Goal: Task Accomplishment & Management: Use online tool/utility

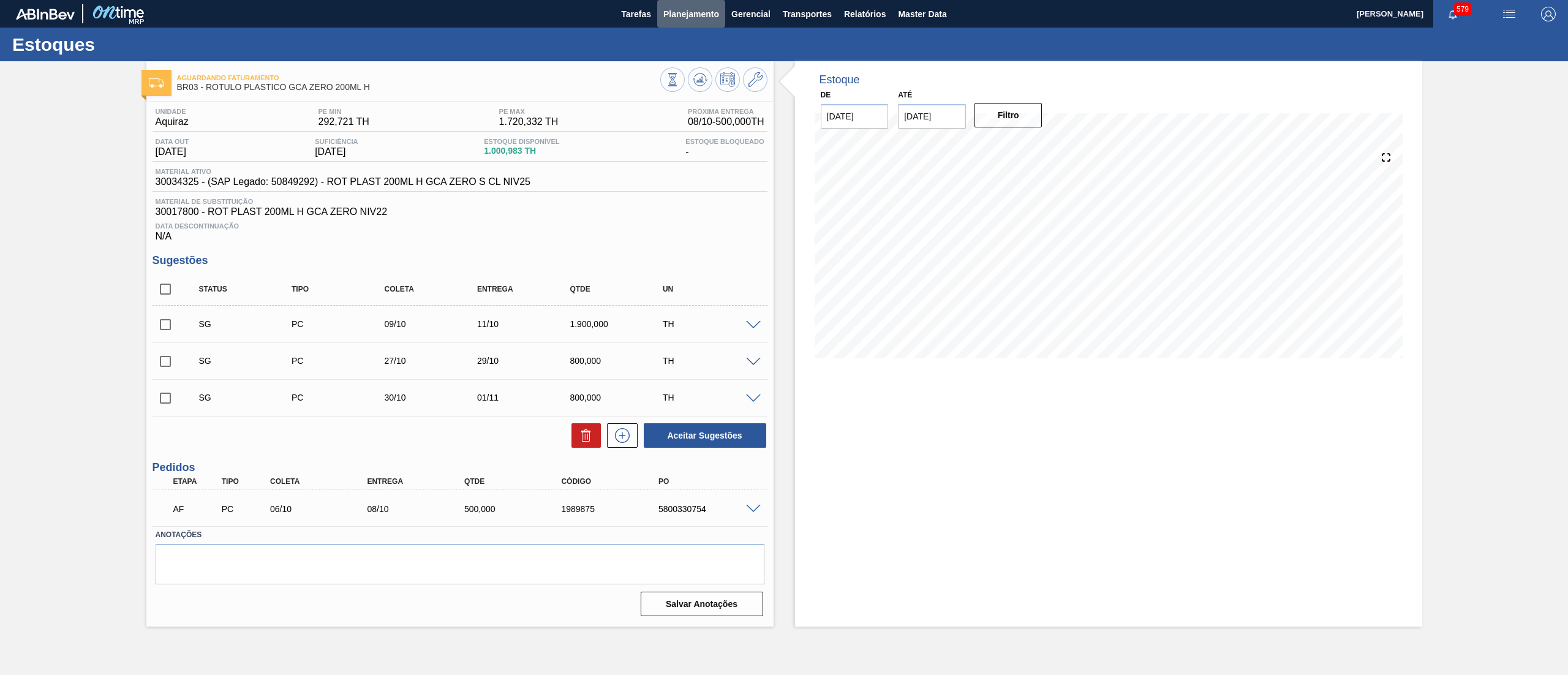
click at [688, 13] on span "Planejamento" at bounding box center [691, 14] width 56 height 15
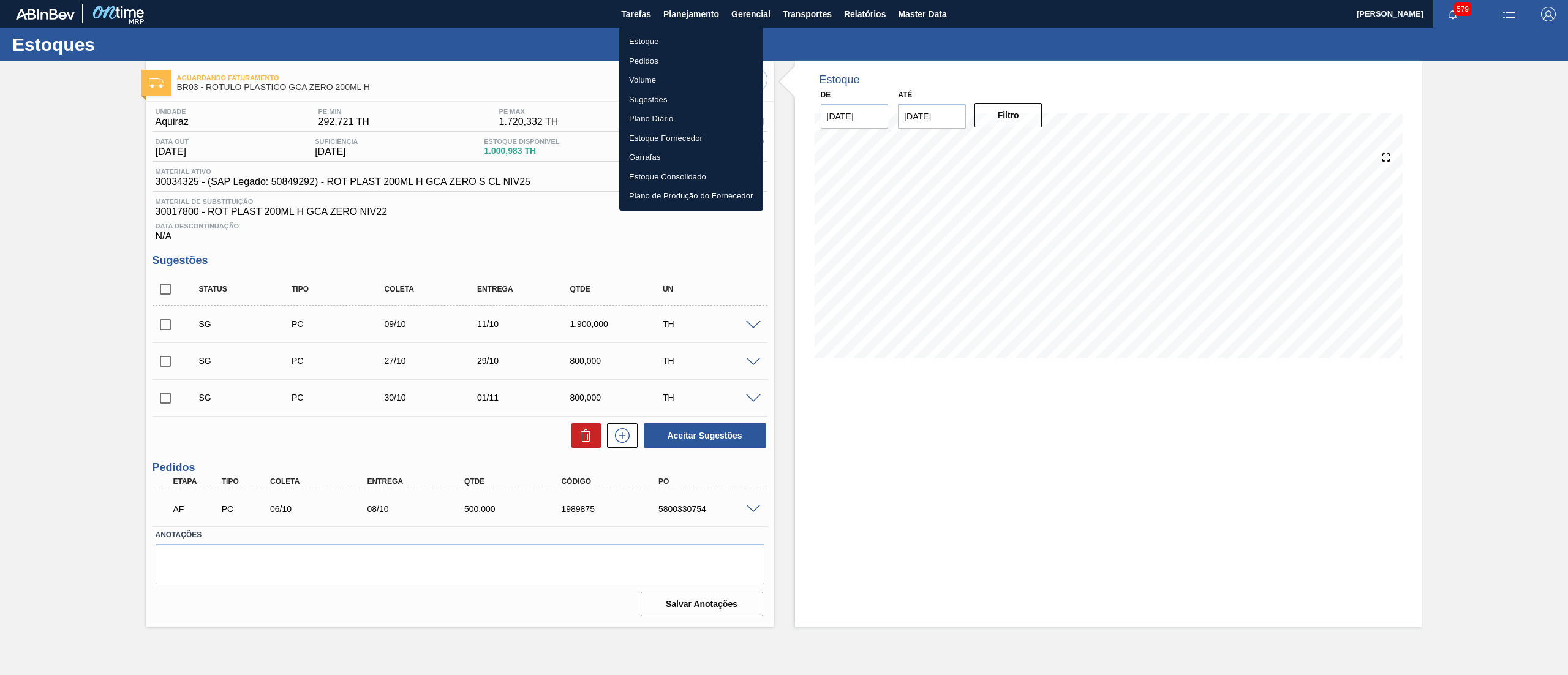
click at [673, 47] on li "Estoque" at bounding box center [691, 42] width 144 height 19
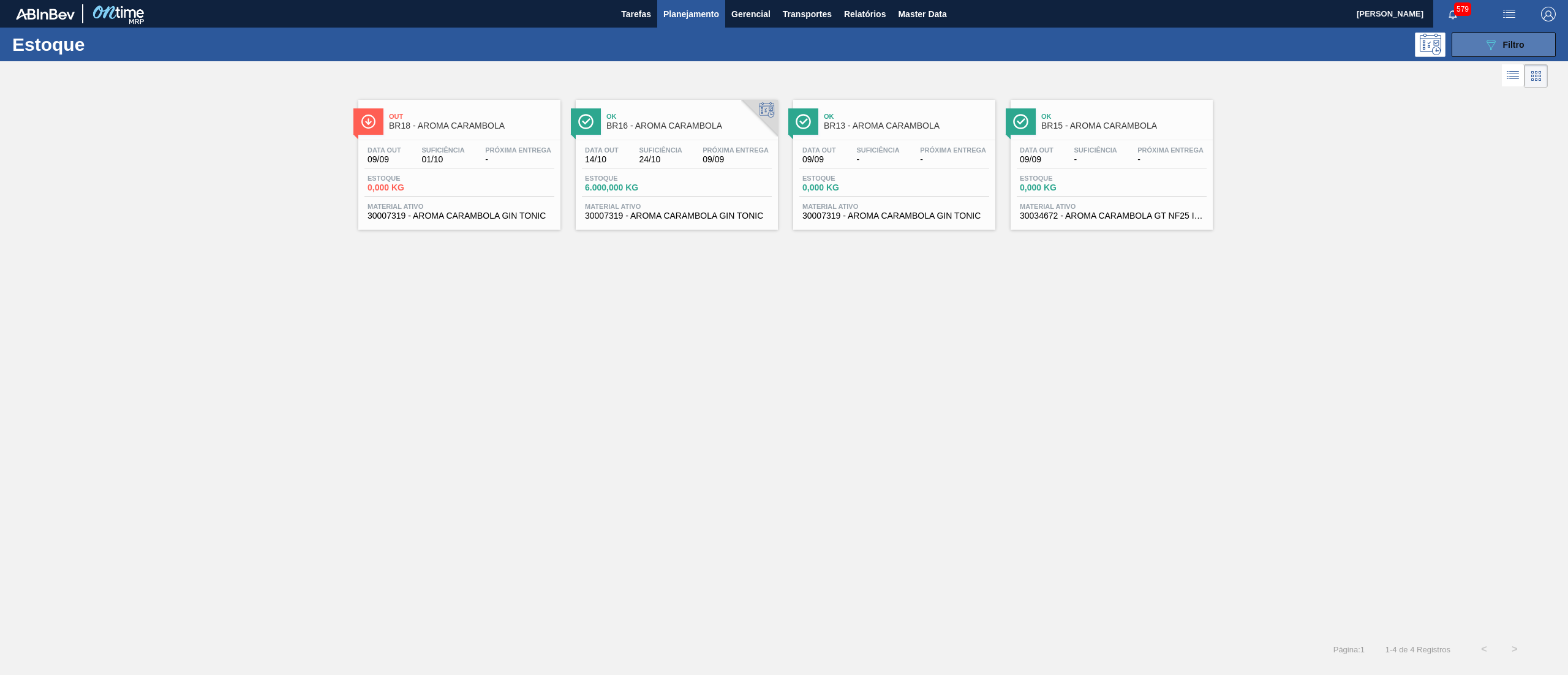
click at [1483, 47] on button "089F7B8B-B2A5-4AFE-B5C0-19BA573D28AC Filtro" at bounding box center [1503, 45] width 104 height 24
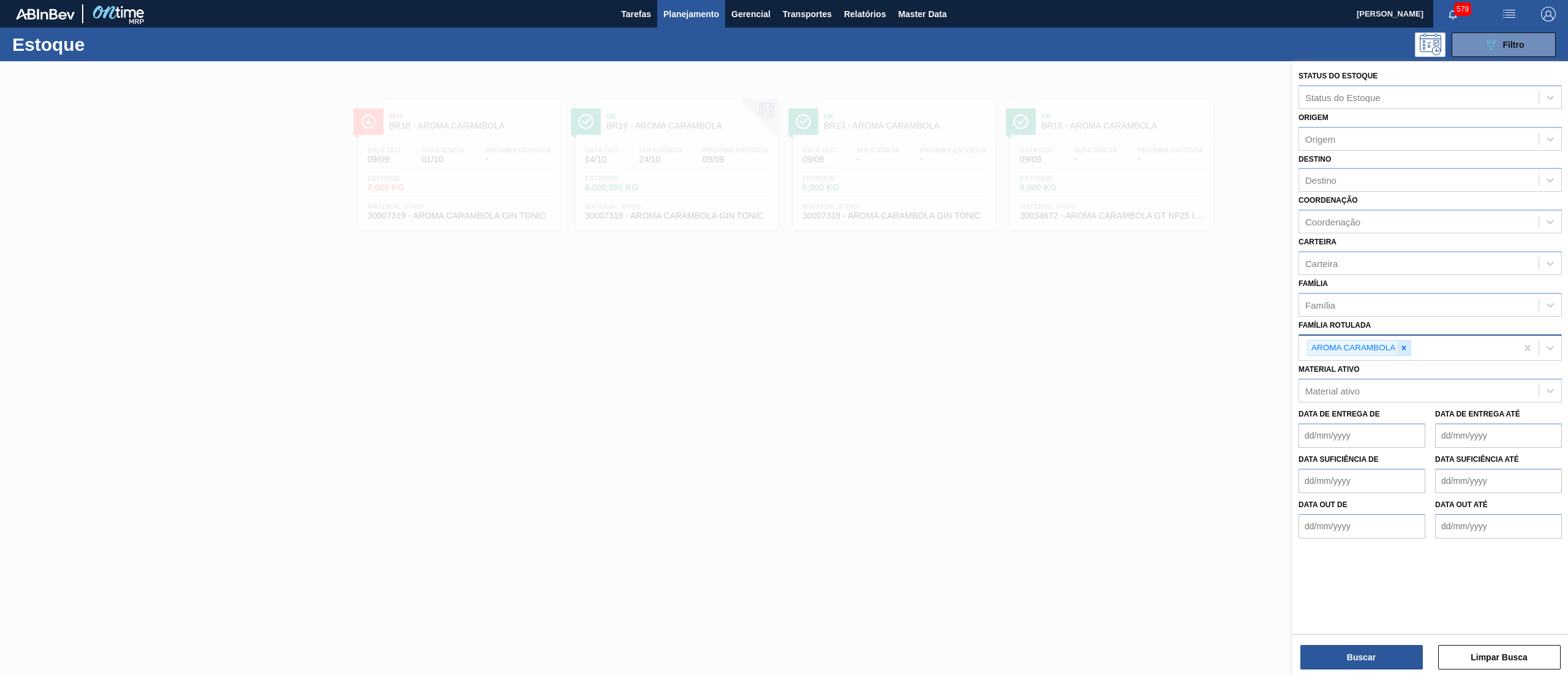
click at [1406, 354] on div at bounding box center [1404, 348] width 13 height 16
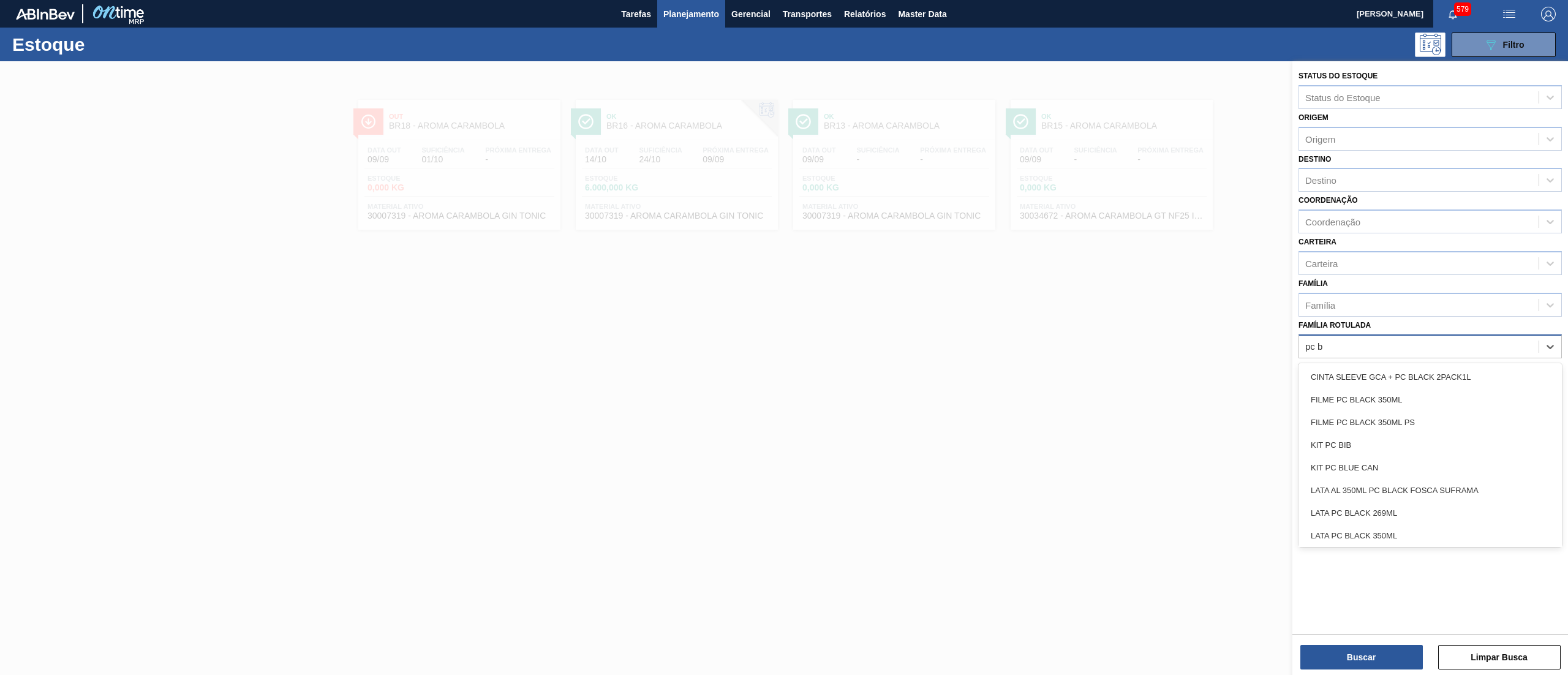
type Rotulada "pc bl"
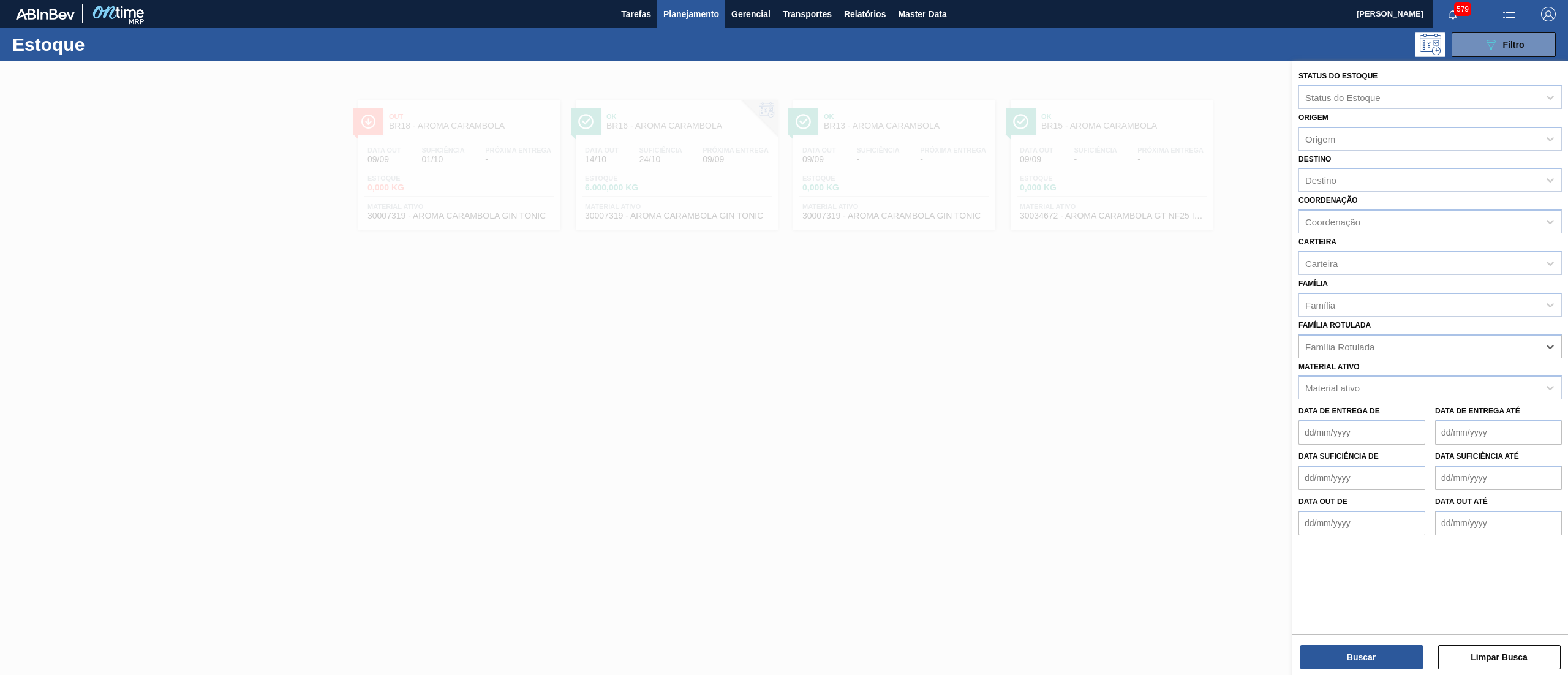
drag, startPoint x: 1403, startPoint y: 349, endPoint x: 1270, endPoint y: 353, distance: 133.1
click at [1293, 353] on div "Status do Estoque Status do Estoque Origem Origem Destino Destino Coordenação C…" at bounding box center [1431, 399] width 276 height 675
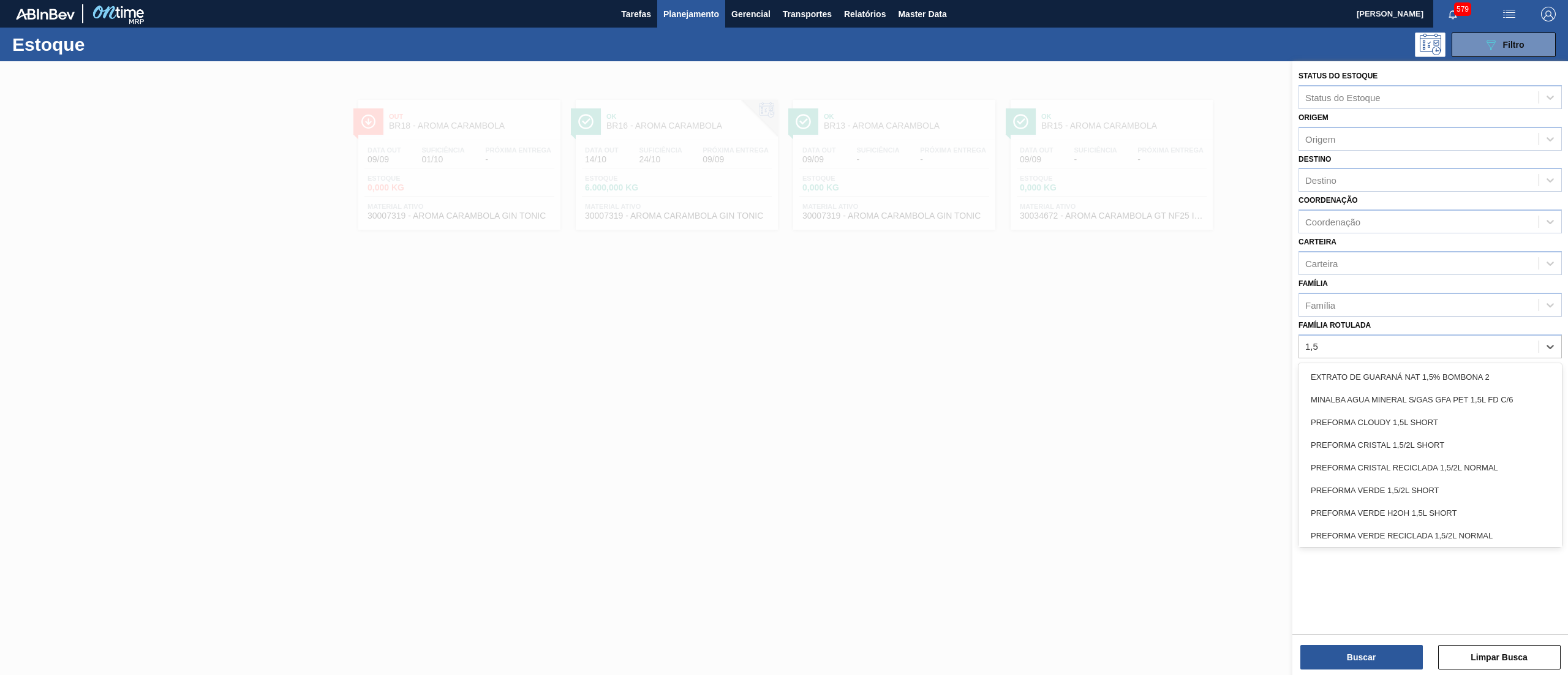
type Rotulada "1,5l"
click at [1432, 350] on div "1,5l" at bounding box center [1419, 346] width 240 height 18
type Rotulada "pc z"
click at [1353, 343] on div "pc z" at bounding box center [1419, 346] width 240 height 18
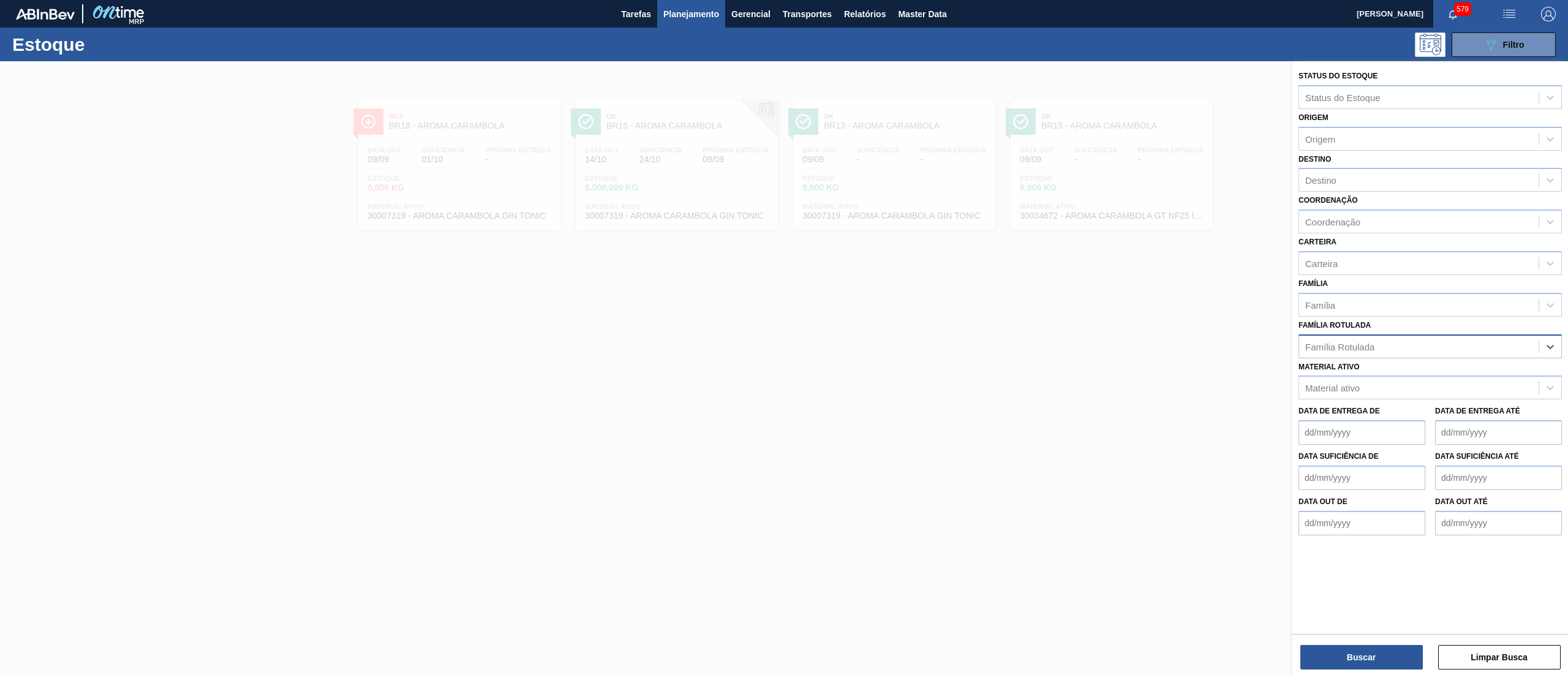
click at [1353, 343] on div "Família Rotulada" at bounding box center [1340, 346] width 69 height 10
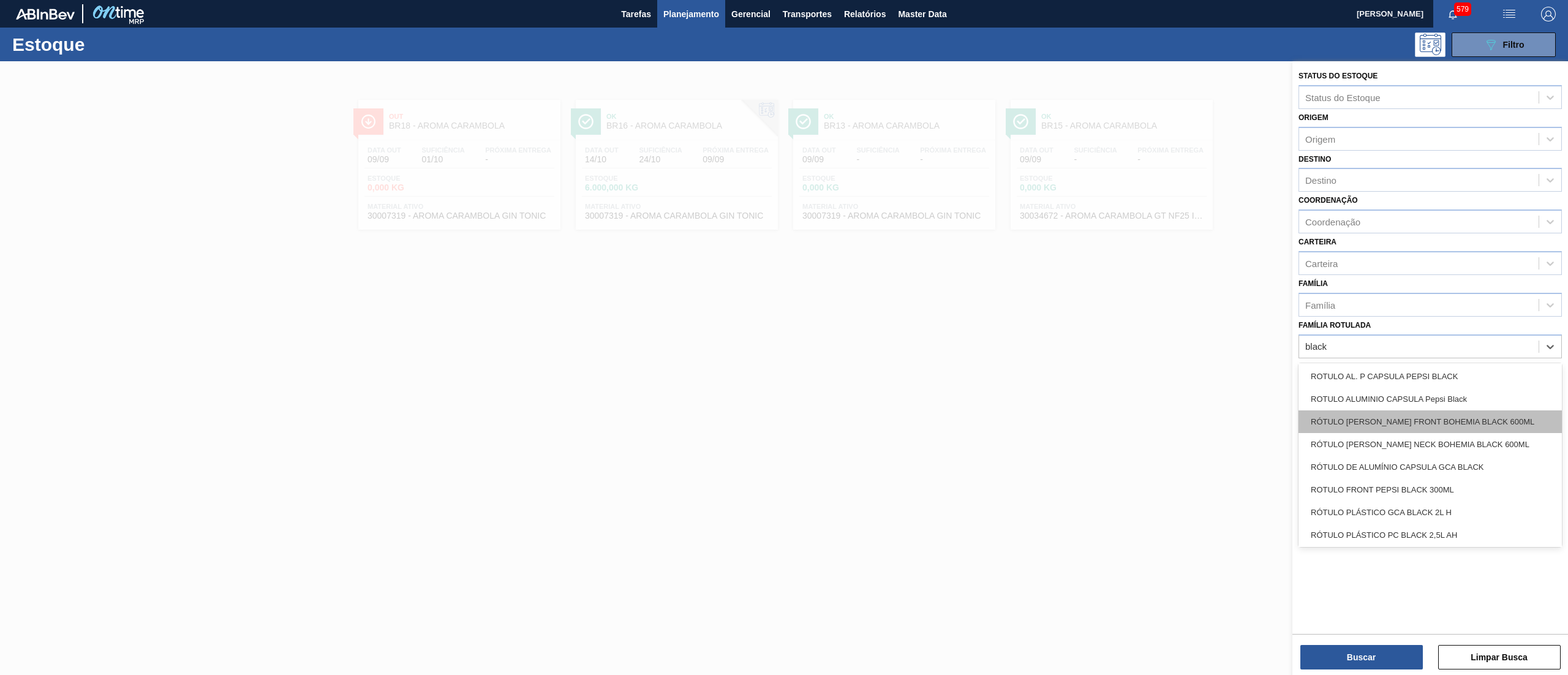
scroll to position [909, 0]
type Rotulada "black"
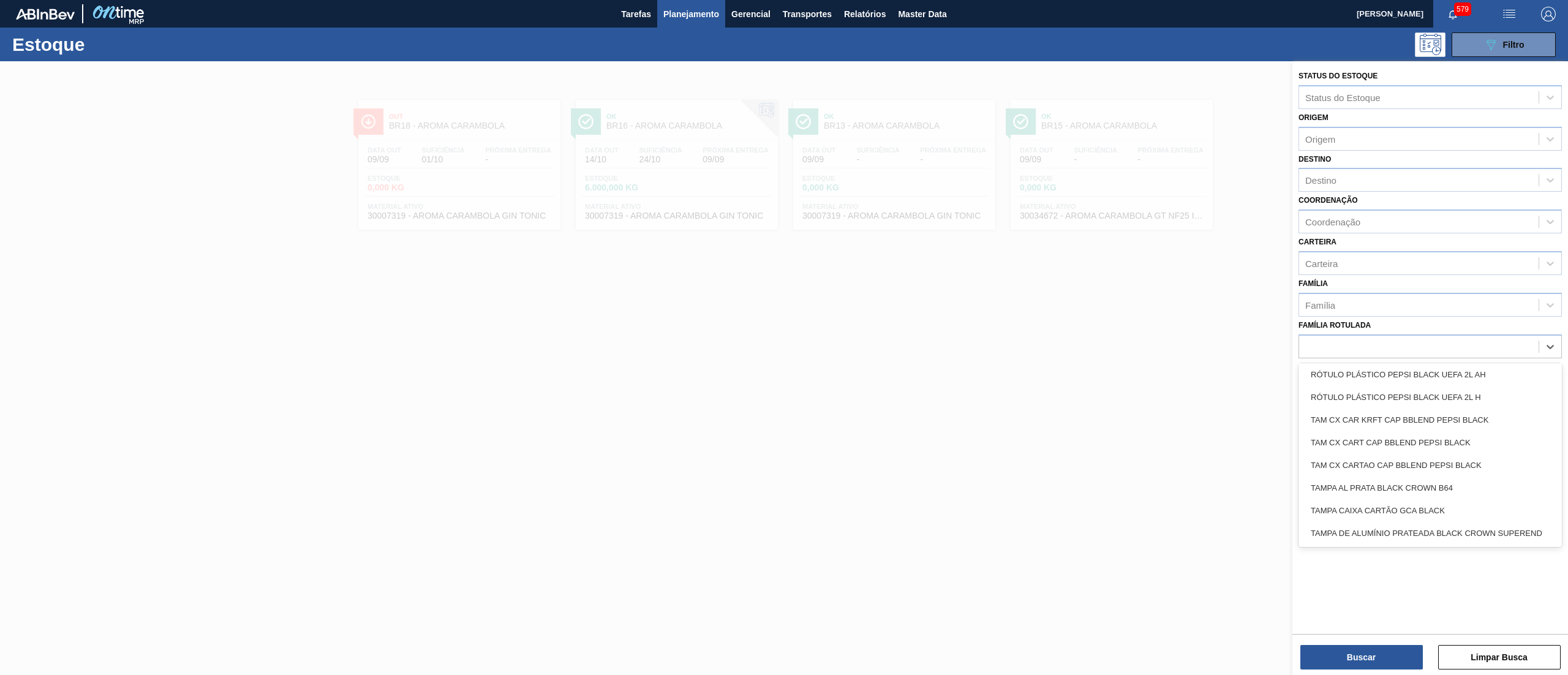
click at [918, 572] on div at bounding box center [784, 399] width 1568 height 675
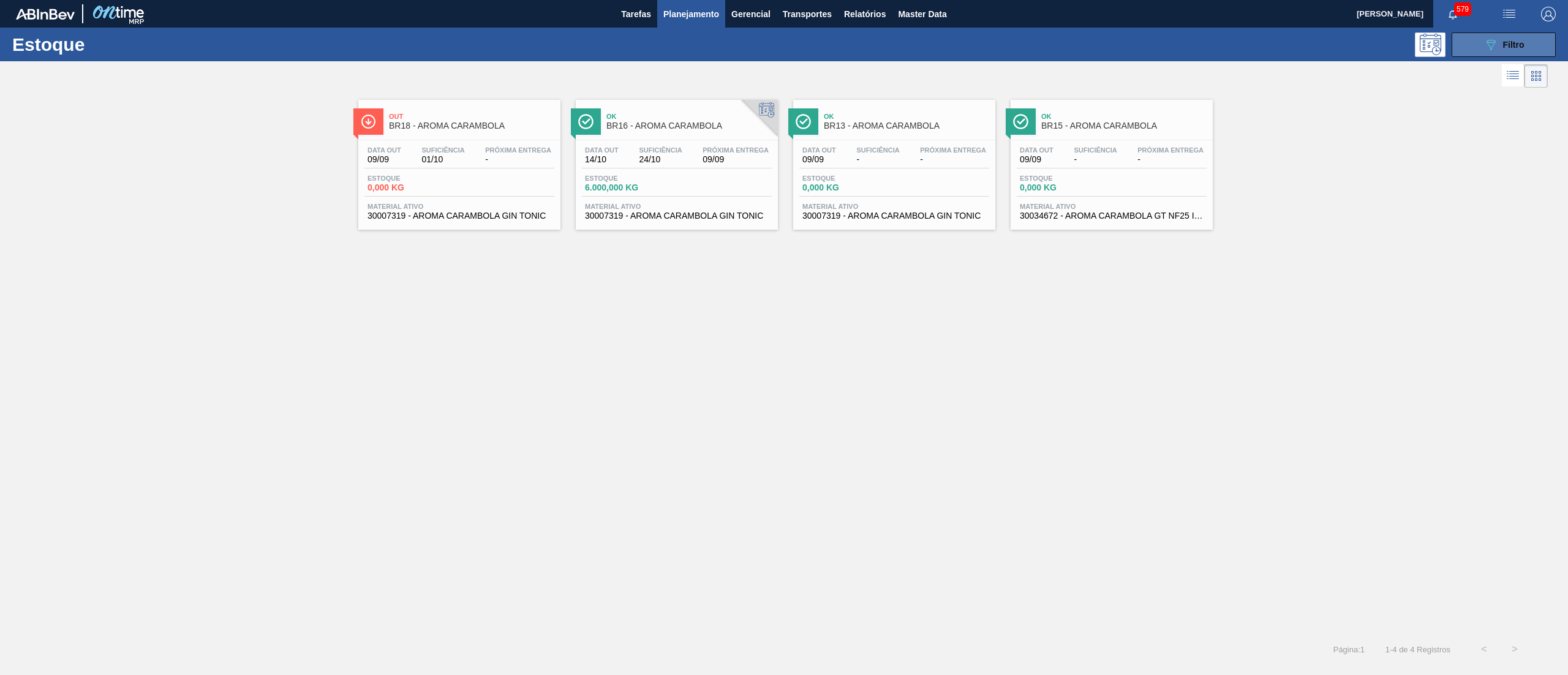
click at [1483, 51] on button "089F7B8B-B2A5-4AFE-B5C0-19BA573D28AC Filtro" at bounding box center [1503, 45] width 104 height 24
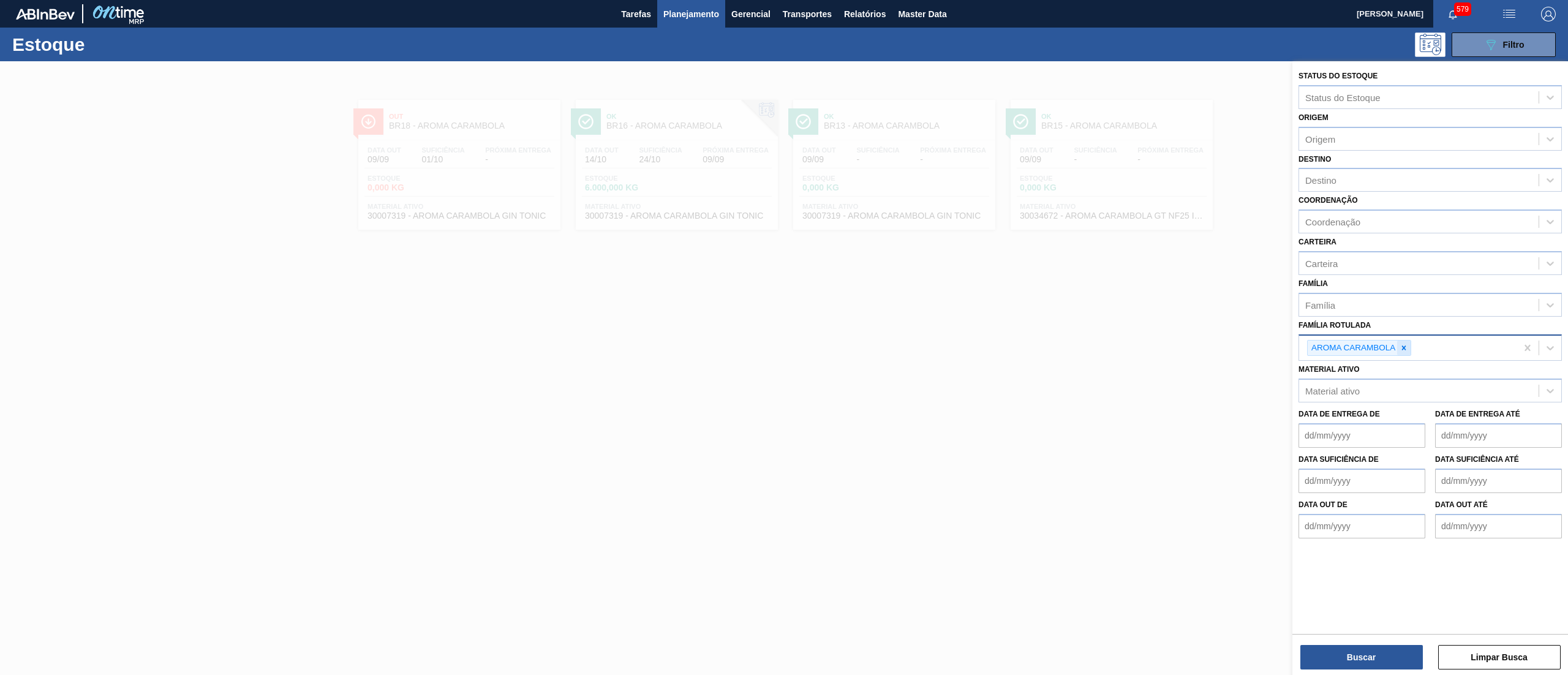
click at [1403, 347] on icon at bounding box center [1404, 348] width 9 height 9
click at [1377, 387] on div "Material ativo" at bounding box center [1419, 388] width 240 height 18
paste ativo "30034670"
type ativo "30034670"
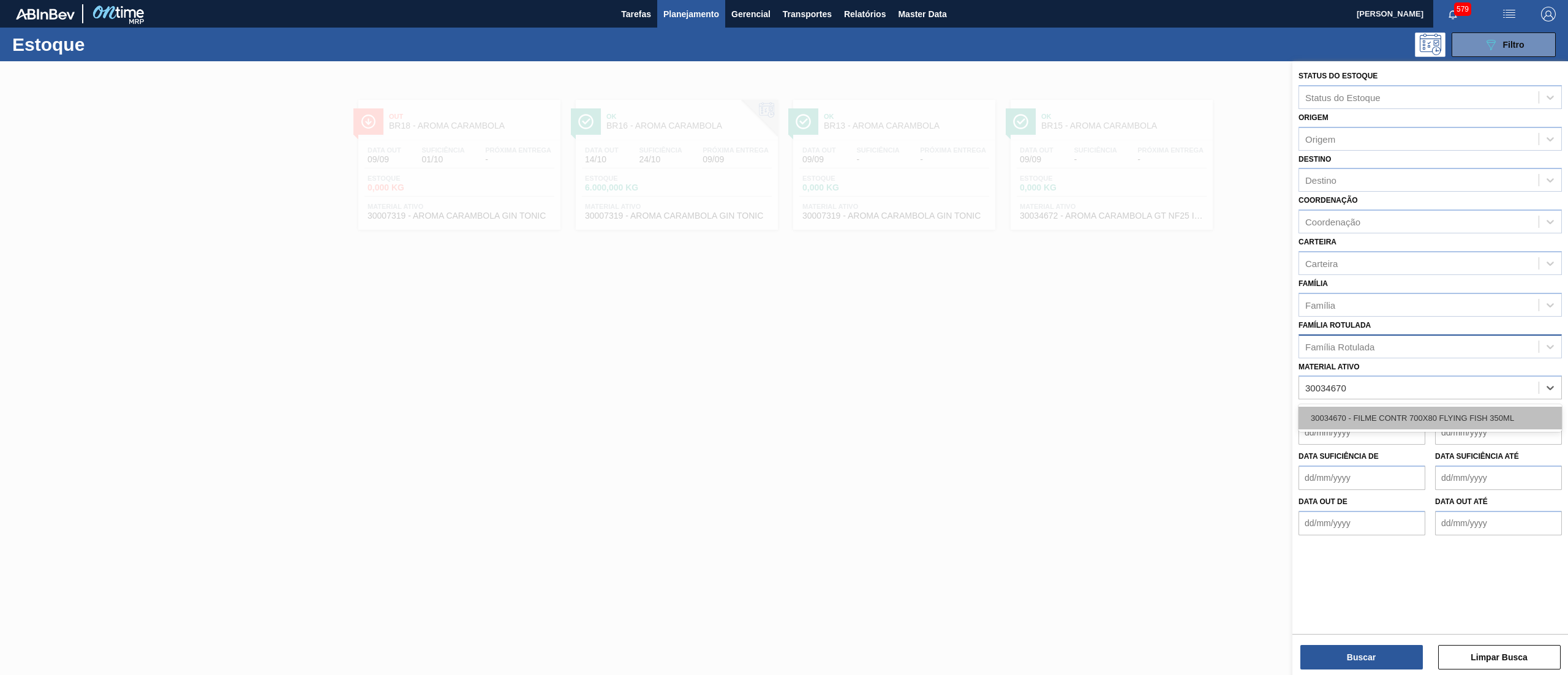
click at [1373, 414] on div "30034670 - FILME CONTR 700X80 FLYING FISH 350ML" at bounding box center [1430, 418] width 263 height 23
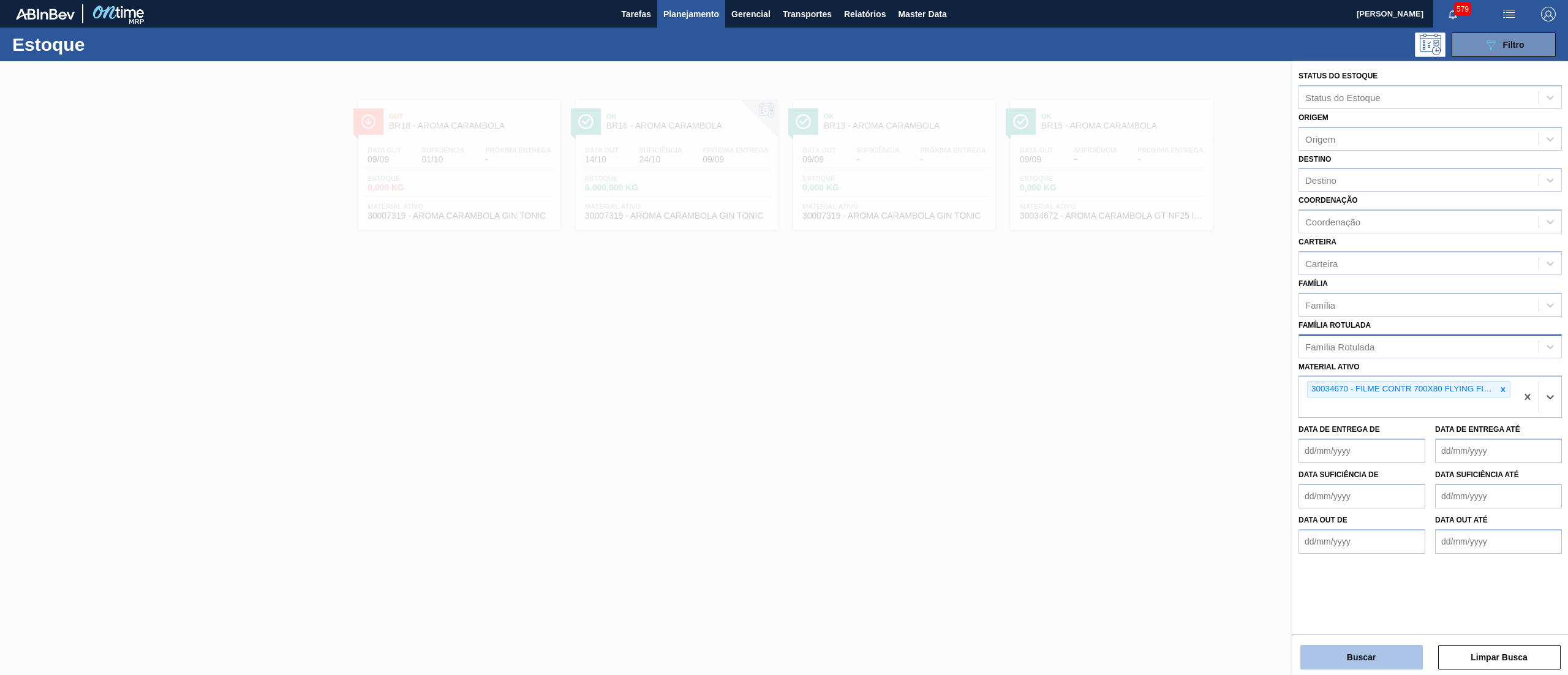
click at [1340, 658] on button "Buscar" at bounding box center [1361, 657] width 122 height 24
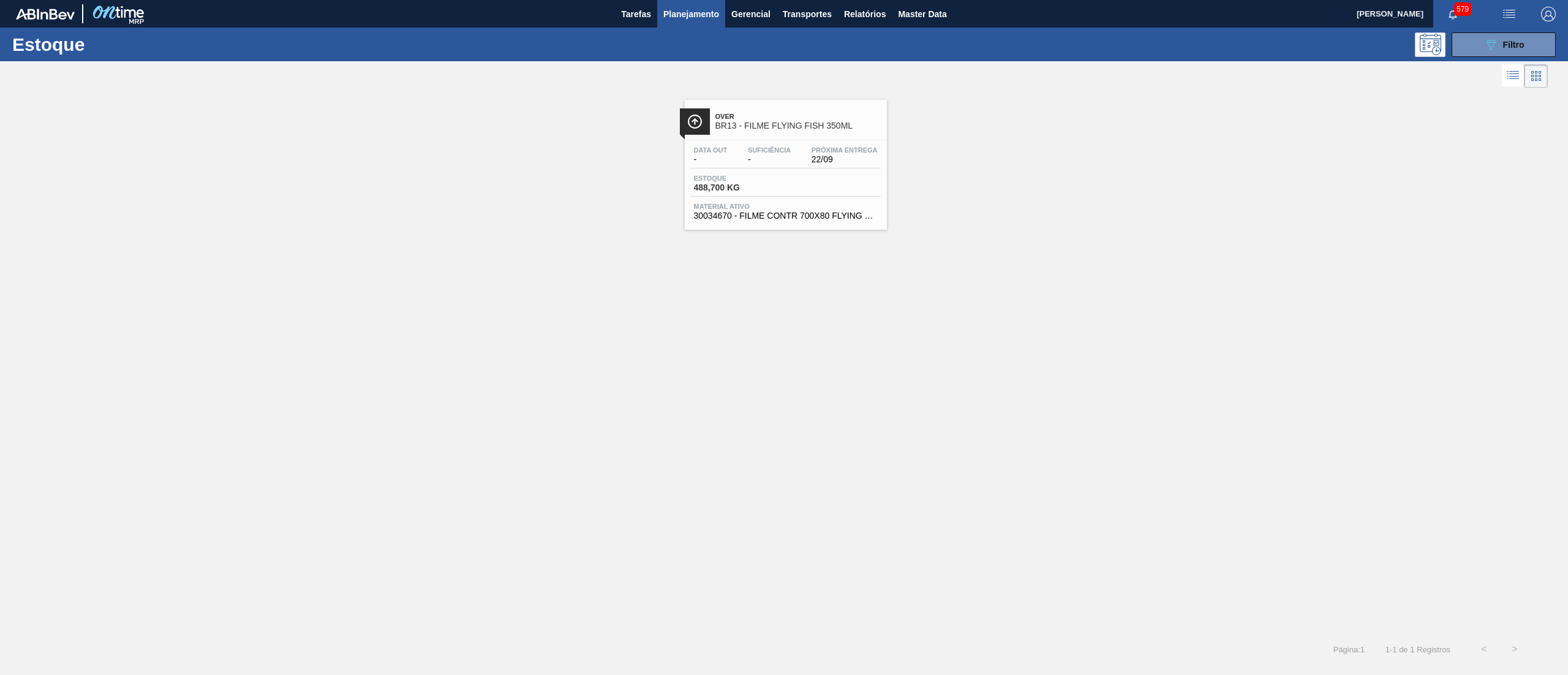
click at [750, 227] on div "Over BR13 - FILME FLYING FISH 350ML Data out - Suficiência - Próxima Entrega 22…" at bounding box center [785, 165] width 202 height 130
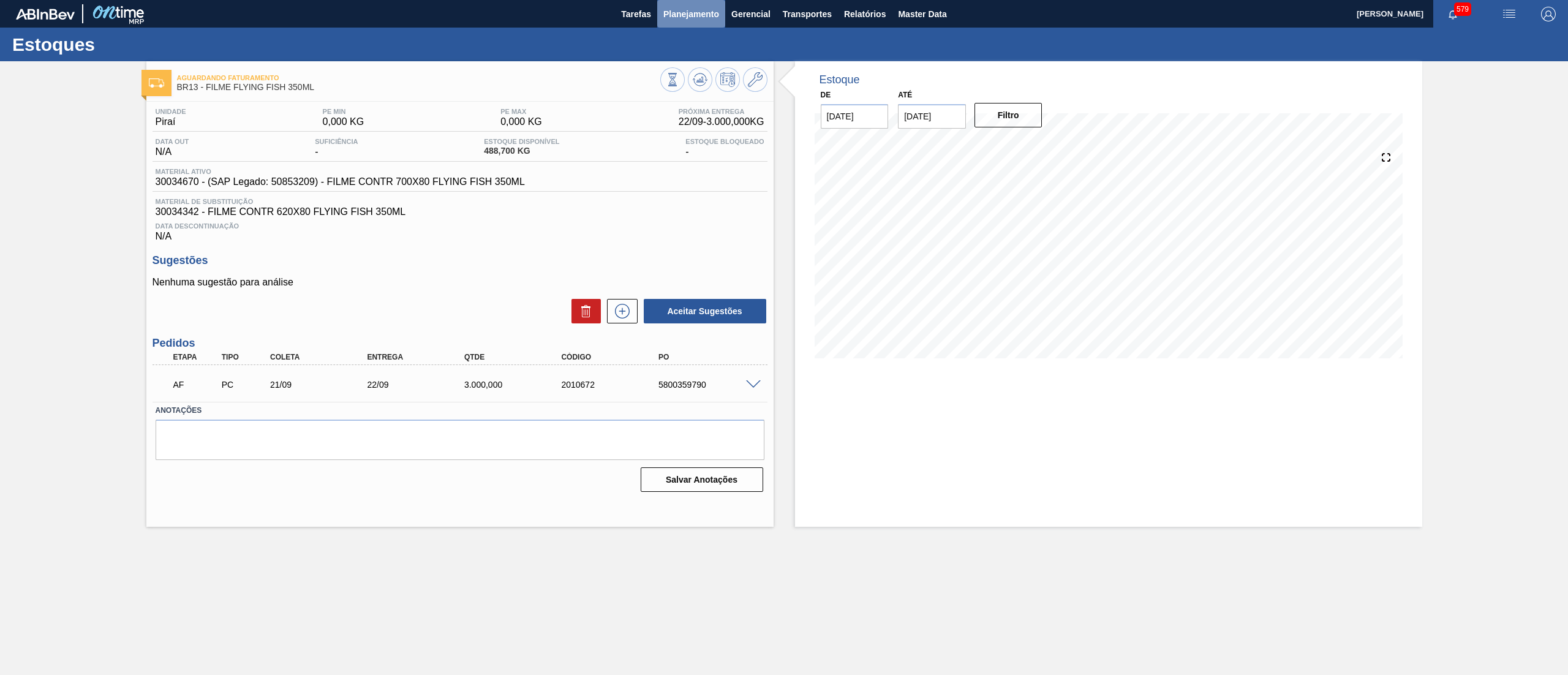
click at [692, 16] on span "Planejamento" at bounding box center [691, 14] width 56 height 15
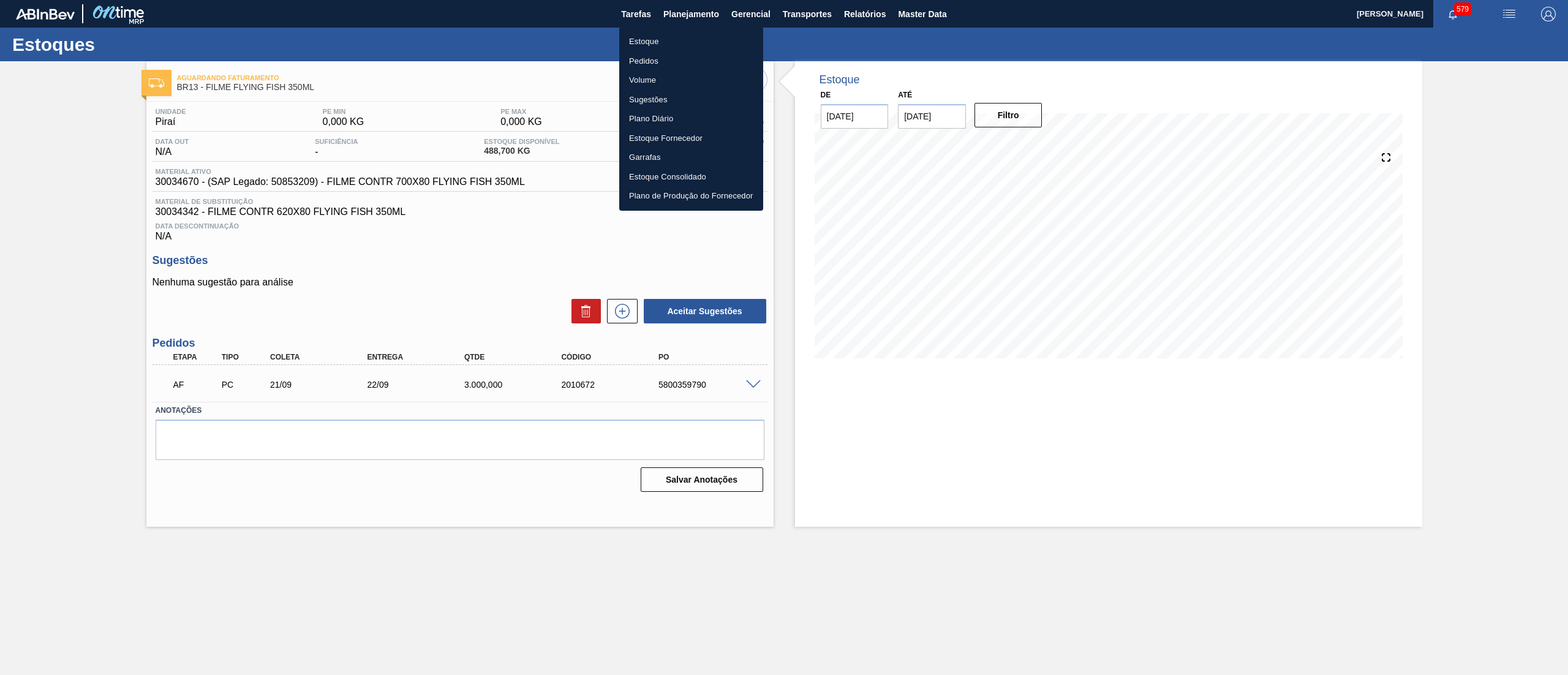
click at [688, 44] on li "Estoque" at bounding box center [691, 42] width 144 height 19
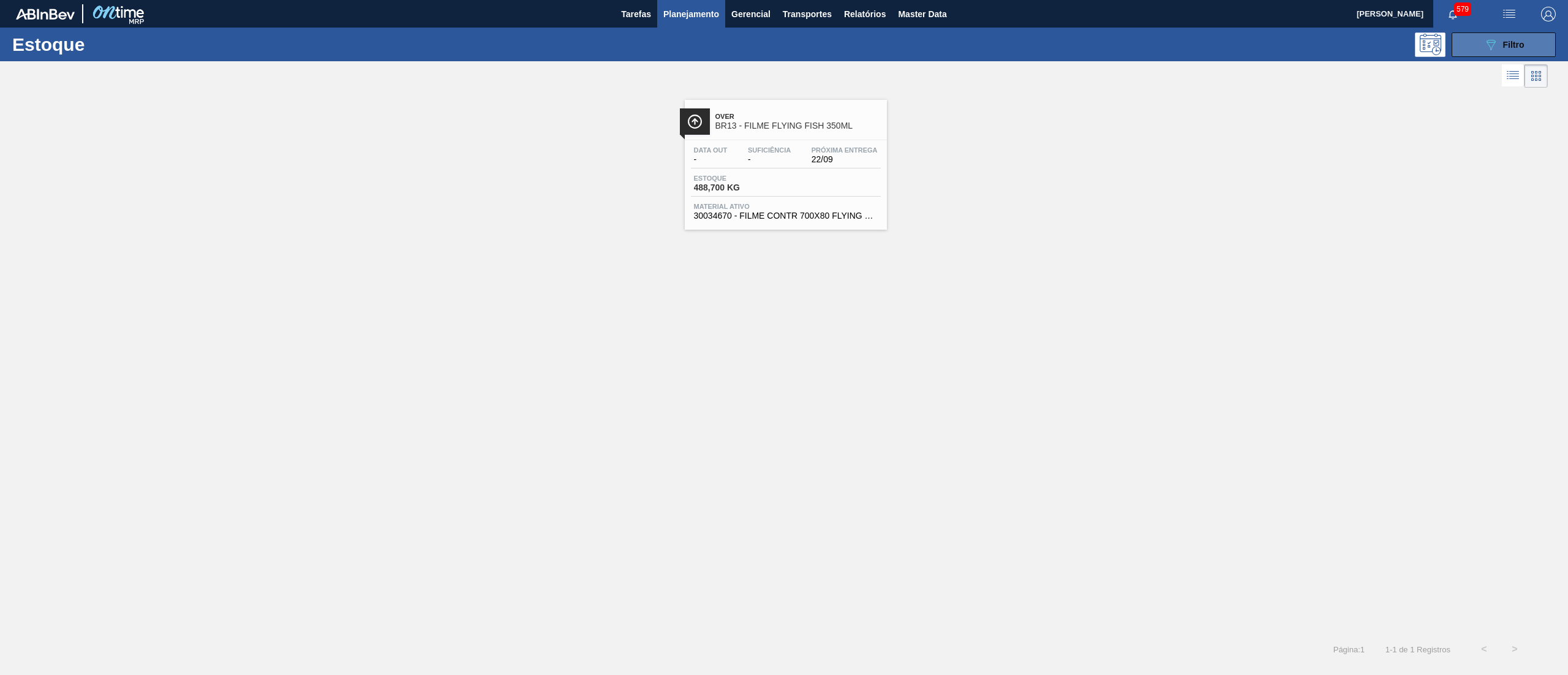
click at [1478, 51] on button "089F7B8B-B2A5-4AFE-B5C0-19BA573D28AC Filtro" at bounding box center [1503, 45] width 104 height 24
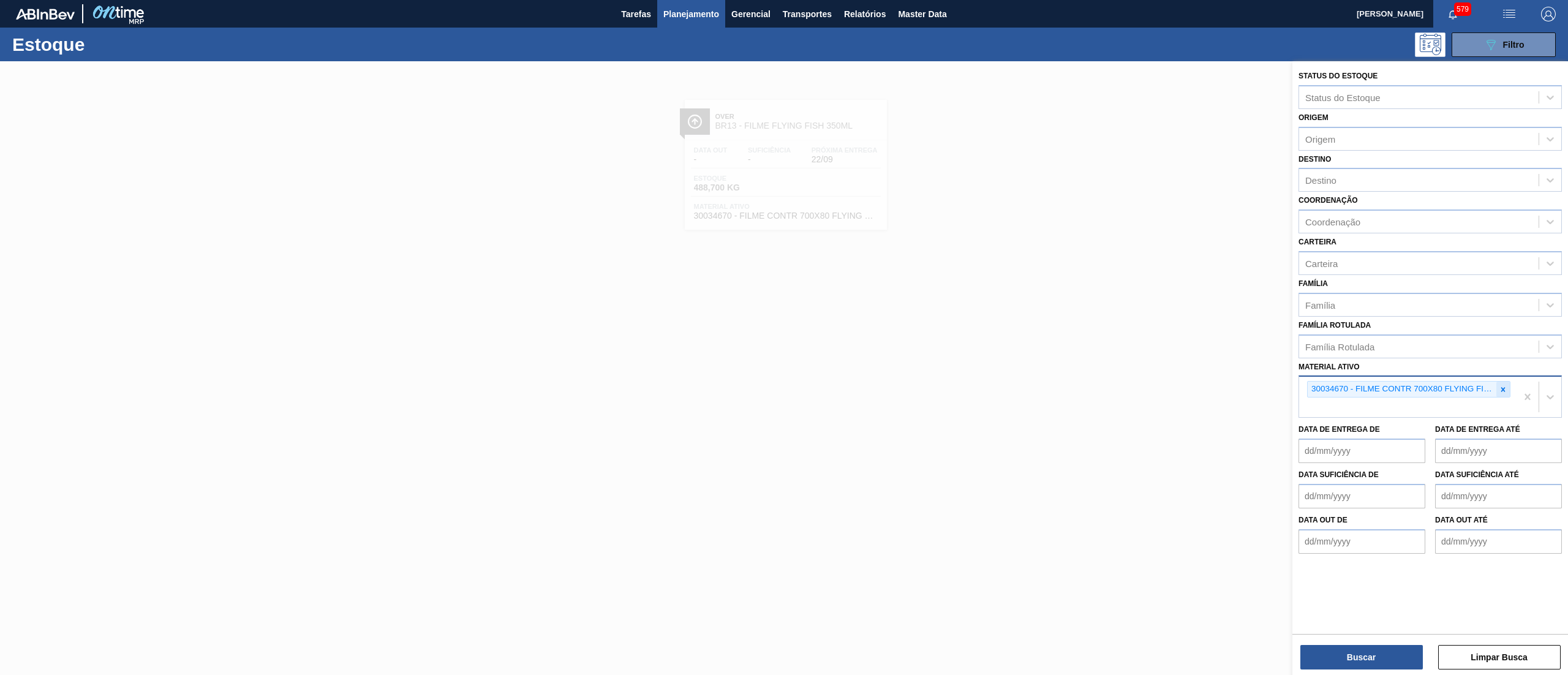
click at [1506, 393] on div at bounding box center [1503, 389] width 13 height 16
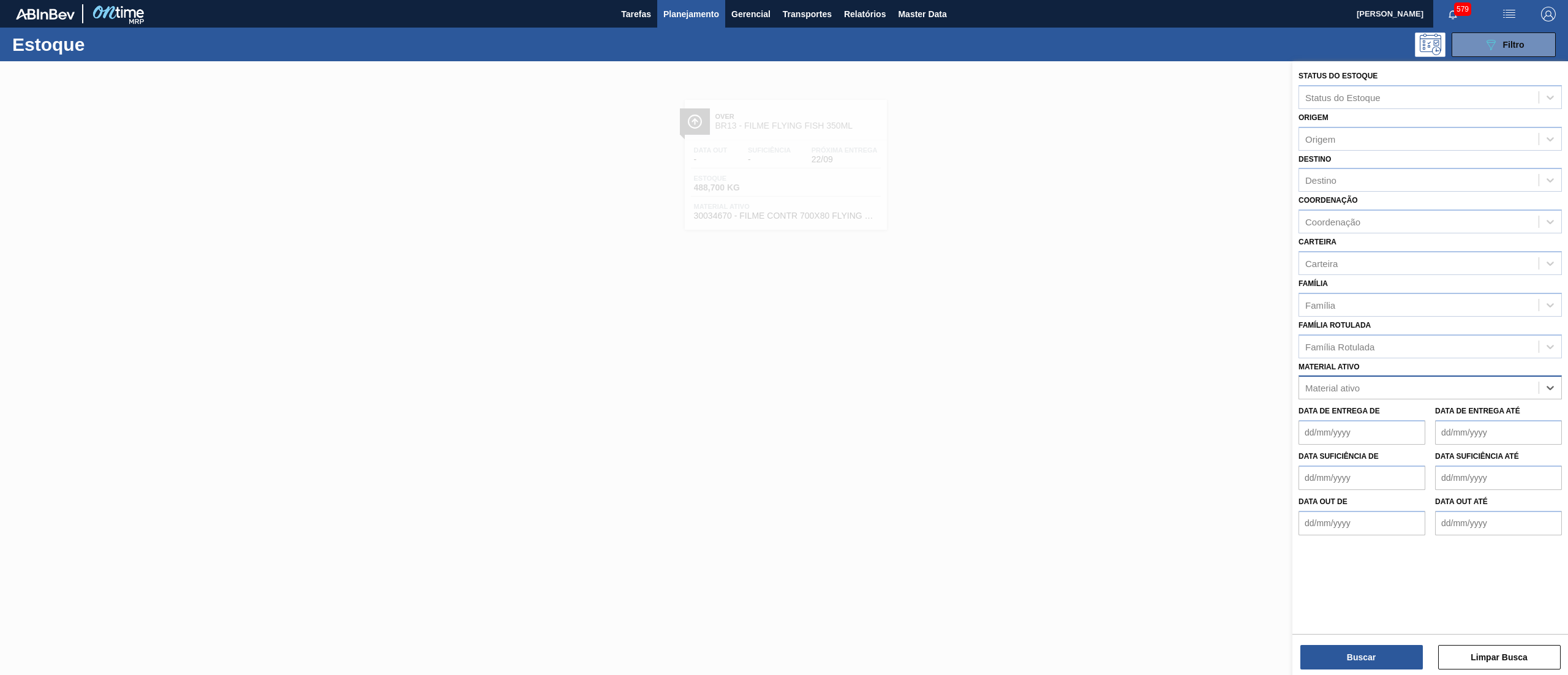
paste ativo "30034486"
type ativo "30034486"
click at [1466, 414] on div "30034486 - ROTULO FRONT FLYING FISH 330ML" at bounding box center [1430, 418] width 263 height 23
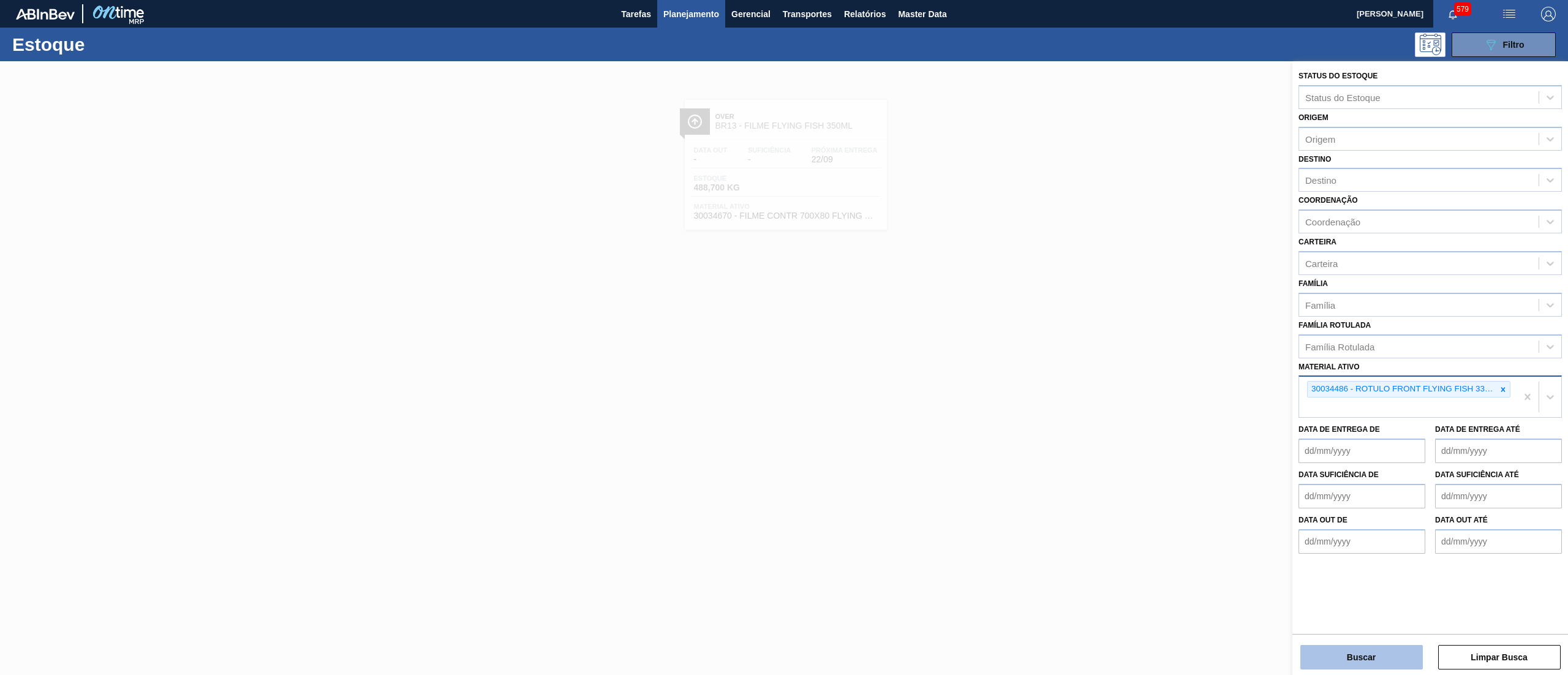
click at [1327, 663] on button "Buscar" at bounding box center [1361, 657] width 122 height 24
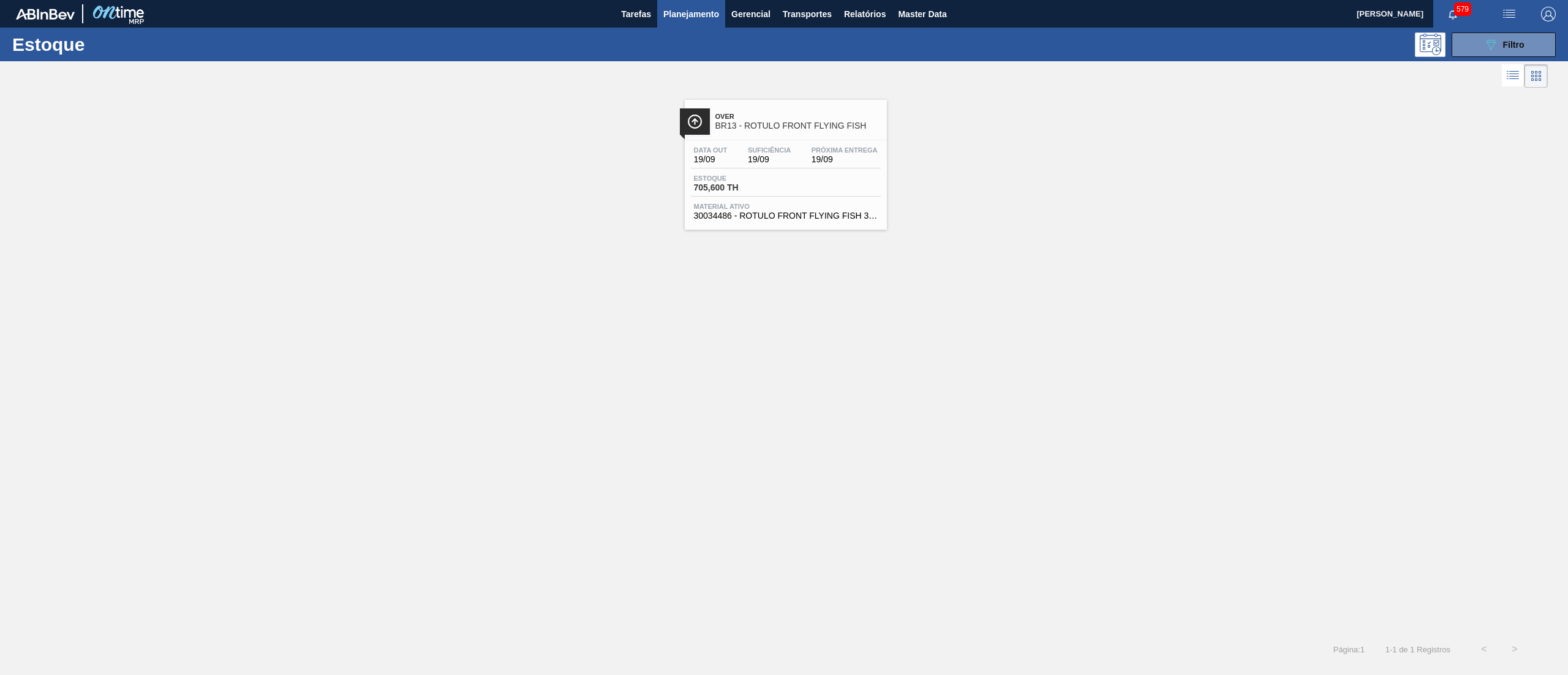
click at [841, 186] on div "Estoque 705,600 TH" at bounding box center [786, 185] width 190 height 22
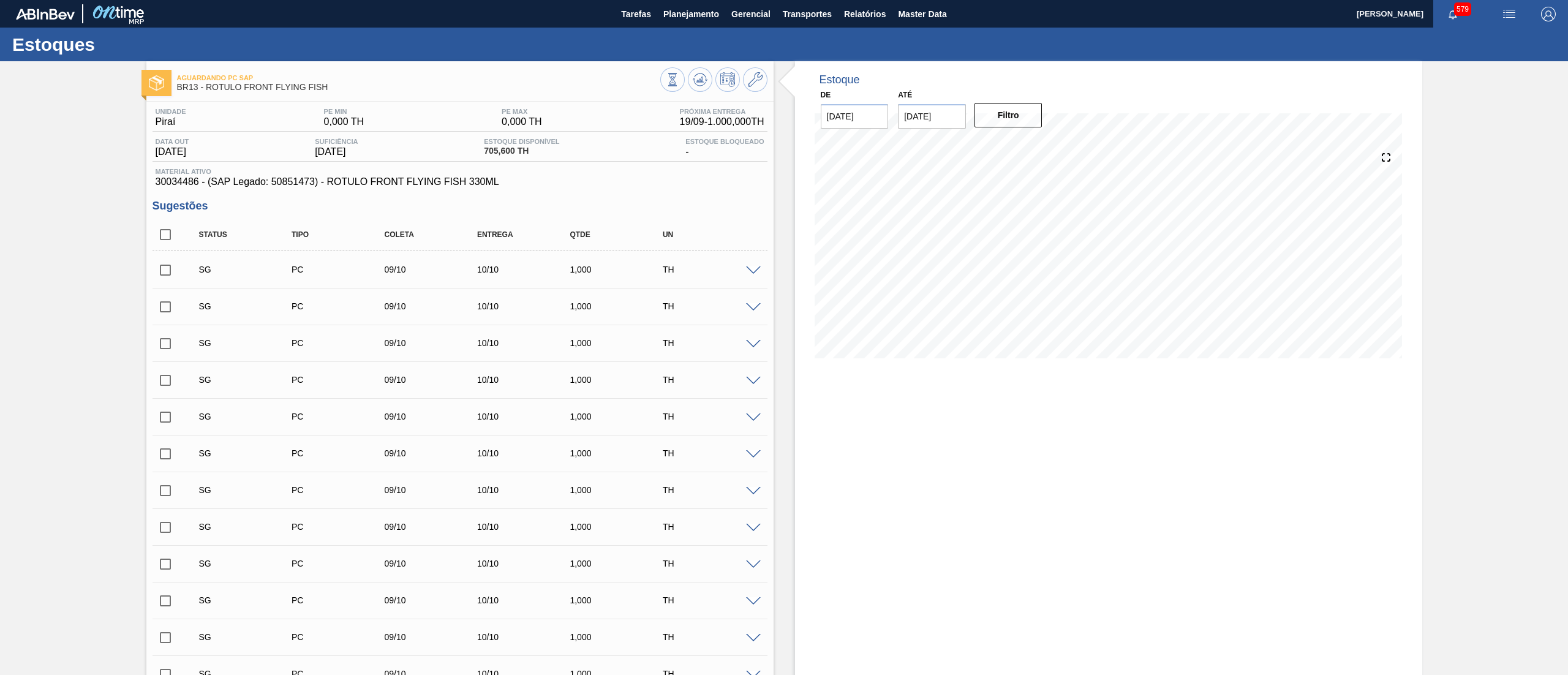
click at [165, 230] on input "checkbox" at bounding box center [165, 234] width 26 height 26
checkbox input "true"
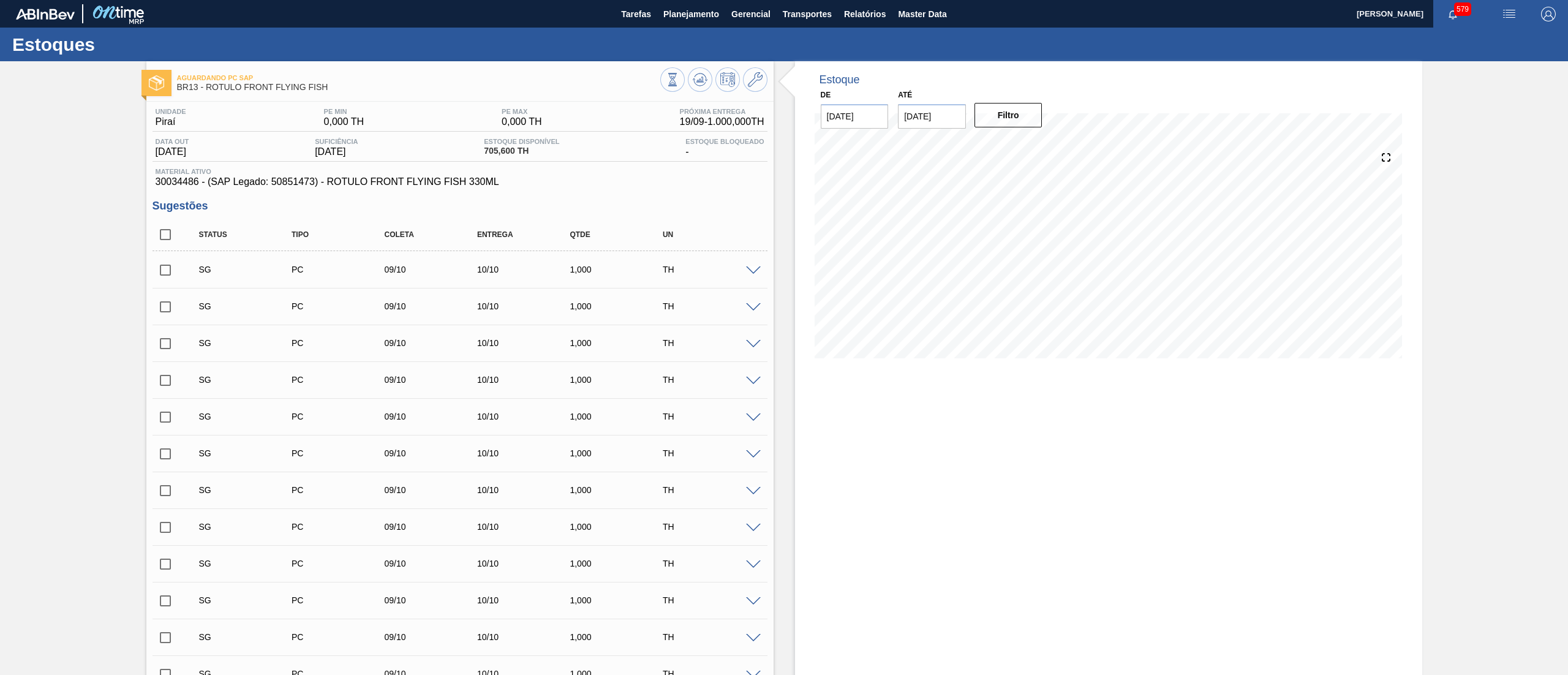
checkbox input "true"
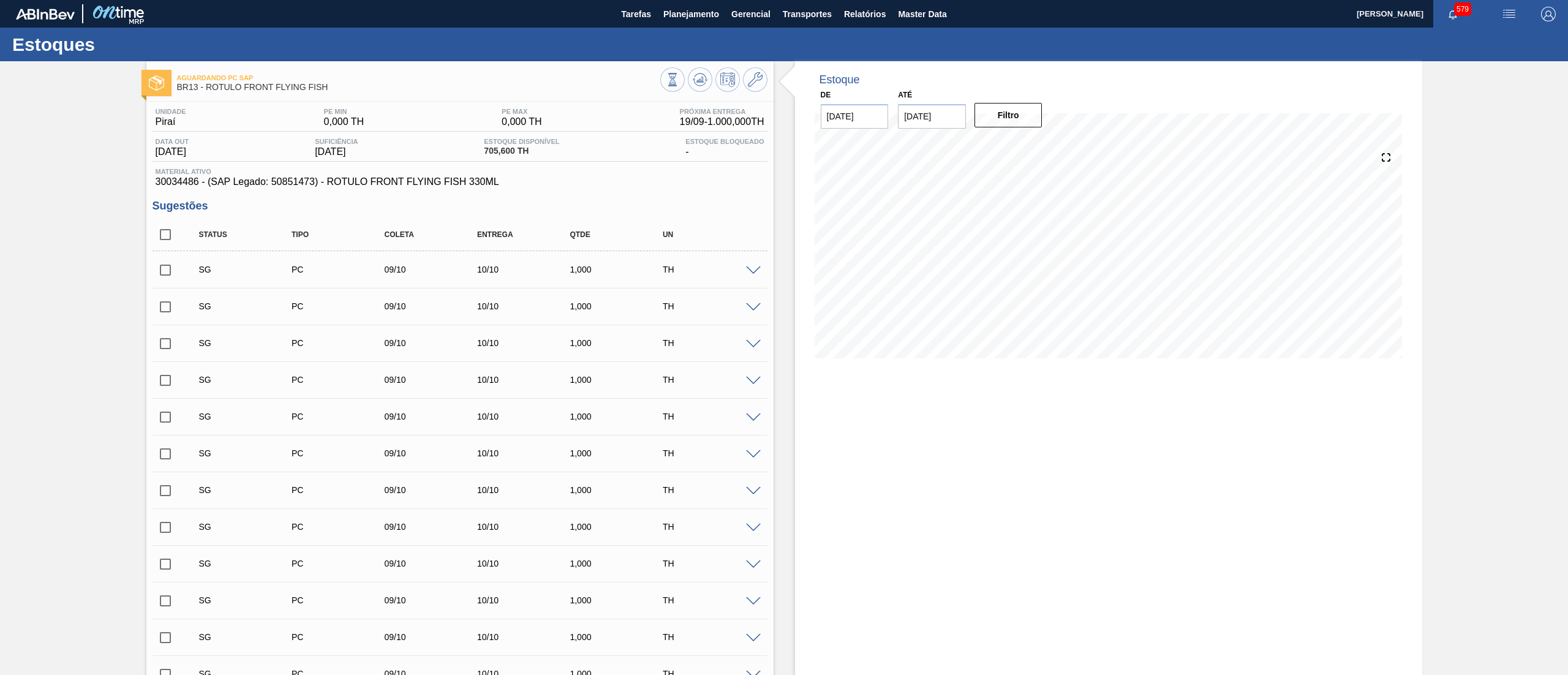
checkbox input "true"
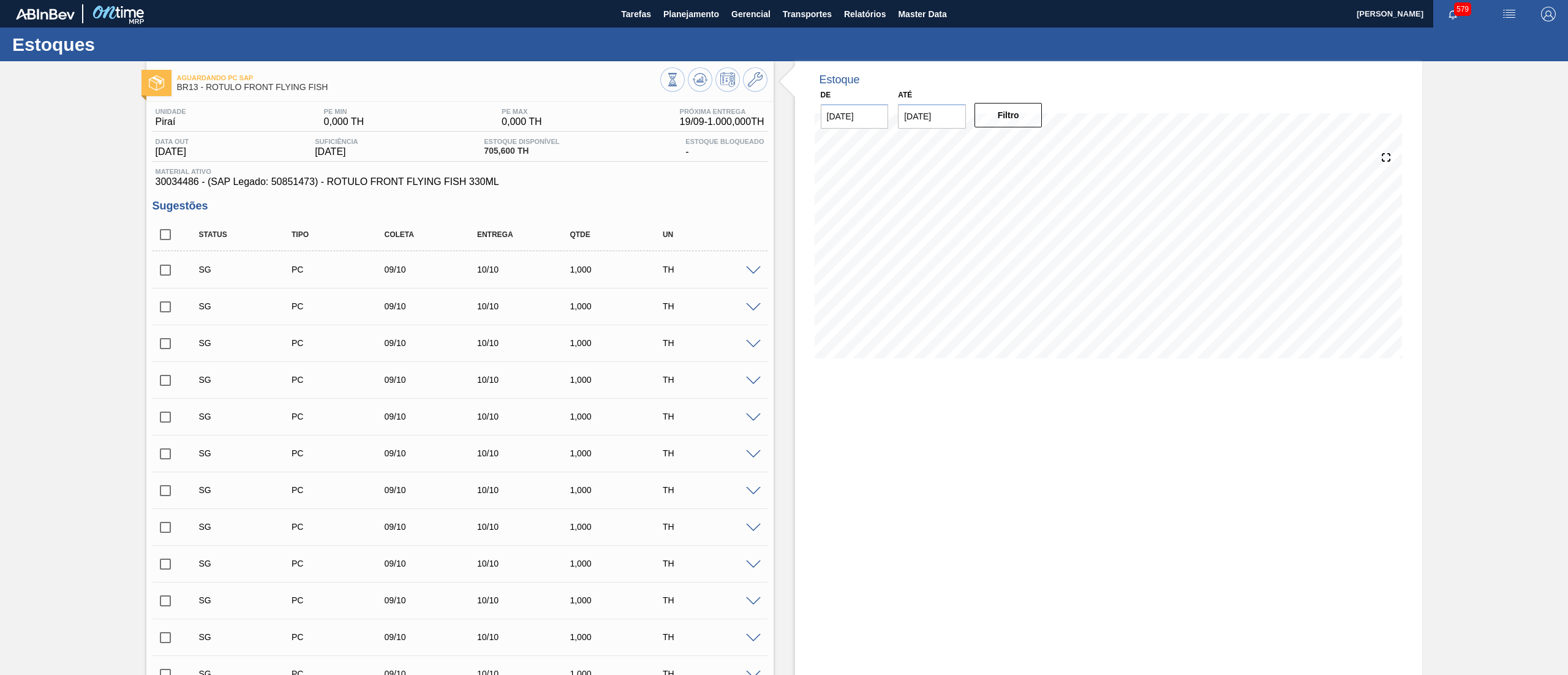
checkbox input "true"
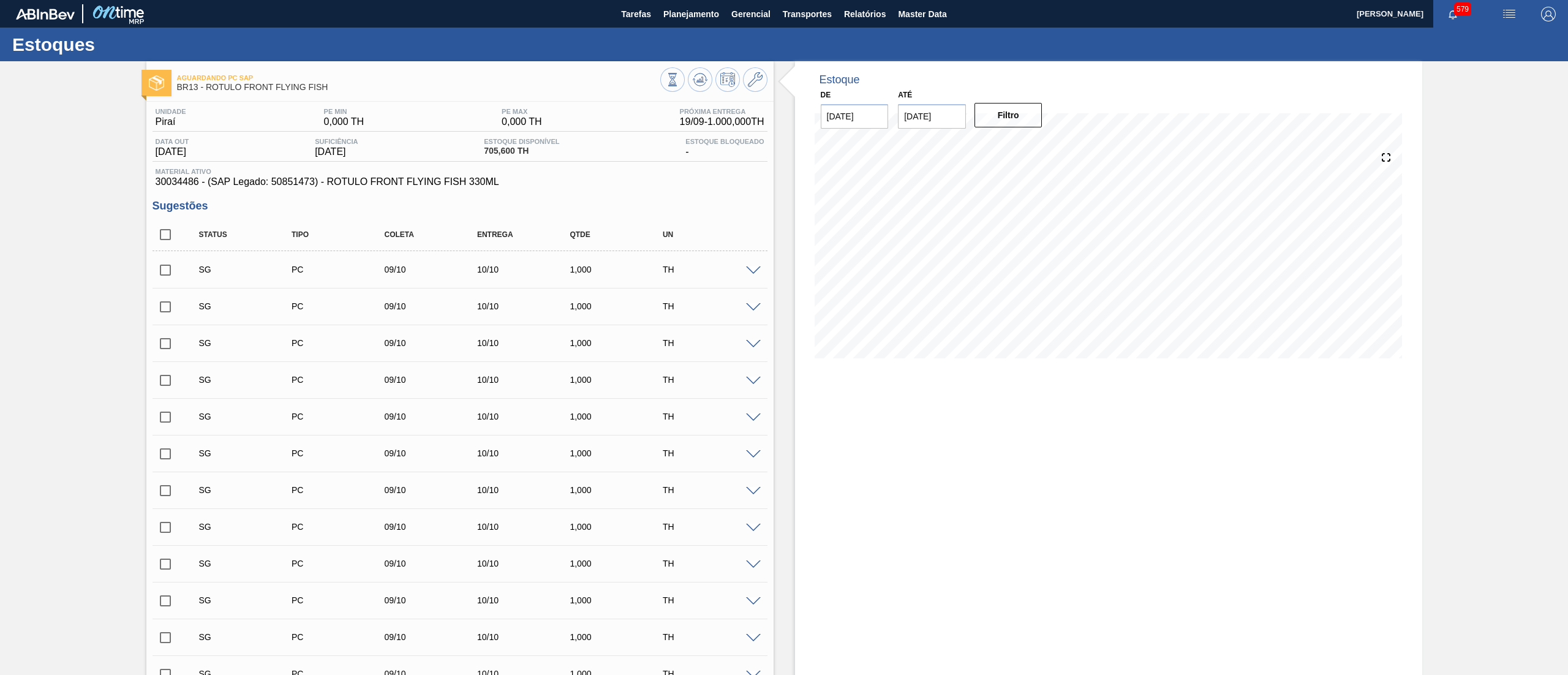
checkbox input "true"
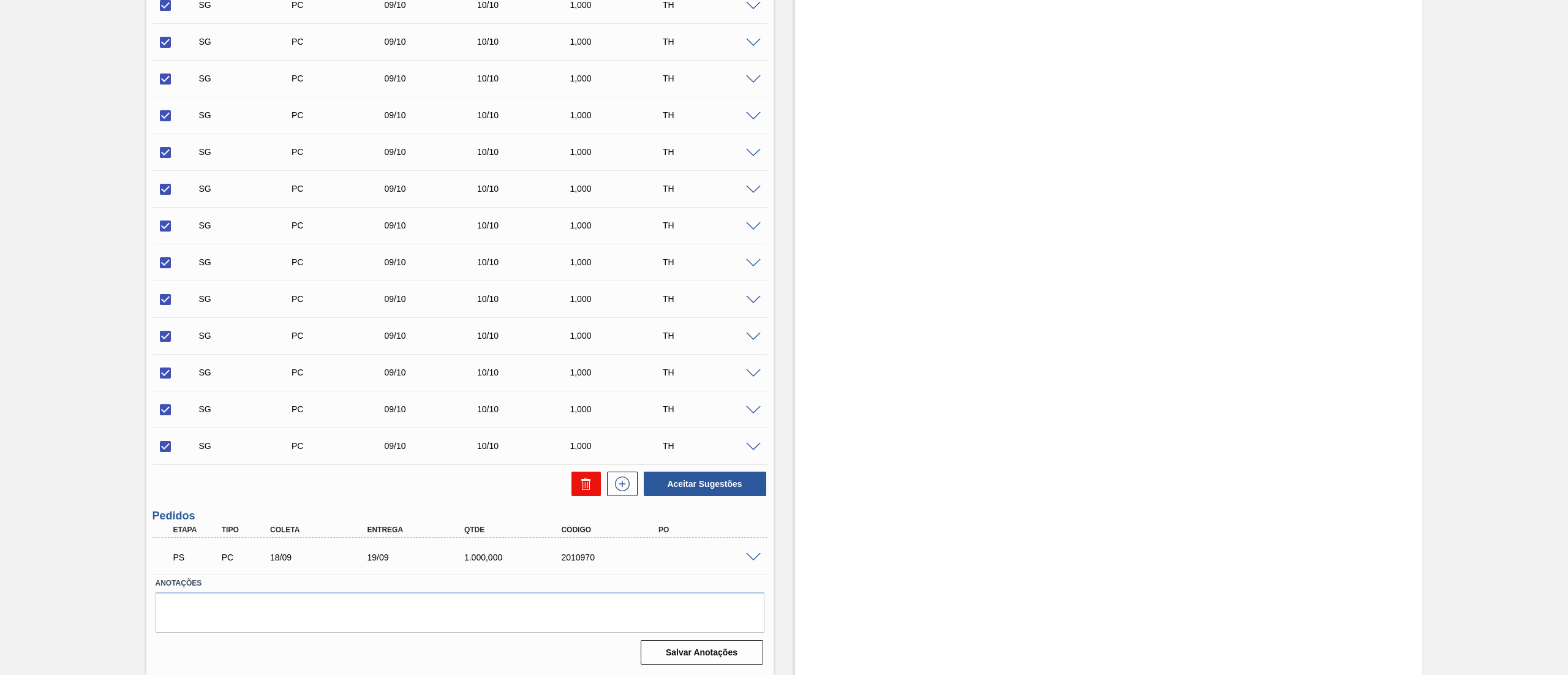
click at [582, 484] on icon at bounding box center [587, 484] width 15 height 15
checkbox input "false"
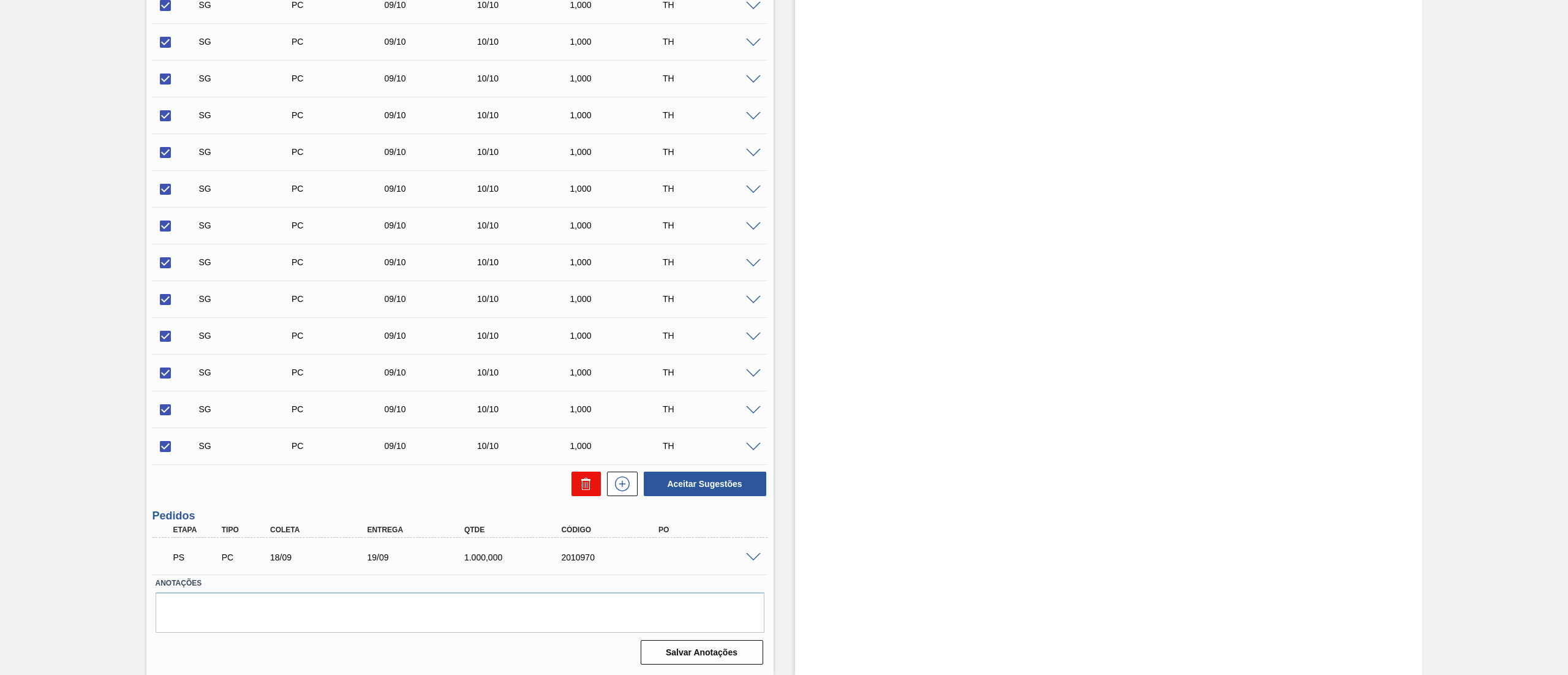
checkbox input "false"
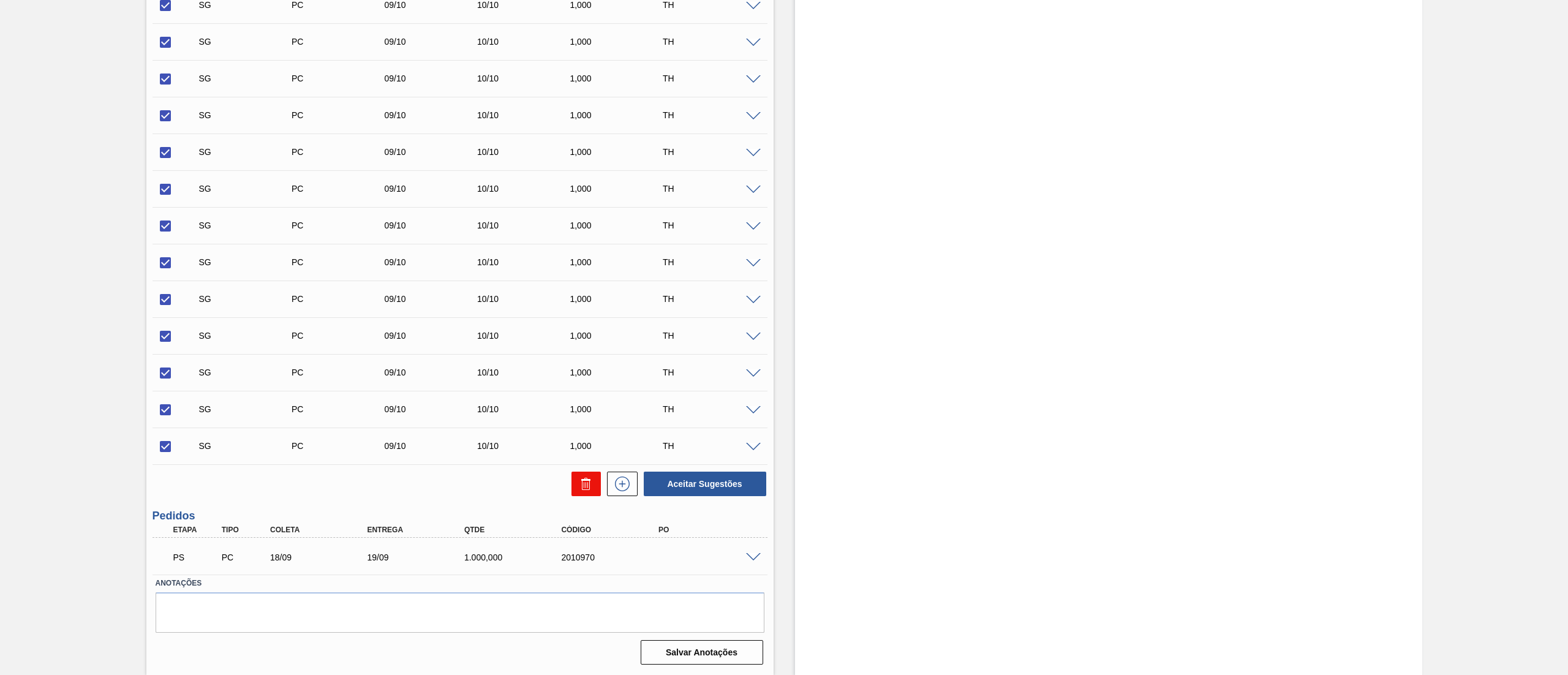
checkbox input "false"
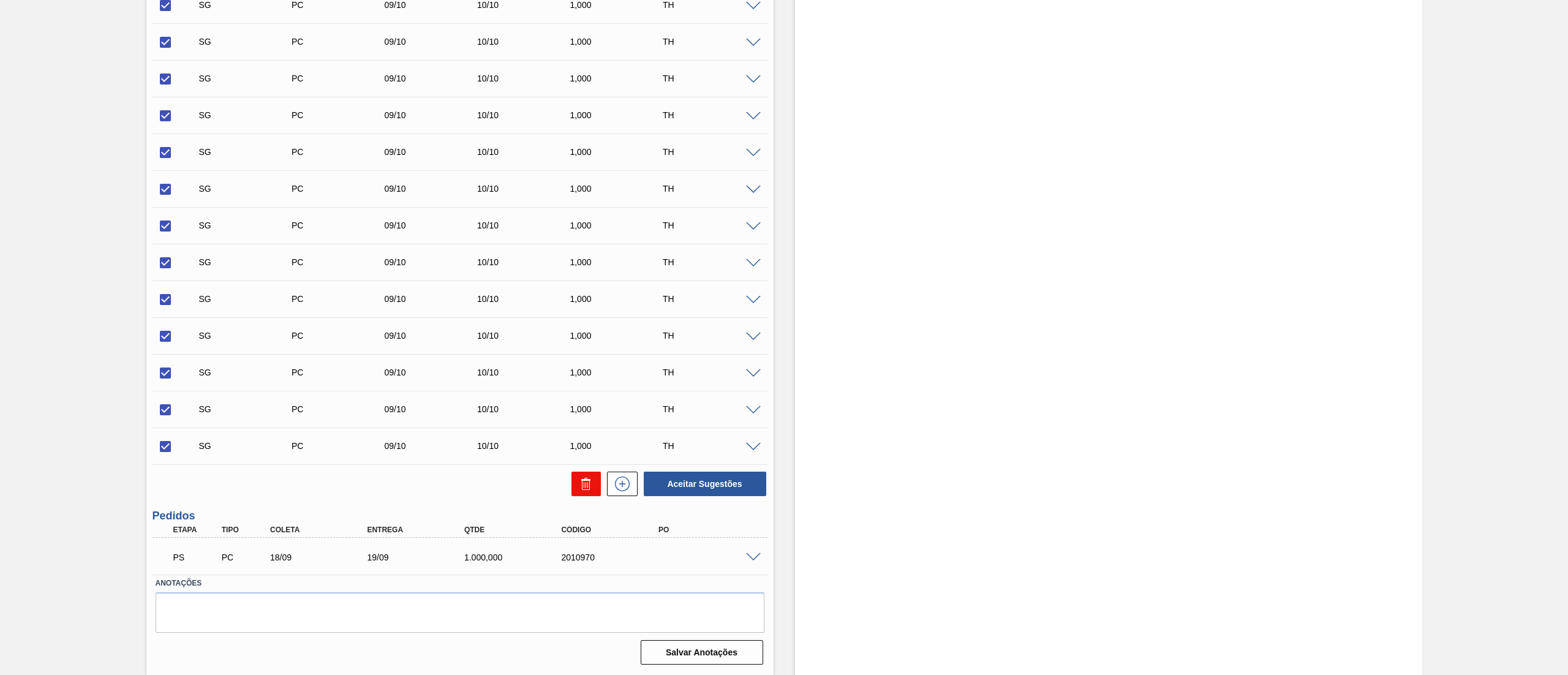
checkbox input "false"
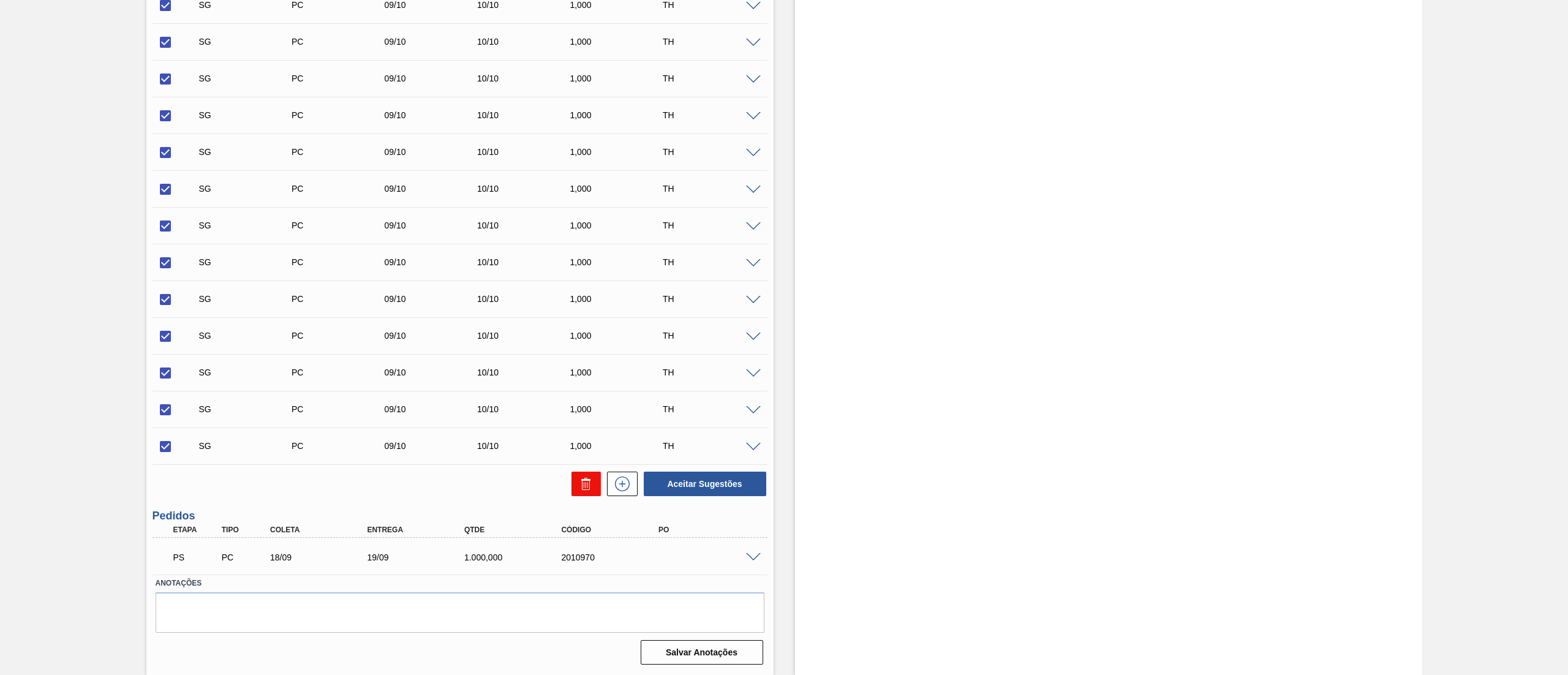
checkbox input "false"
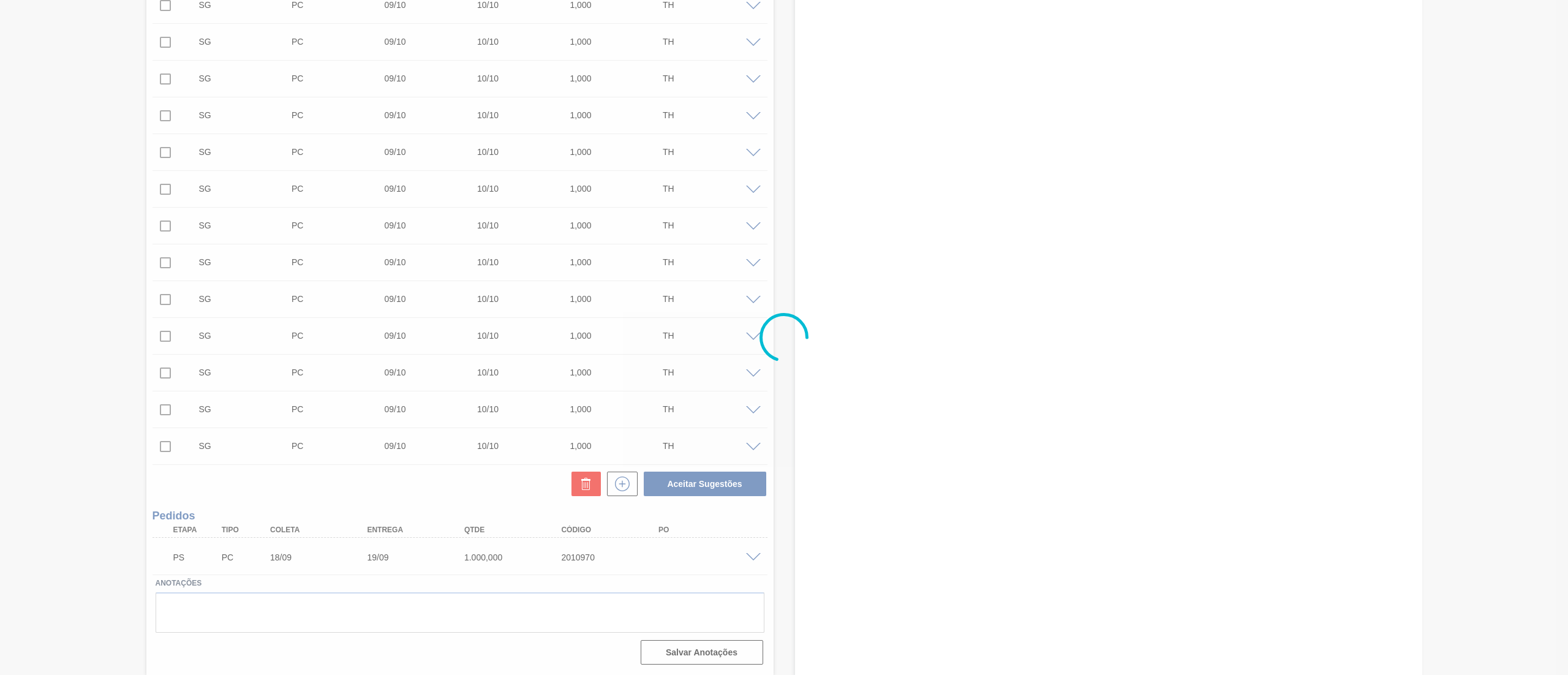
scroll to position [0, 0]
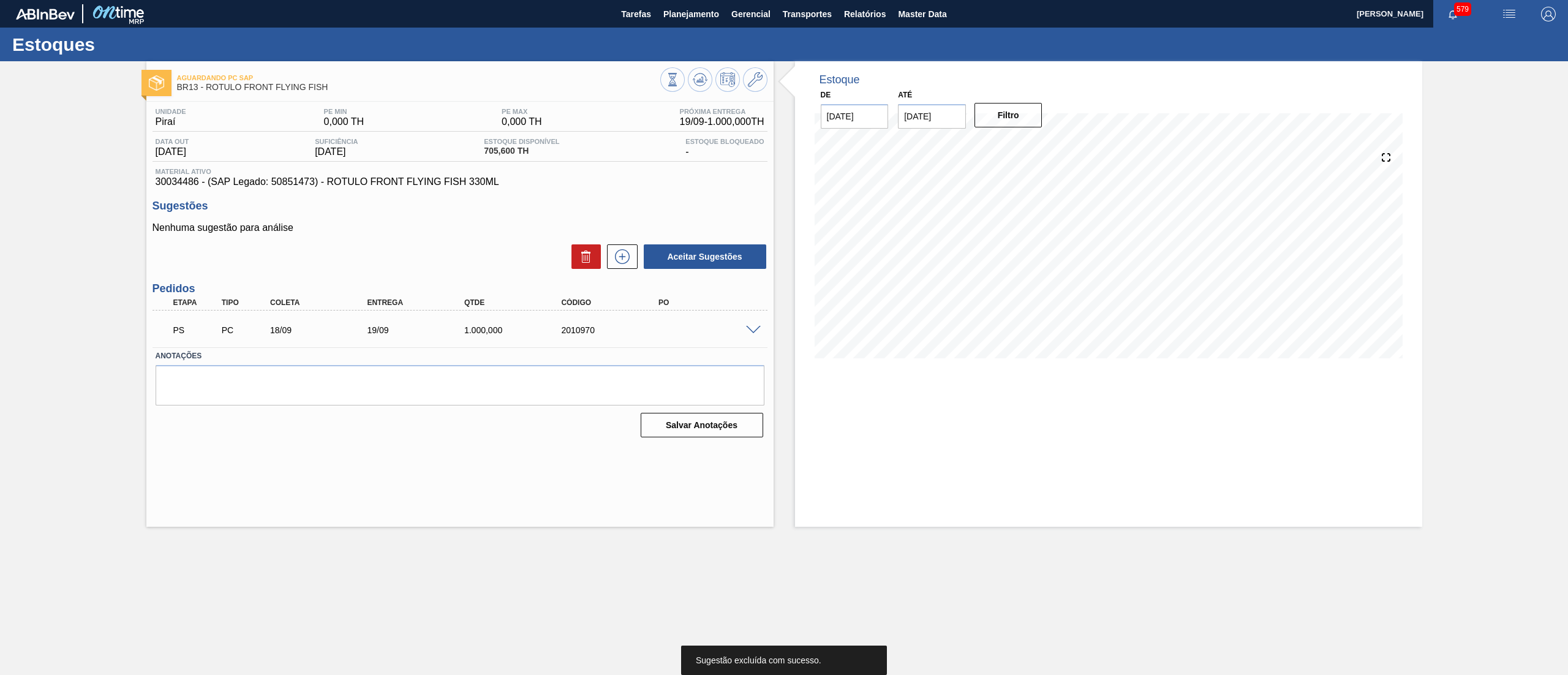
click at [753, 323] on div "PS PC 18/09 19/09 1.000,000 2010970" at bounding box center [460, 329] width 615 height 30
click at [751, 325] on div at bounding box center [755, 329] width 24 height 9
click at [751, 336] on div "PS PC 18/09 19/09 1.000,000 2010970" at bounding box center [460, 329] width 615 height 30
click at [754, 323] on div "PS PC 18/09 19/09 1.000,000 2010970" at bounding box center [460, 329] width 615 height 30
click at [751, 327] on span at bounding box center [754, 330] width 15 height 9
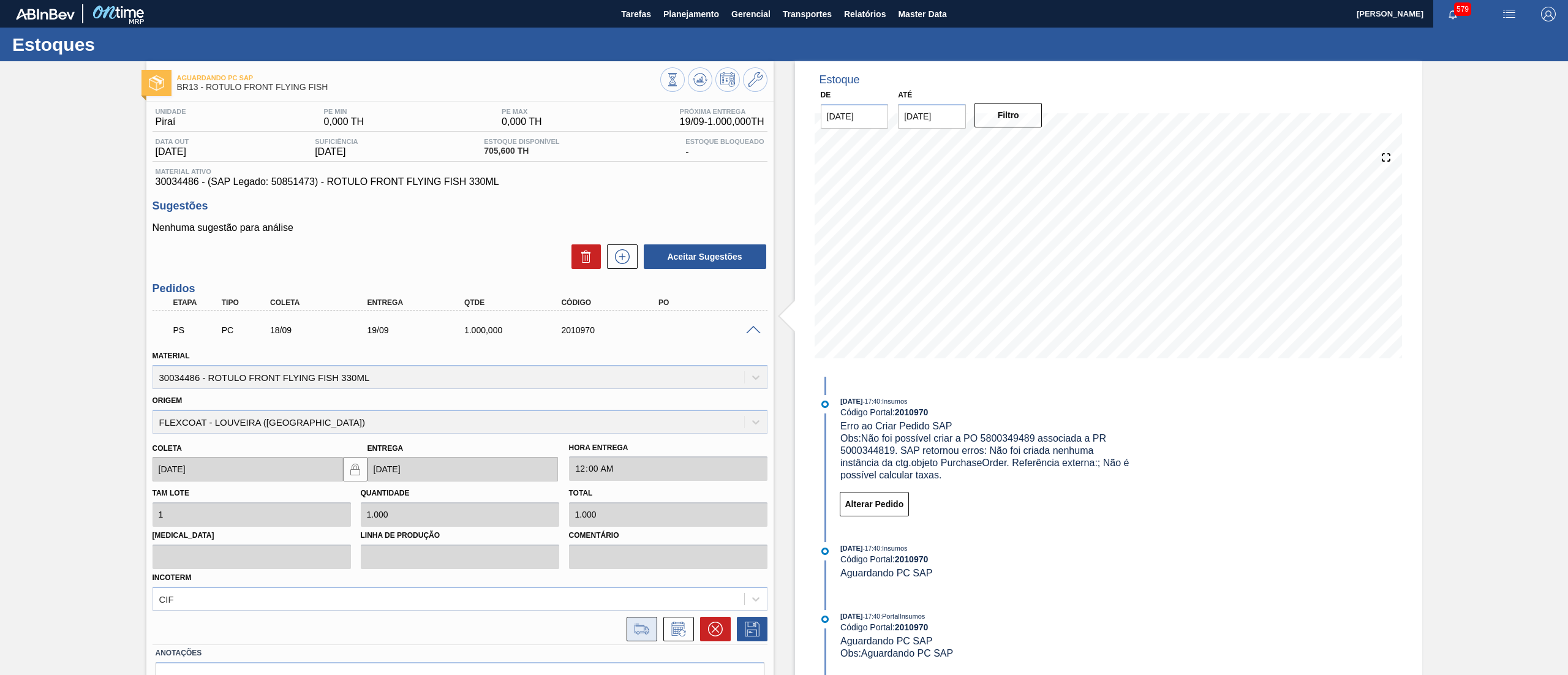
click at [649, 625] on icon at bounding box center [642, 629] width 19 height 15
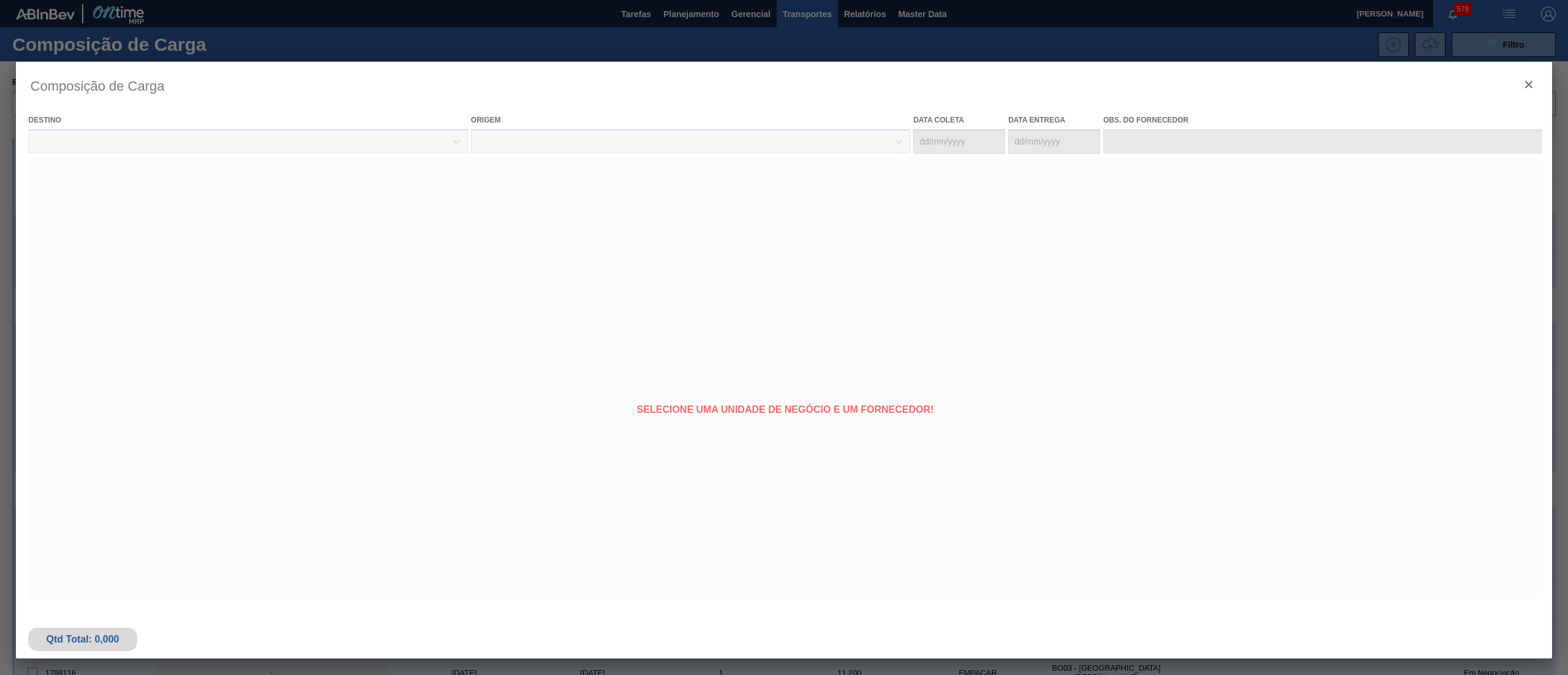
type coleta "18/09/2025"
type entrega "19/09/2025"
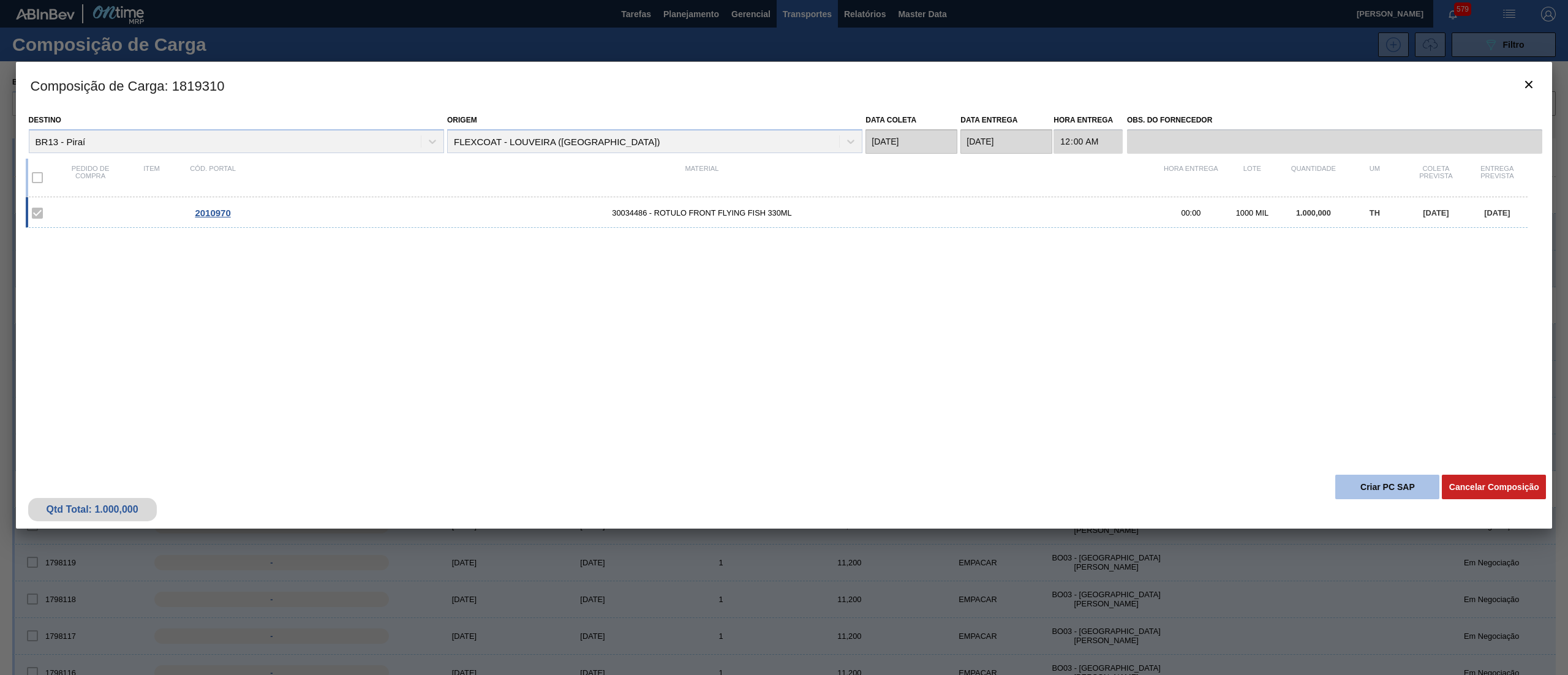
click at [1377, 480] on button "Criar PC SAP" at bounding box center [1388, 487] width 104 height 24
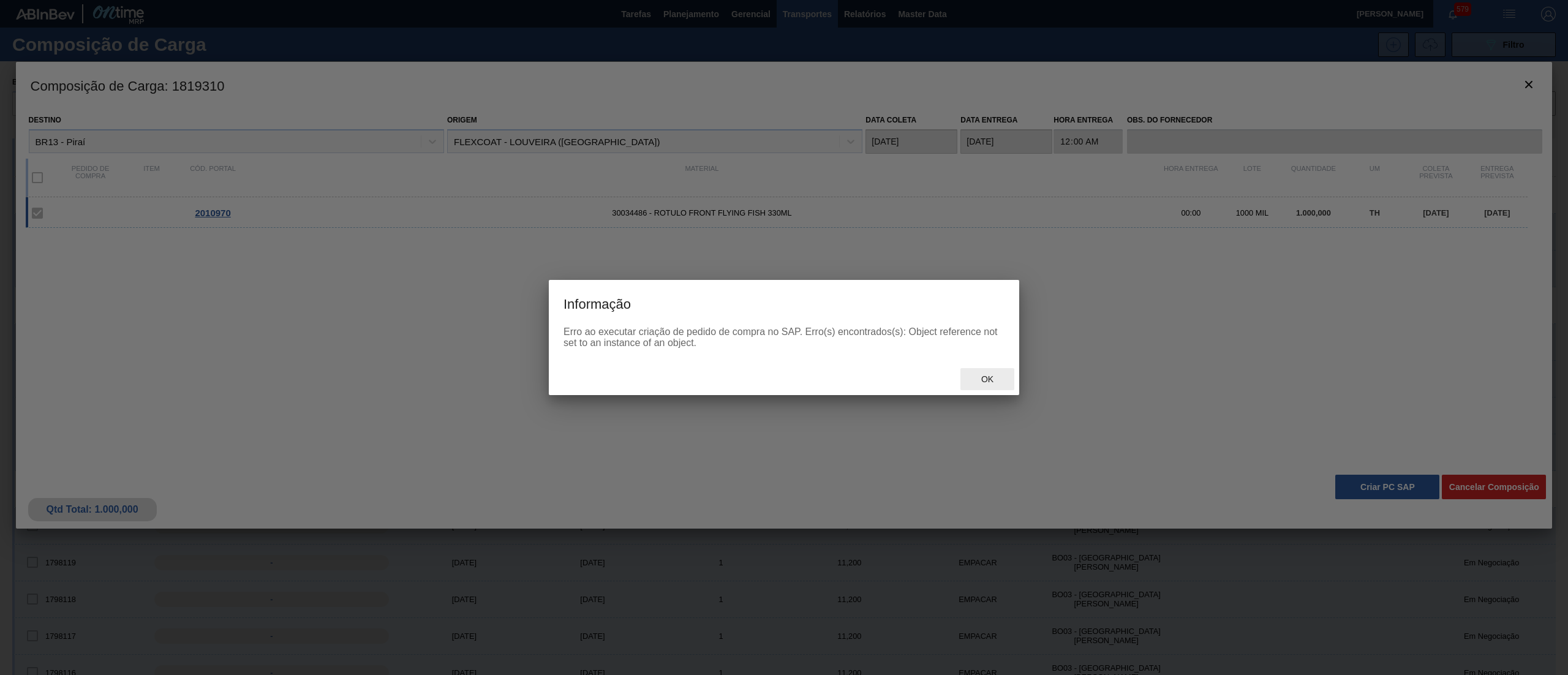
click at [998, 381] on span "Ok" at bounding box center [987, 379] width 32 height 10
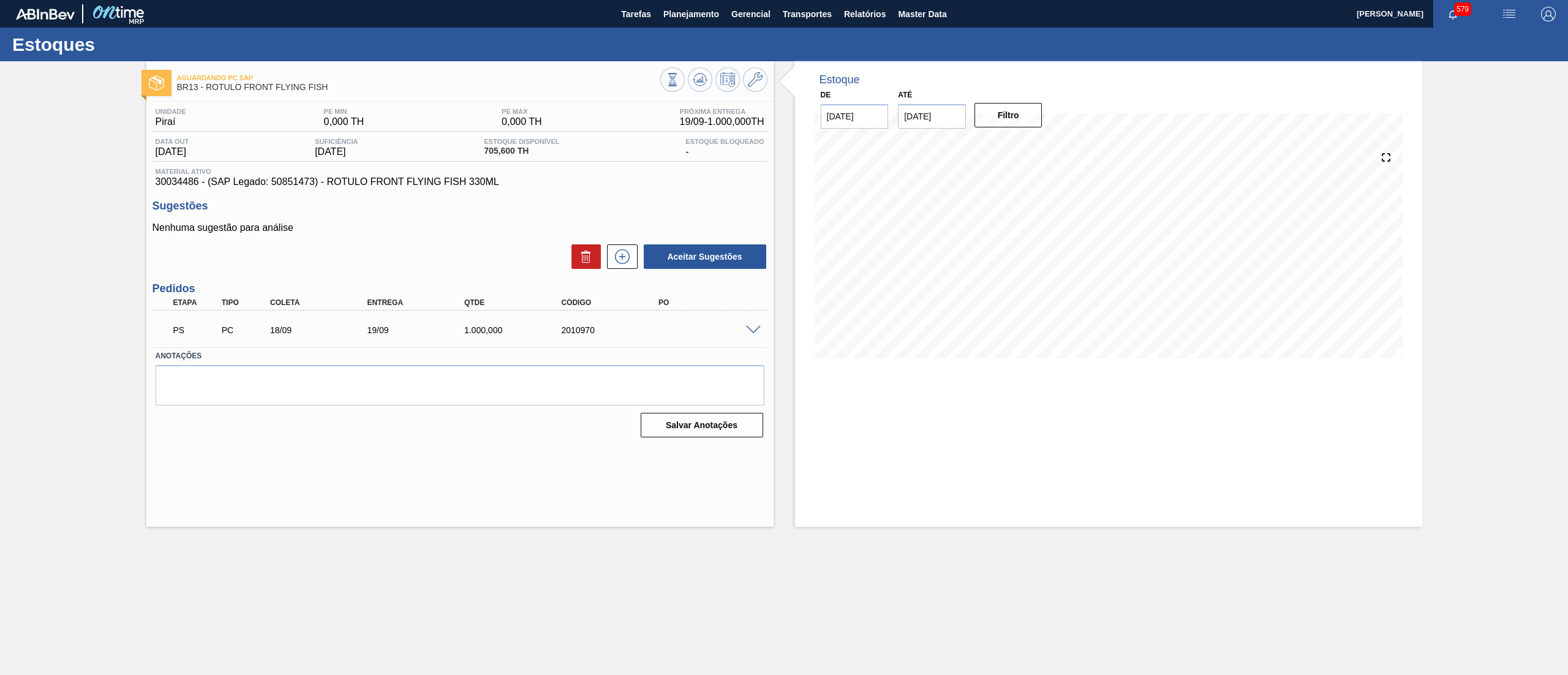
click at [757, 329] on span at bounding box center [754, 330] width 15 height 9
drag, startPoint x: 155, startPoint y: 185, endPoint x: 194, endPoint y: 182, distance: 39.1
click at [194, 182] on div "Material ativo 30034486 - (SAP Legado: 50851473) - ROTULO FRONT FLYING FISH 330…" at bounding box center [460, 177] width 615 height 19
click at [697, 19] on span "Planejamento" at bounding box center [691, 14] width 56 height 15
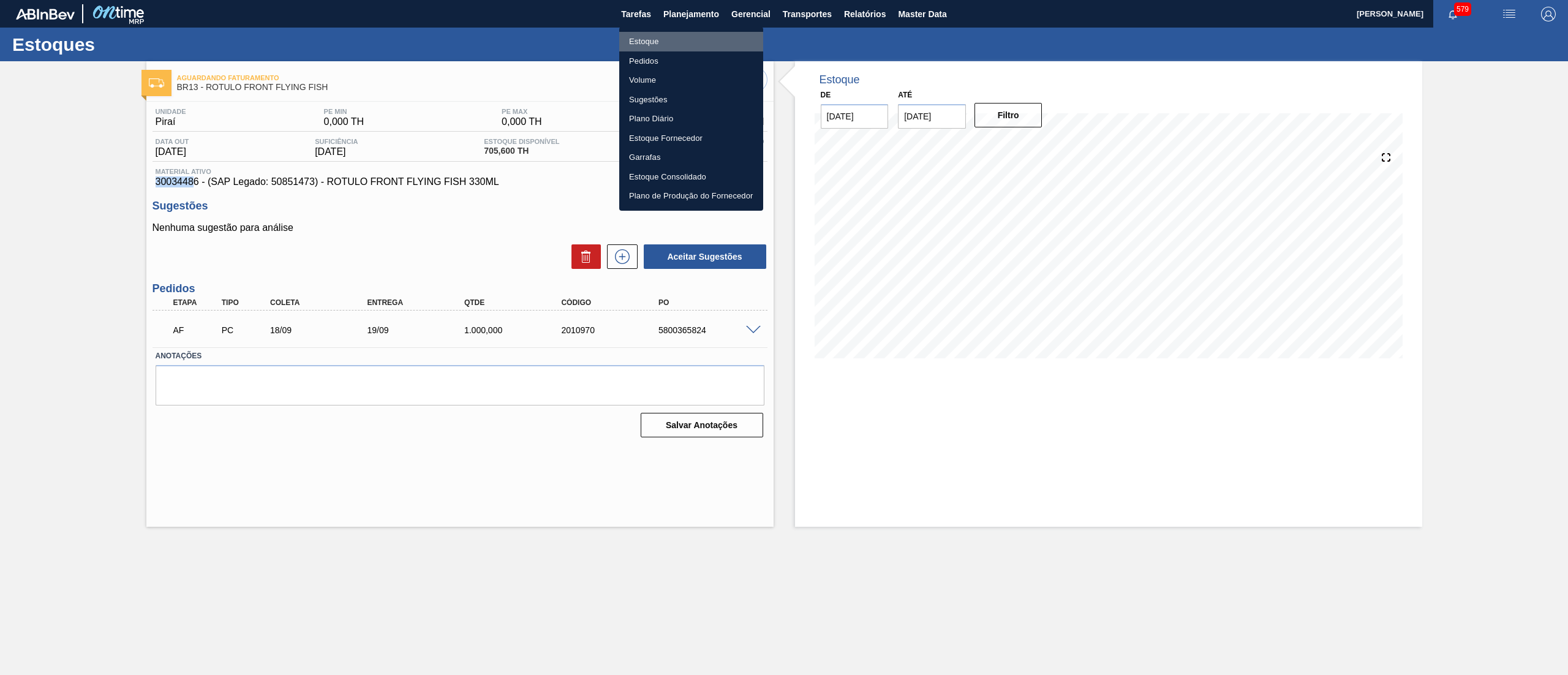
click at [704, 34] on li "Estoque" at bounding box center [691, 42] width 144 height 19
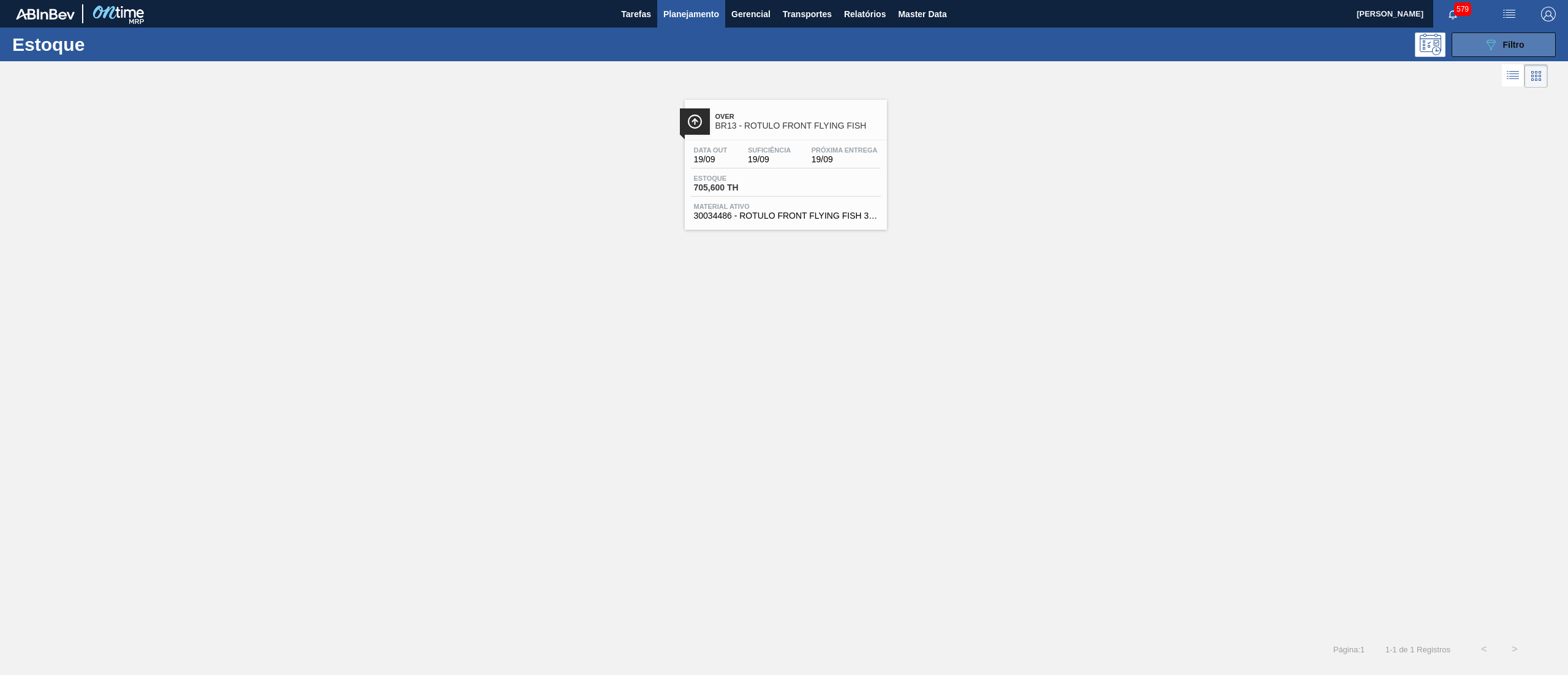
click at [1487, 48] on icon "089F7B8B-B2A5-4AFE-B5C0-19BA573D28AC" at bounding box center [1491, 45] width 15 height 15
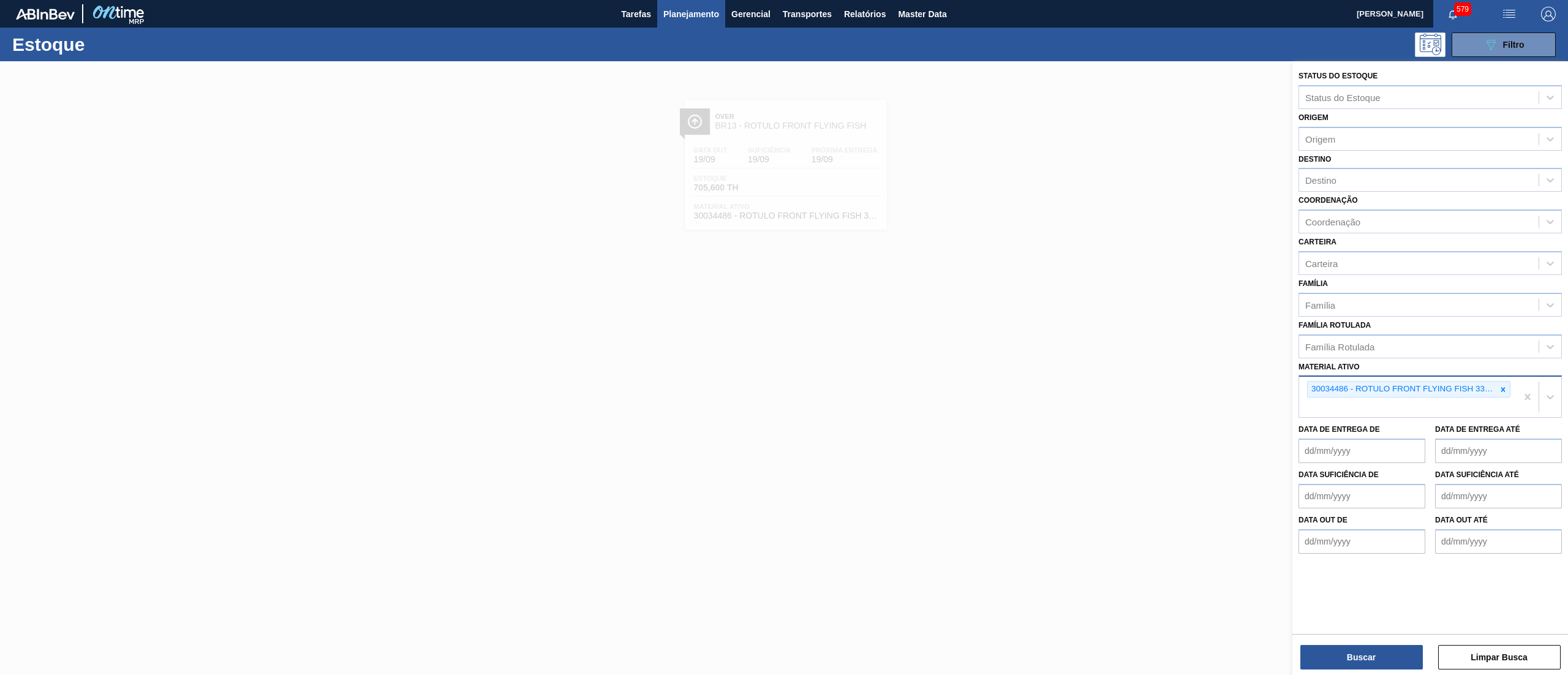
click at [1419, 404] on div "30034486 - ROTULO FRONT FLYING FISH 330ML" at bounding box center [1408, 397] width 217 height 41
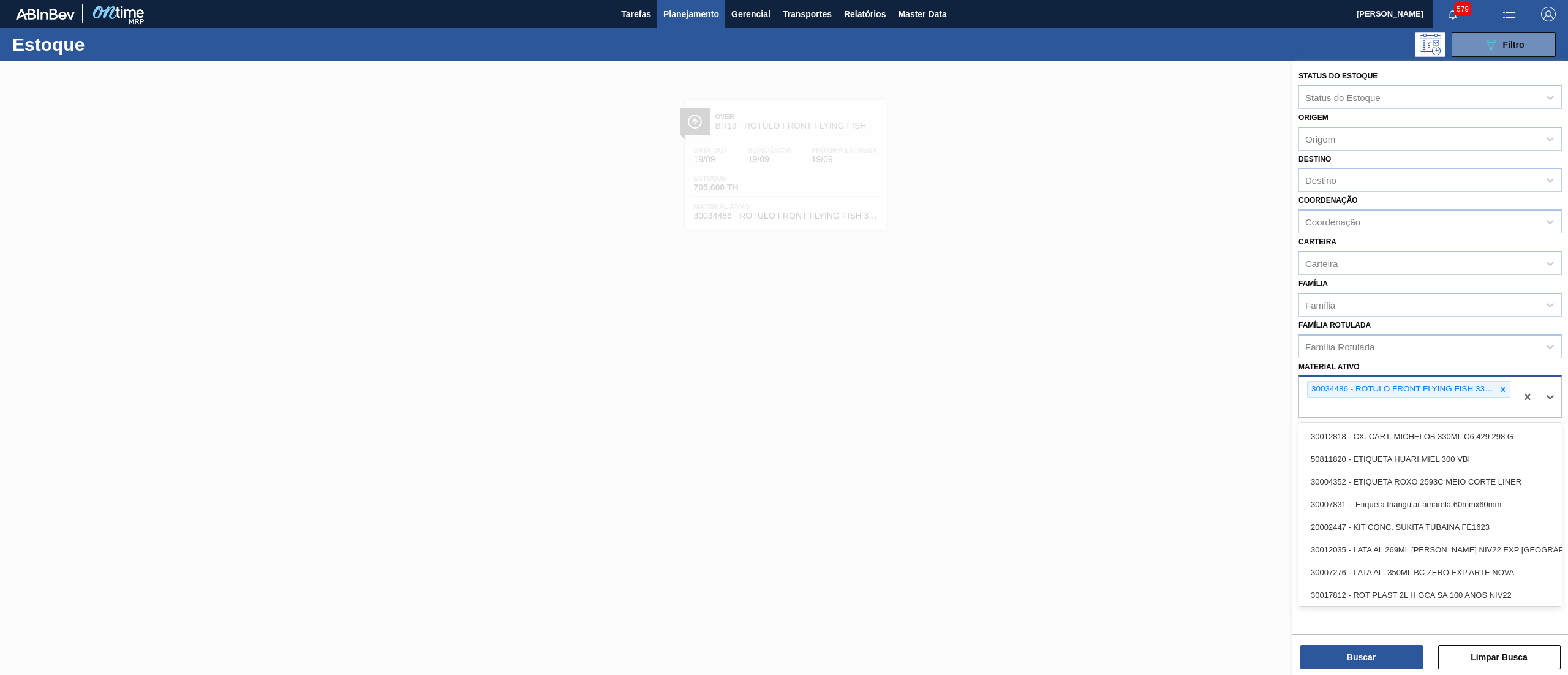
paste ativo "30034488"
type ativo "30034488"
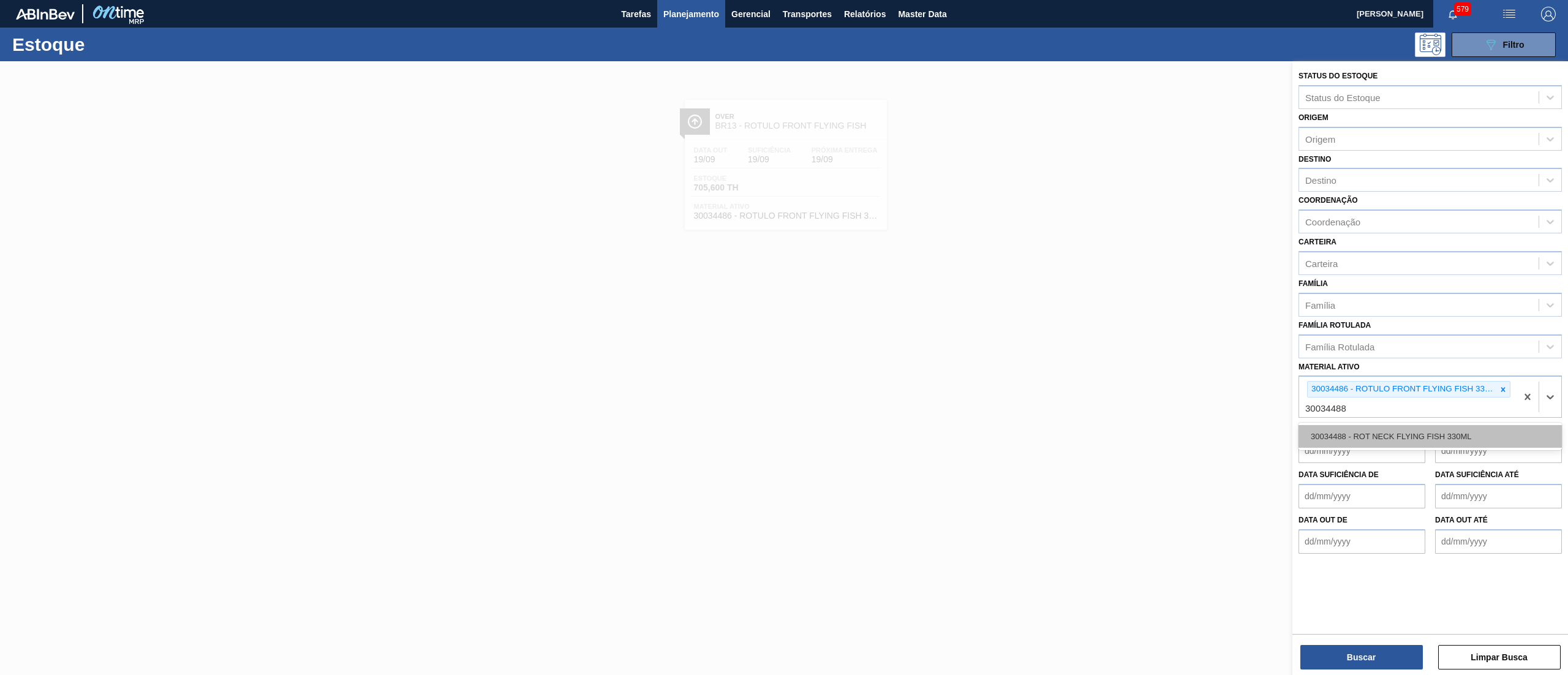
click at [1420, 438] on div "30034488 - ROT NECK FLYING FISH 330ML" at bounding box center [1430, 436] width 263 height 23
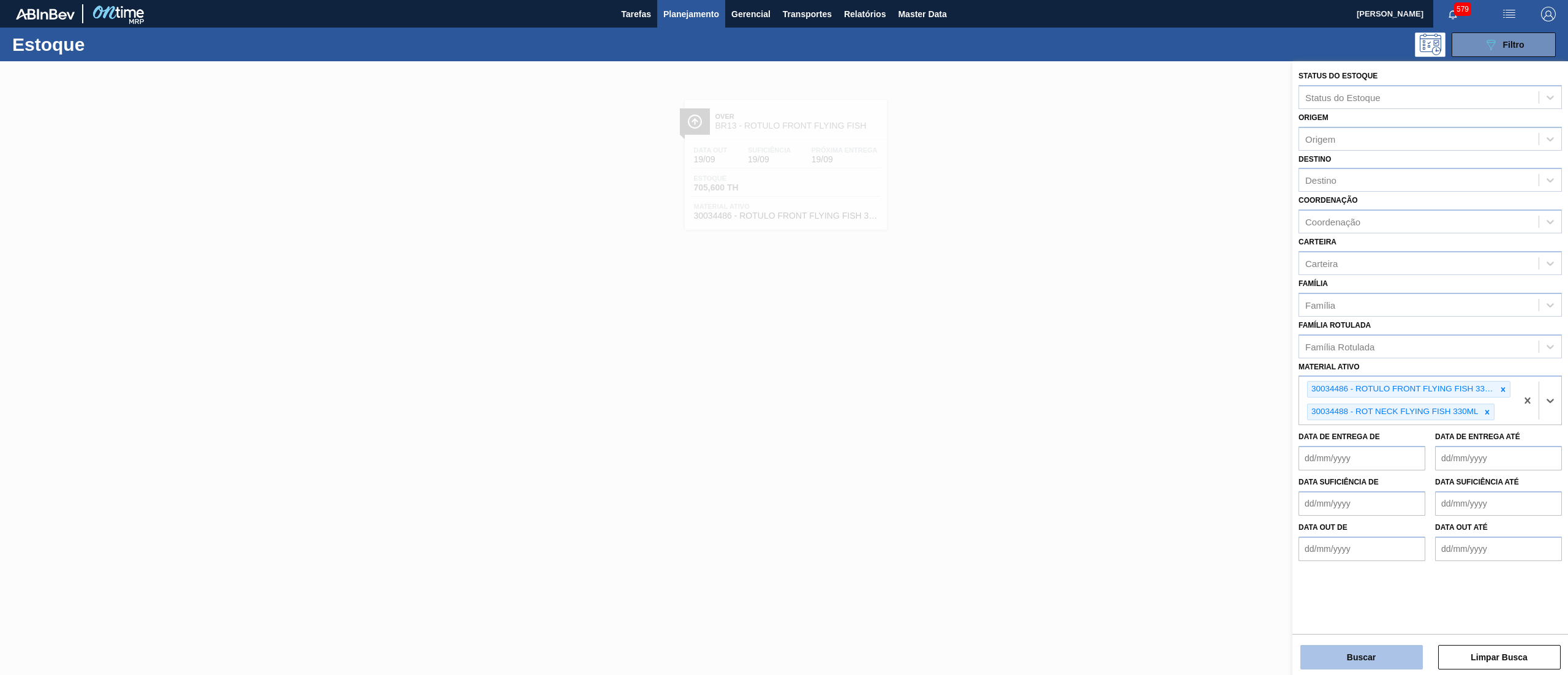
click at [1342, 653] on button "Buscar" at bounding box center [1361, 657] width 122 height 24
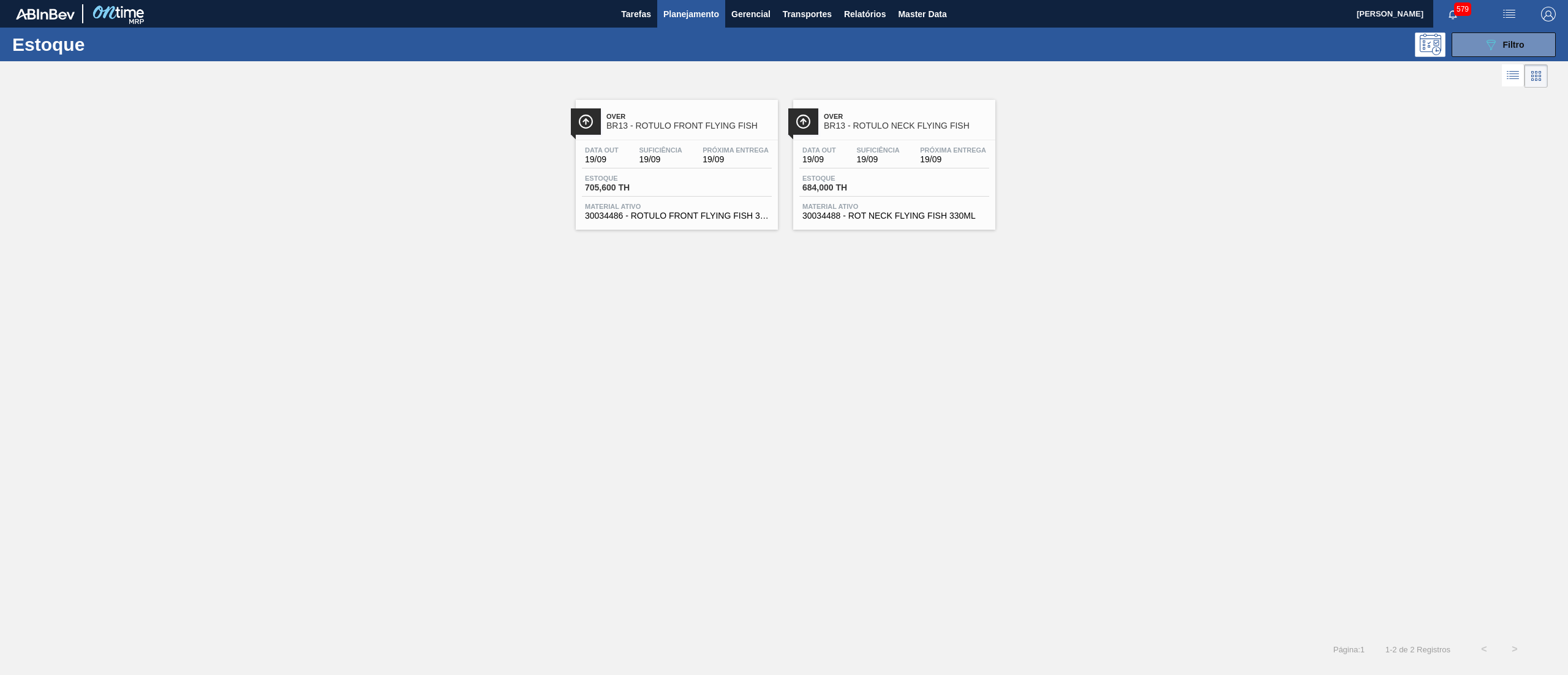
click at [908, 211] on div "Material ativo 30034488 - ROT NECK FLYING FISH 330ML" at bounding box center [895, 211] width 190 height 18
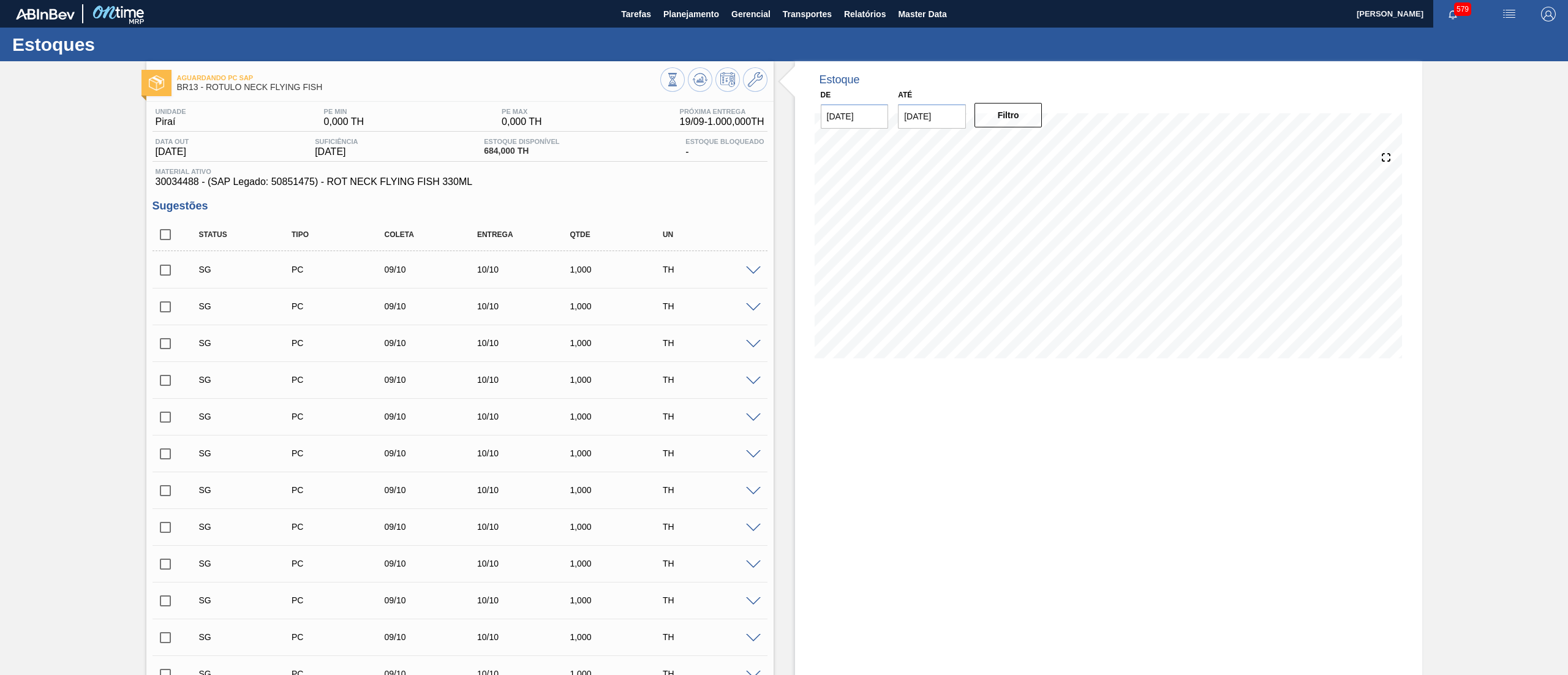
click at [160, 235] on input "checkbox" at bounding box center [165, 234] width 26 height 26
checkbox input "true"
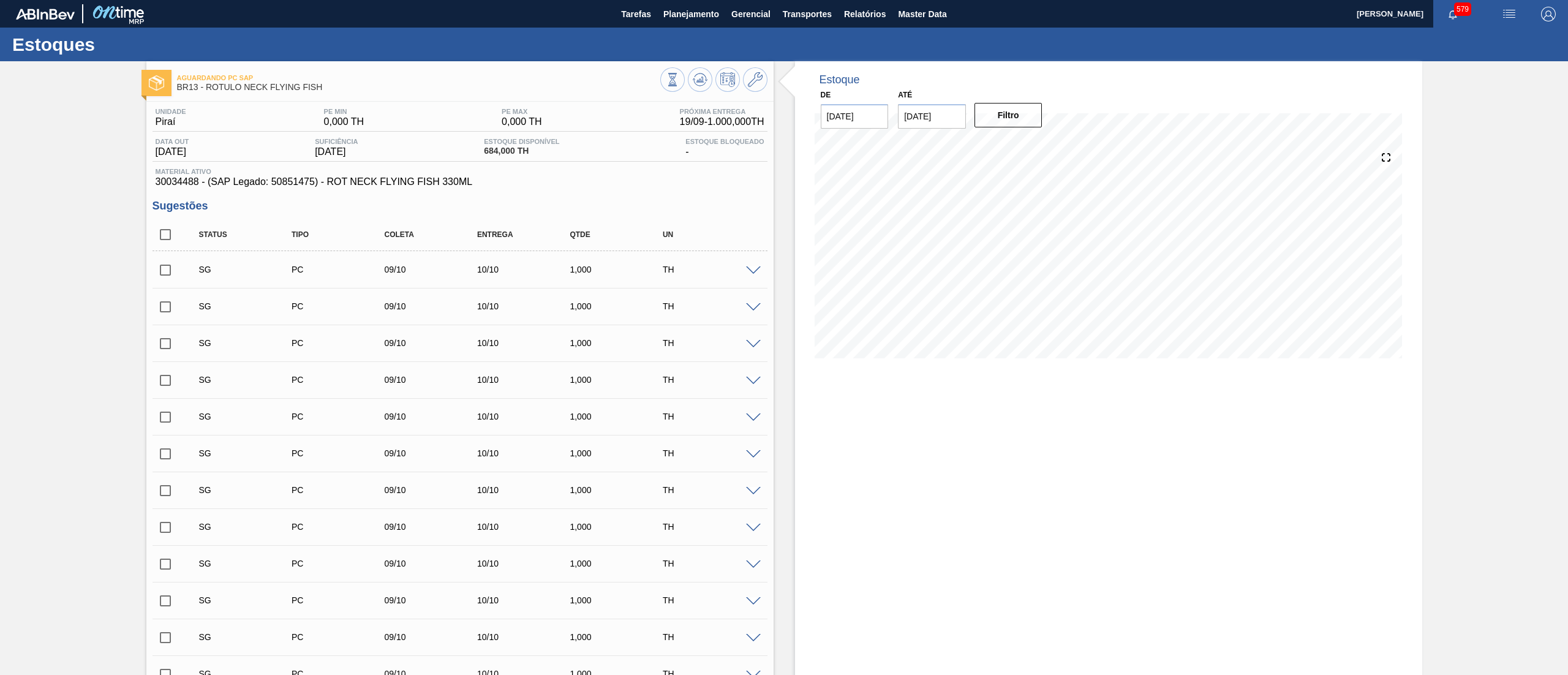
checkbox input "true"
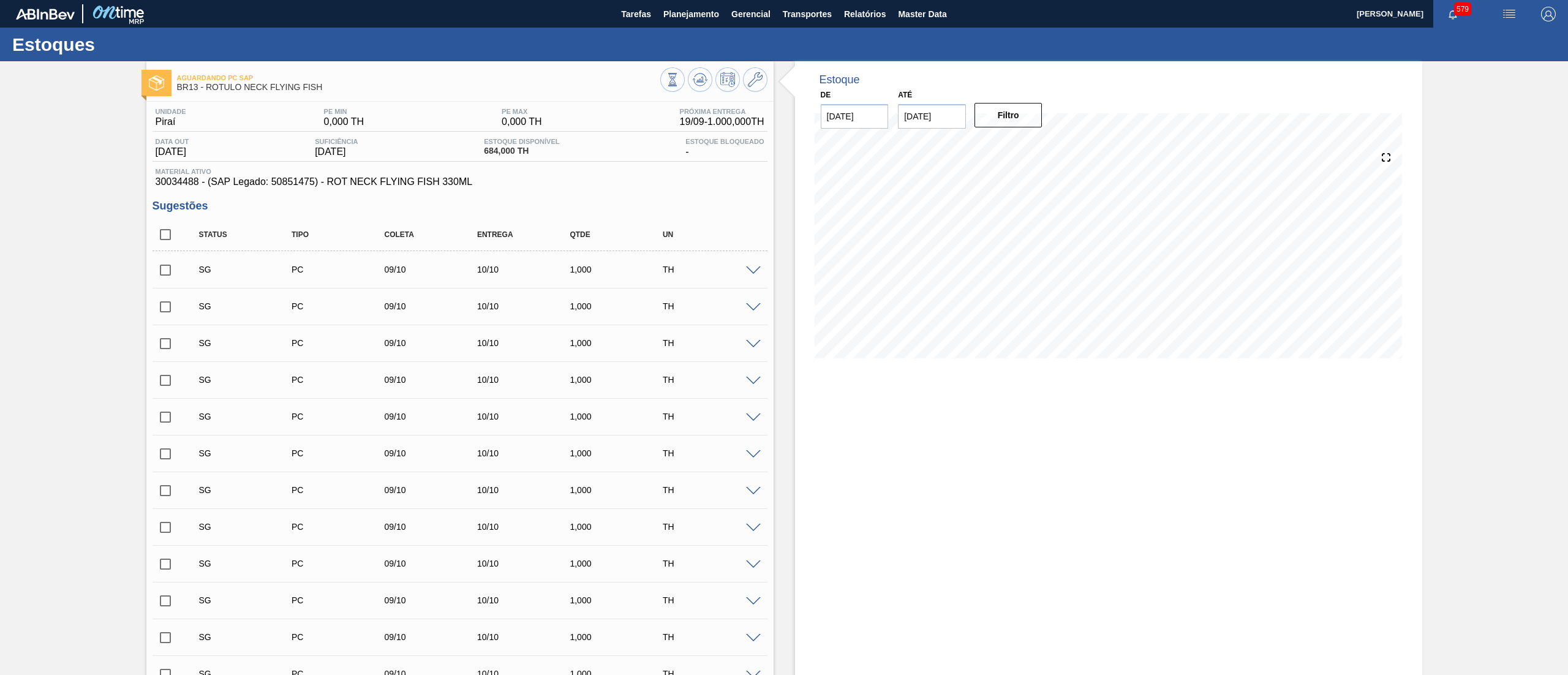
checkbox input "true"
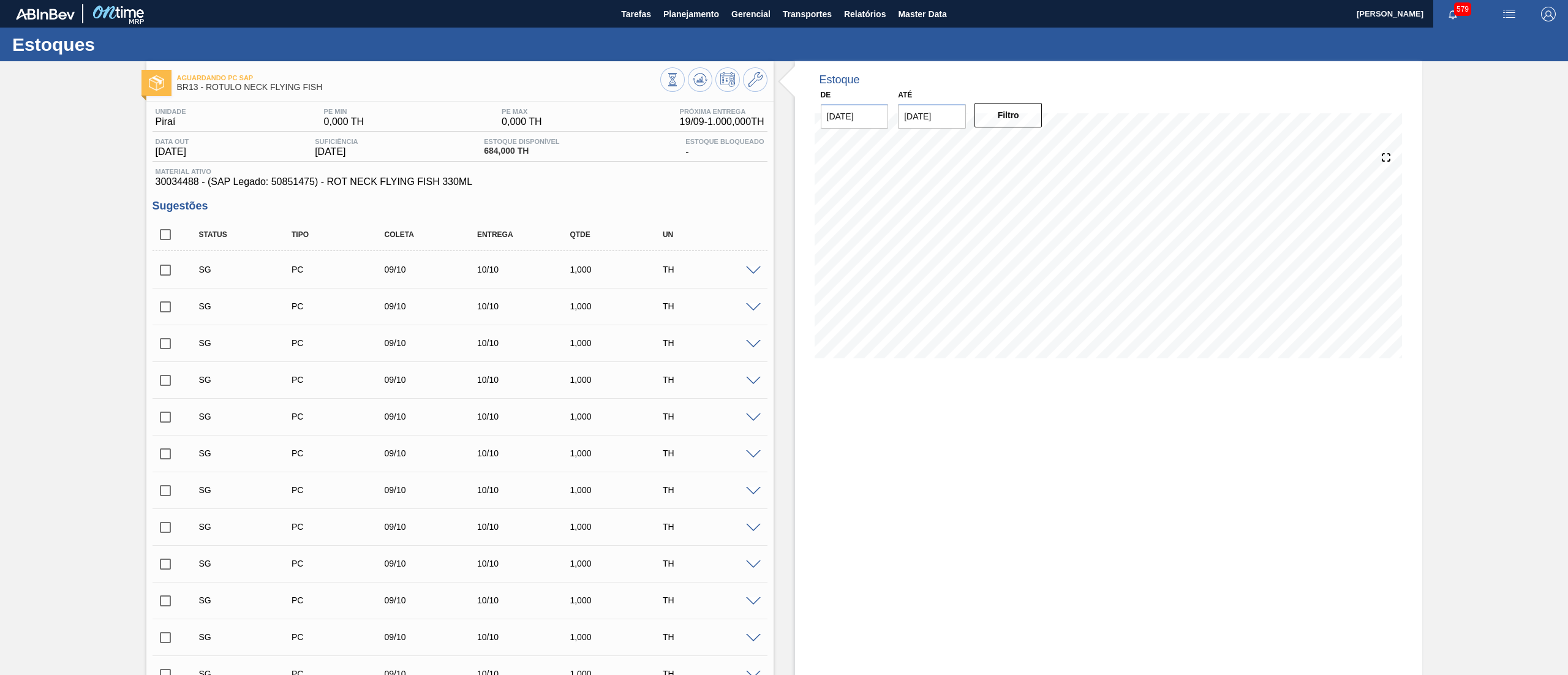
checkbox input "true"
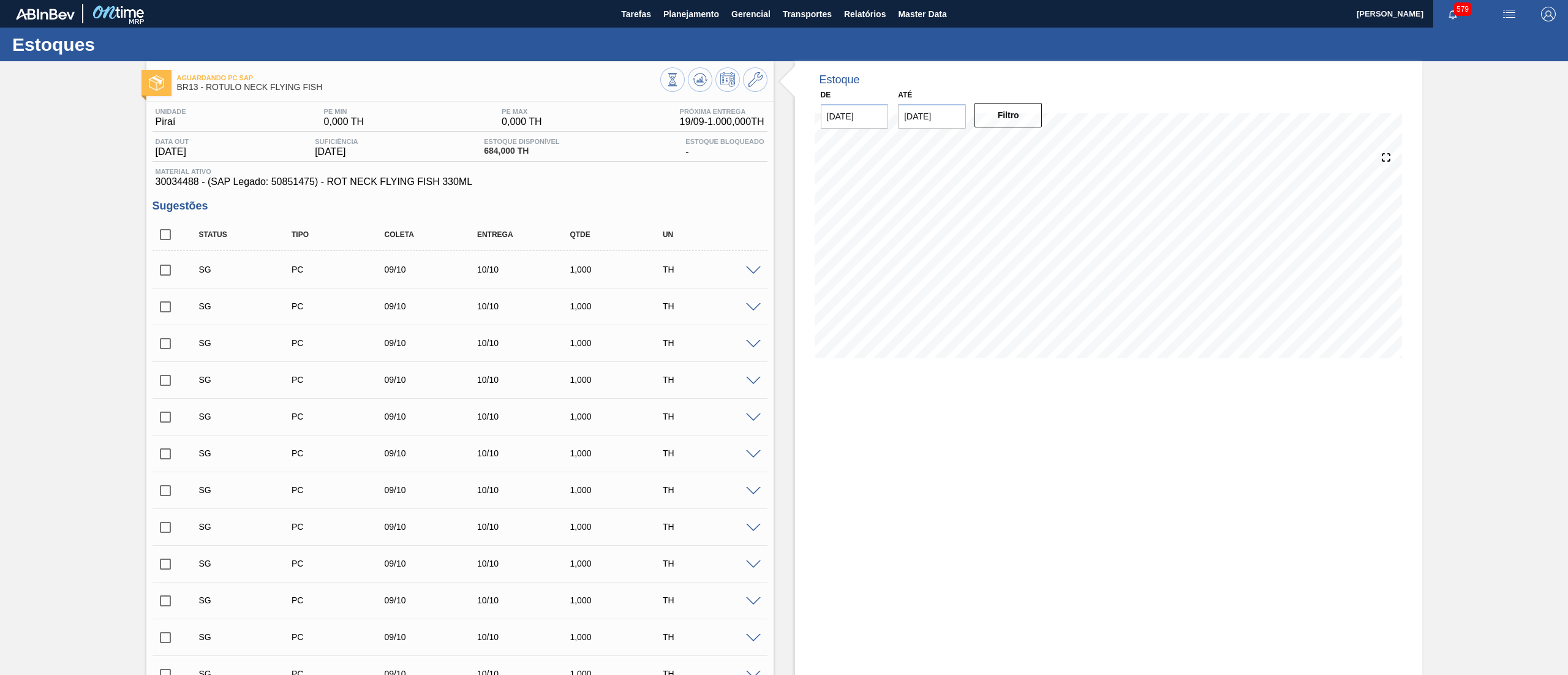
checkbox input "true"
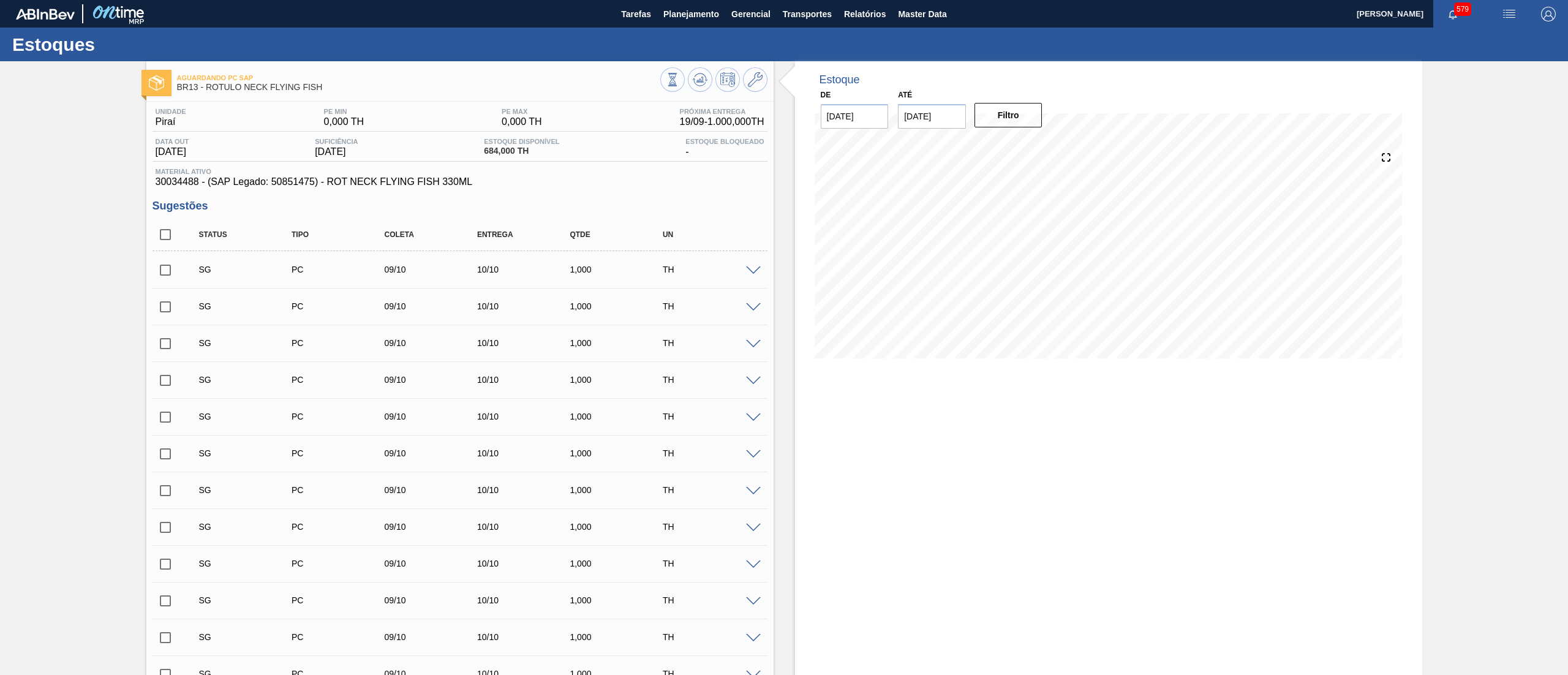
checkbox input "true"
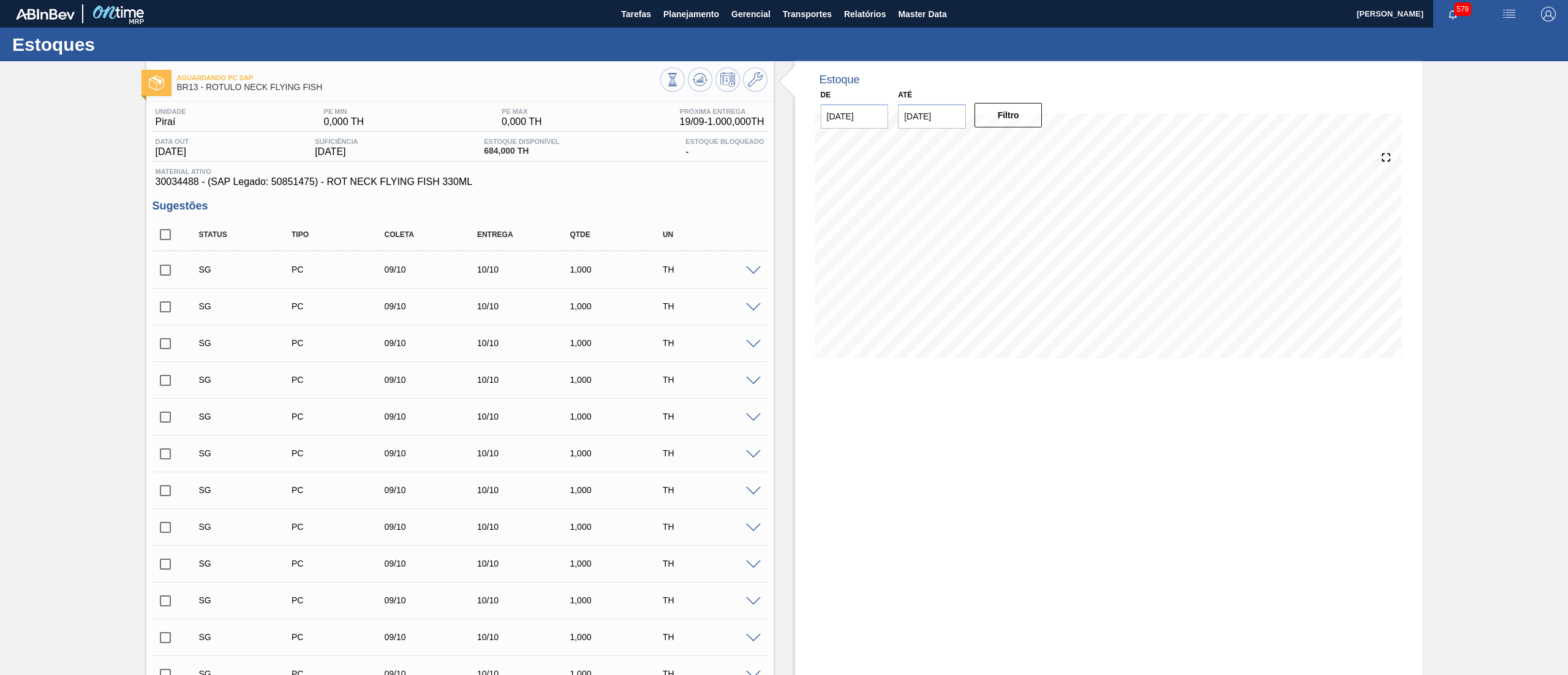
checkbox input "true"
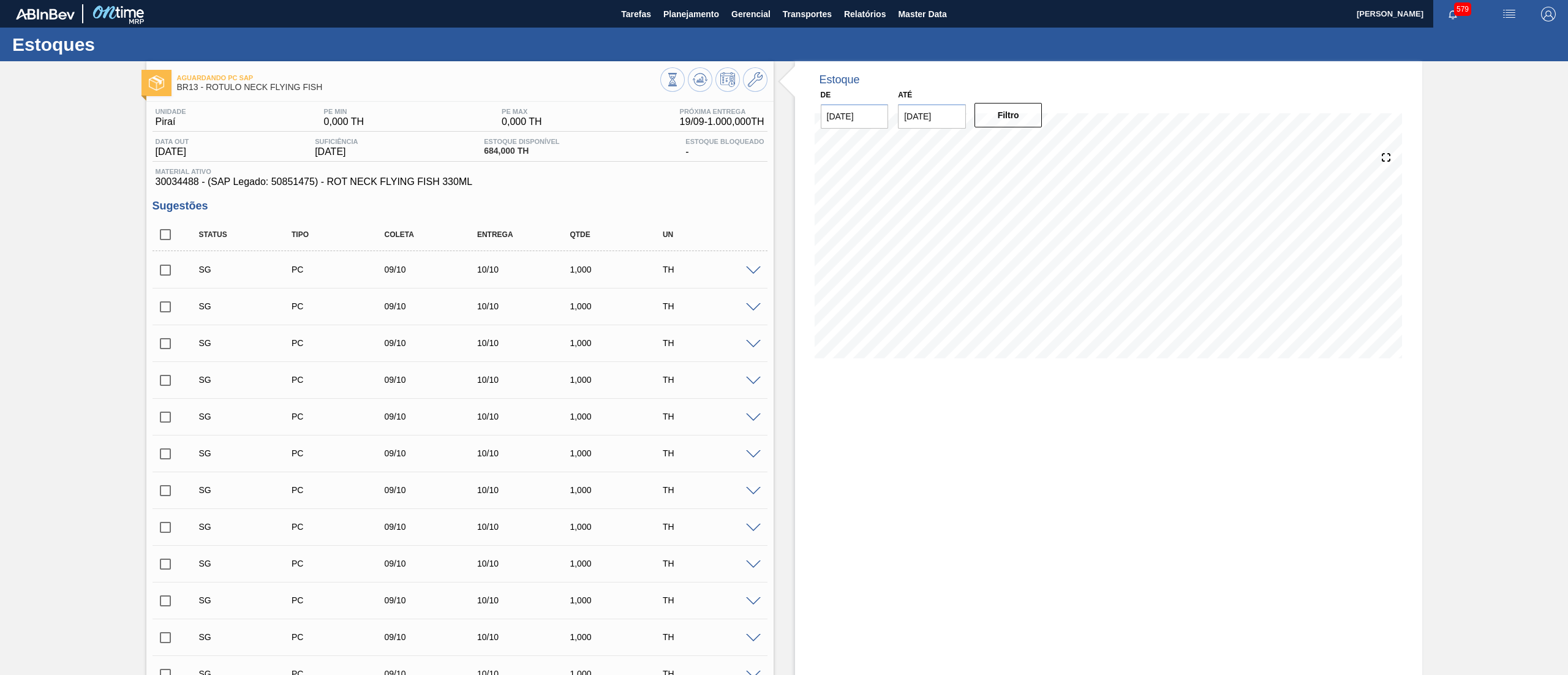
checkbox input "true"
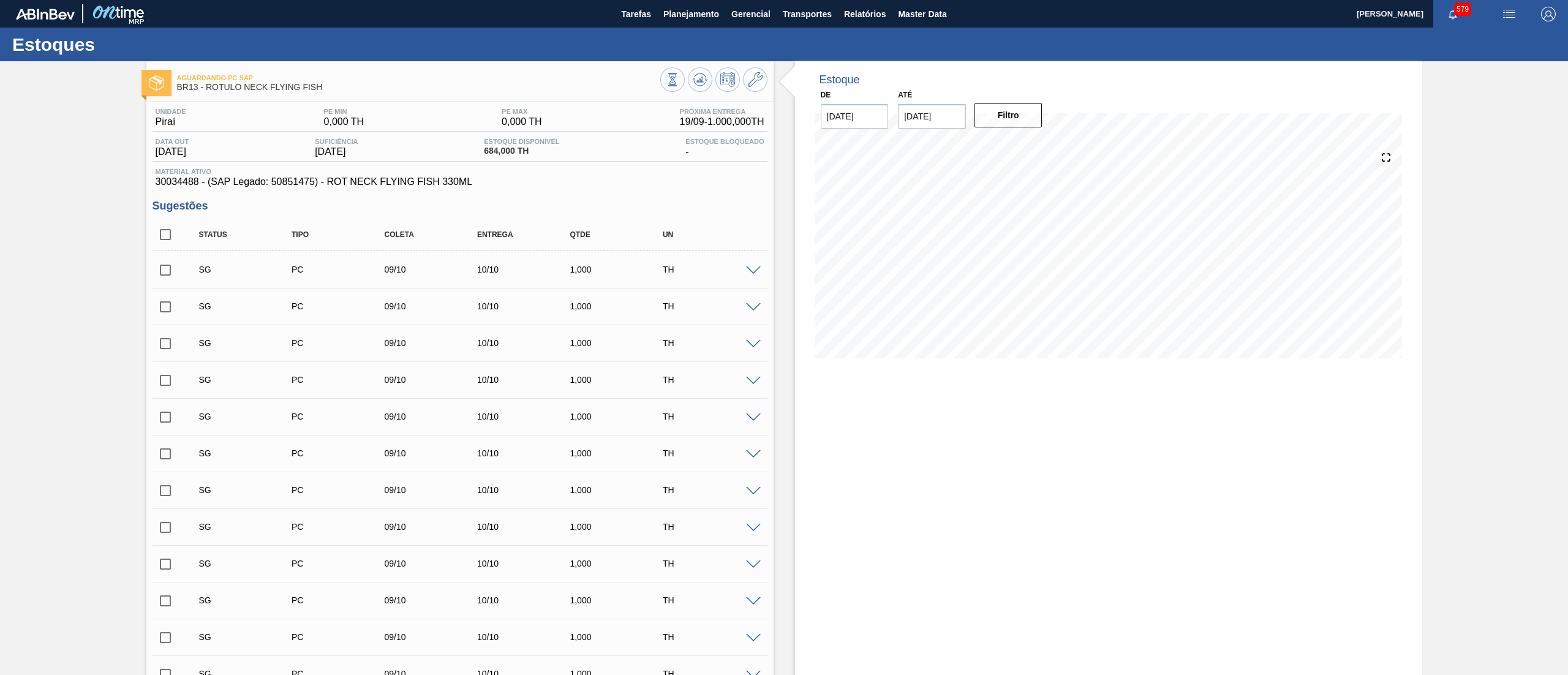
checkbox input "true"
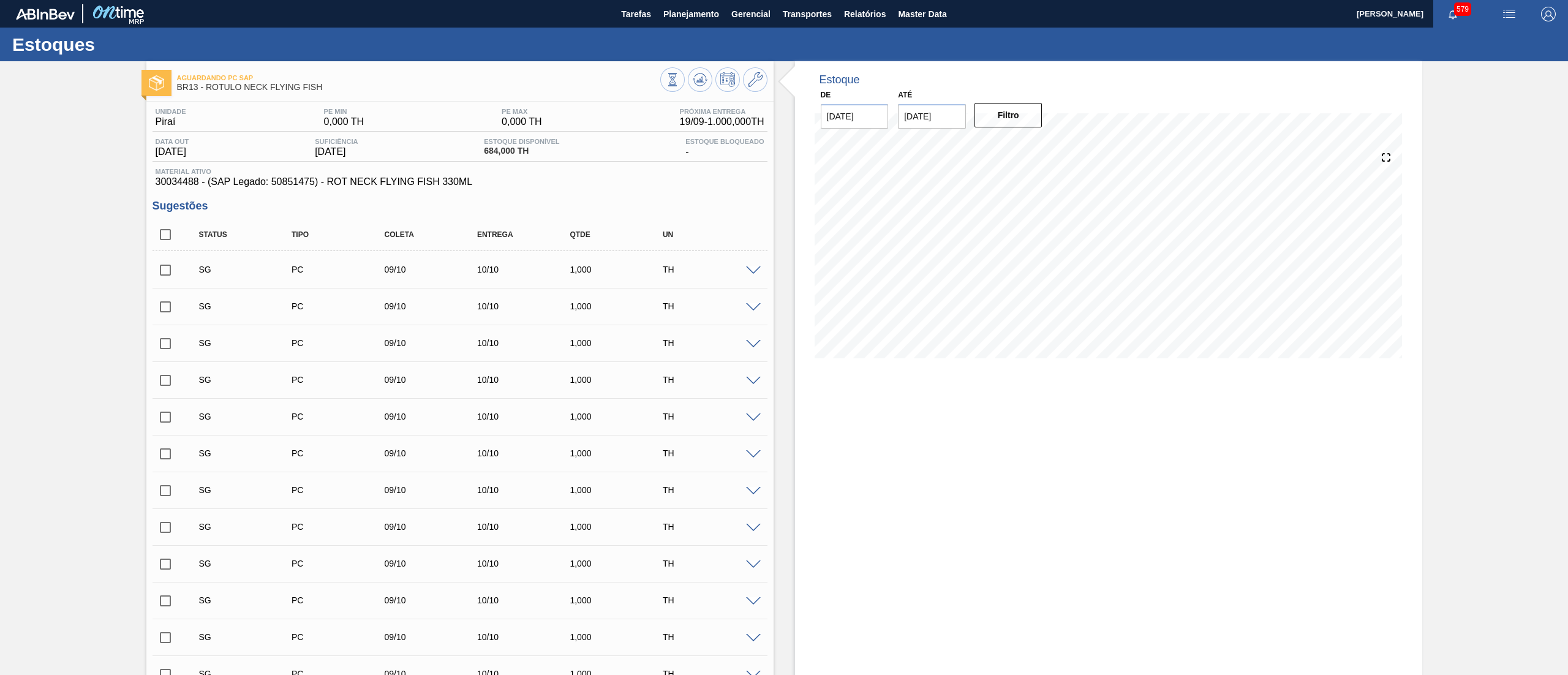
checkbox input "true"
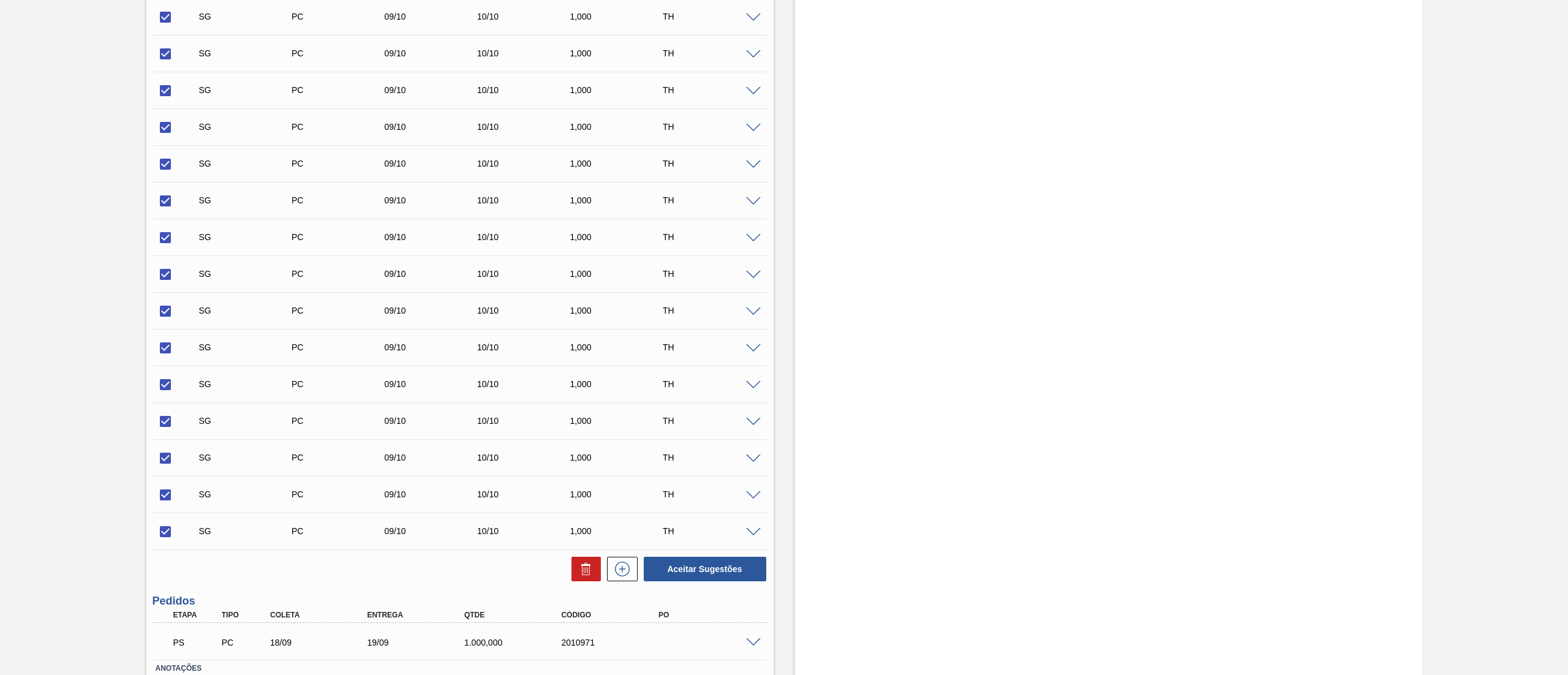
scroll to position [1404, 0]
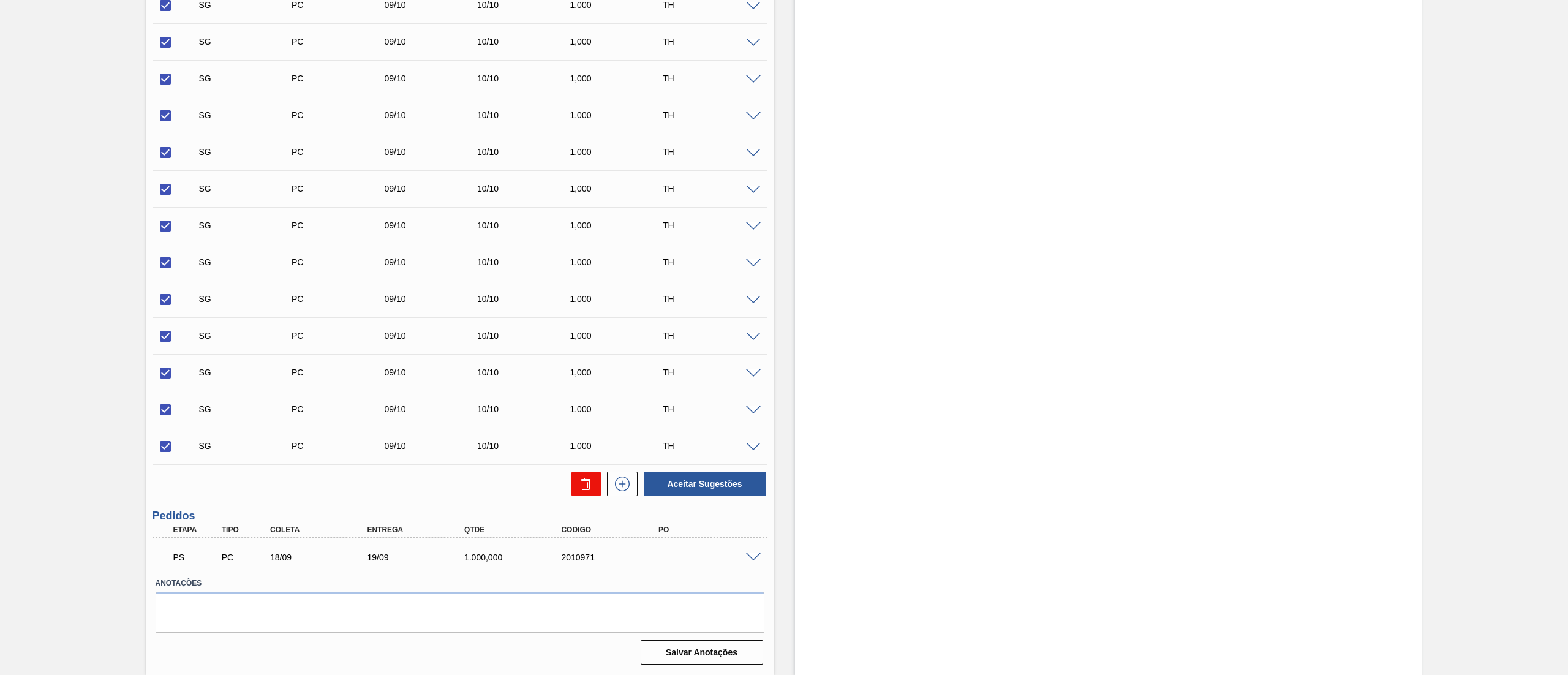
click at [588, 496] on button at bounding box center [587, 484] width 30 height 24
checkbox input "false"
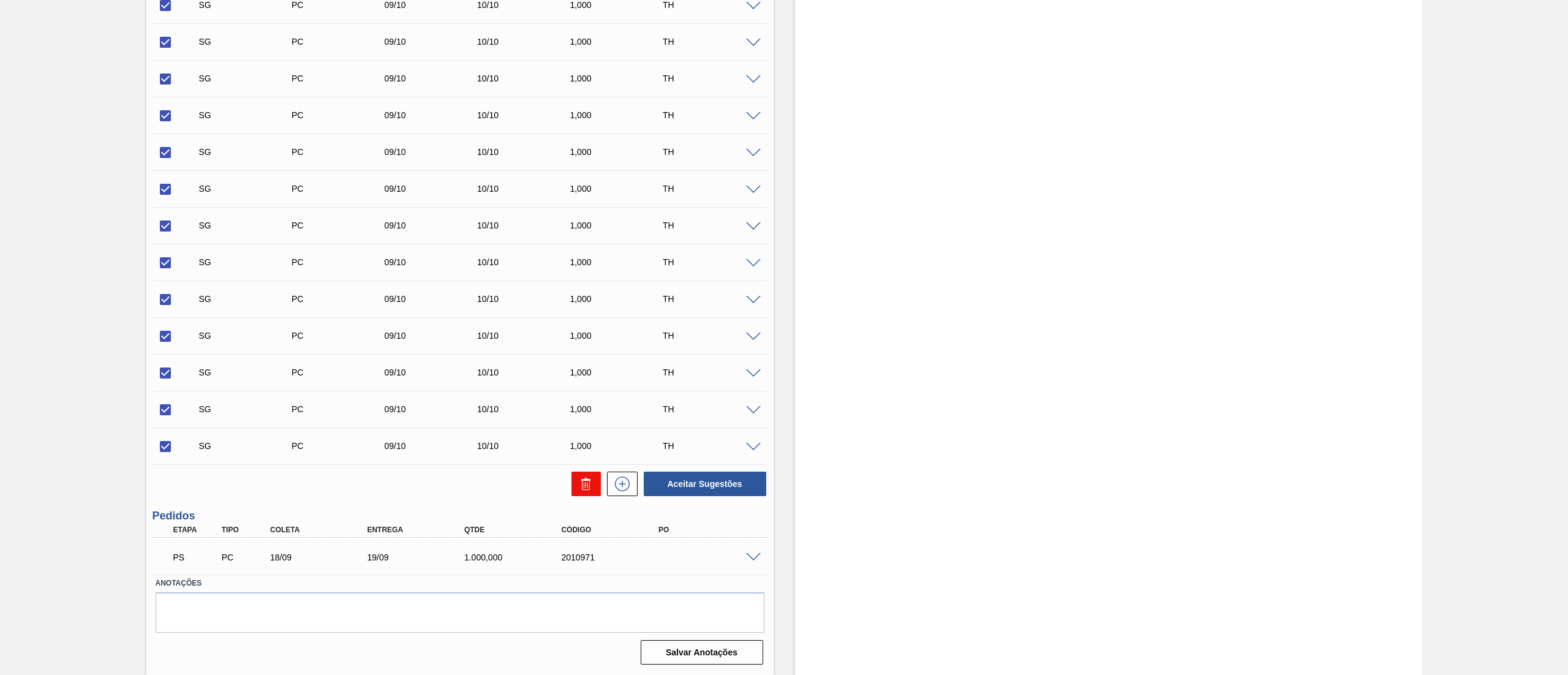
checkbox input "false"
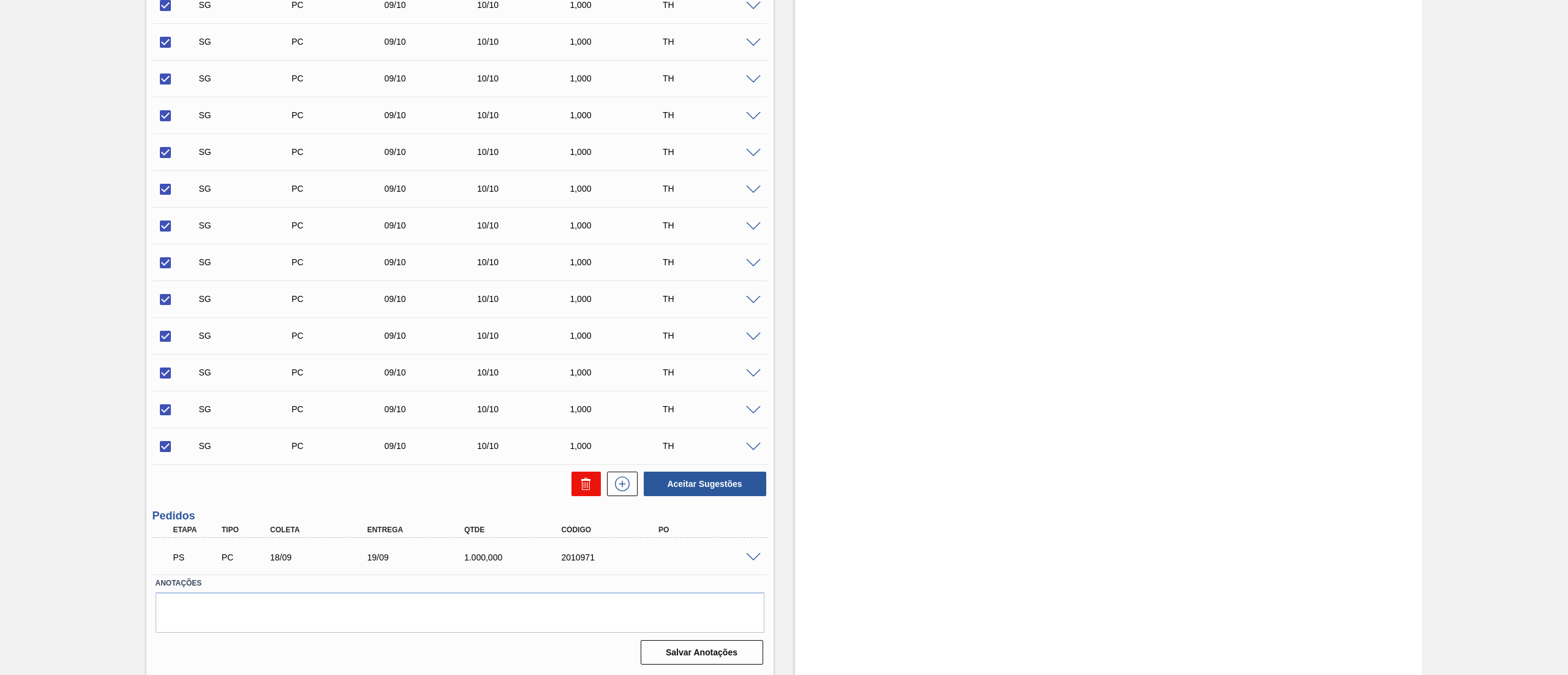
checkbox input "false"
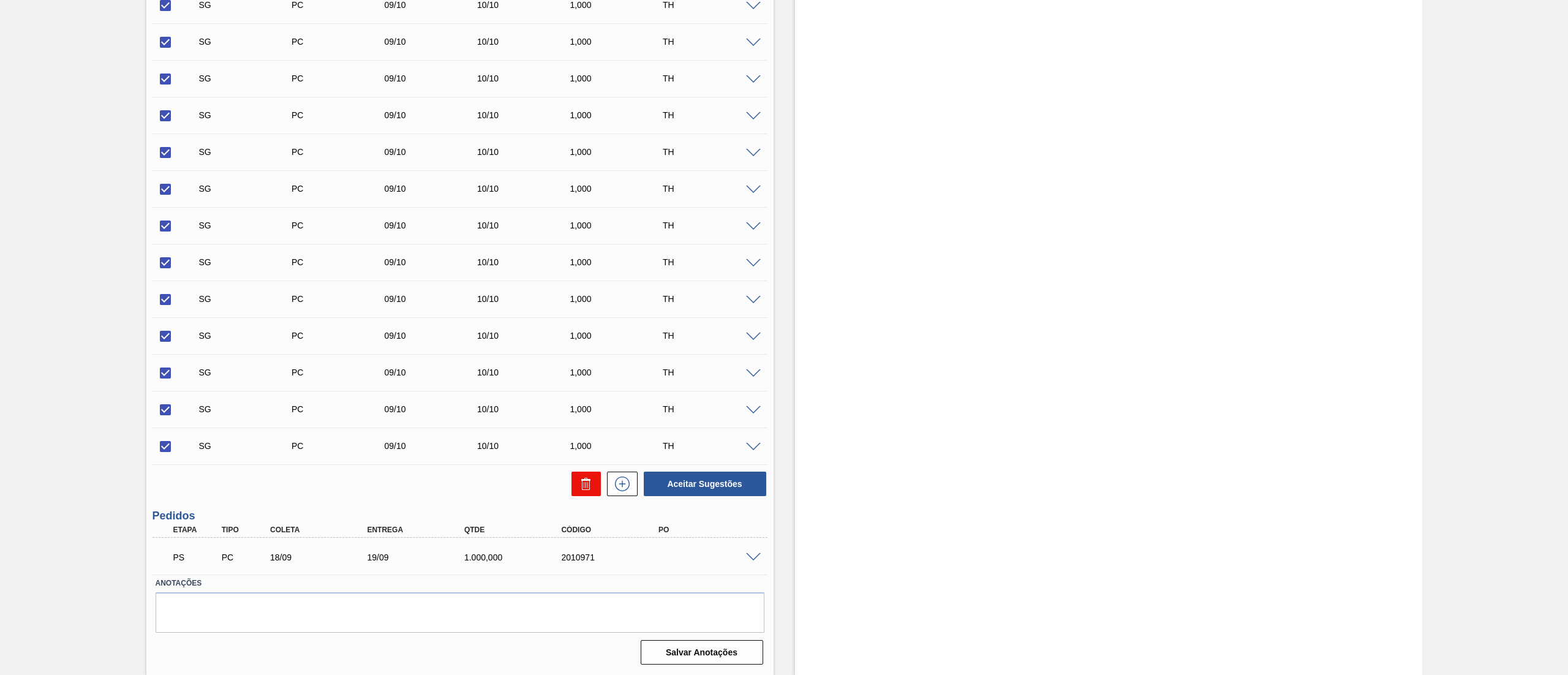
checkbox input "false"
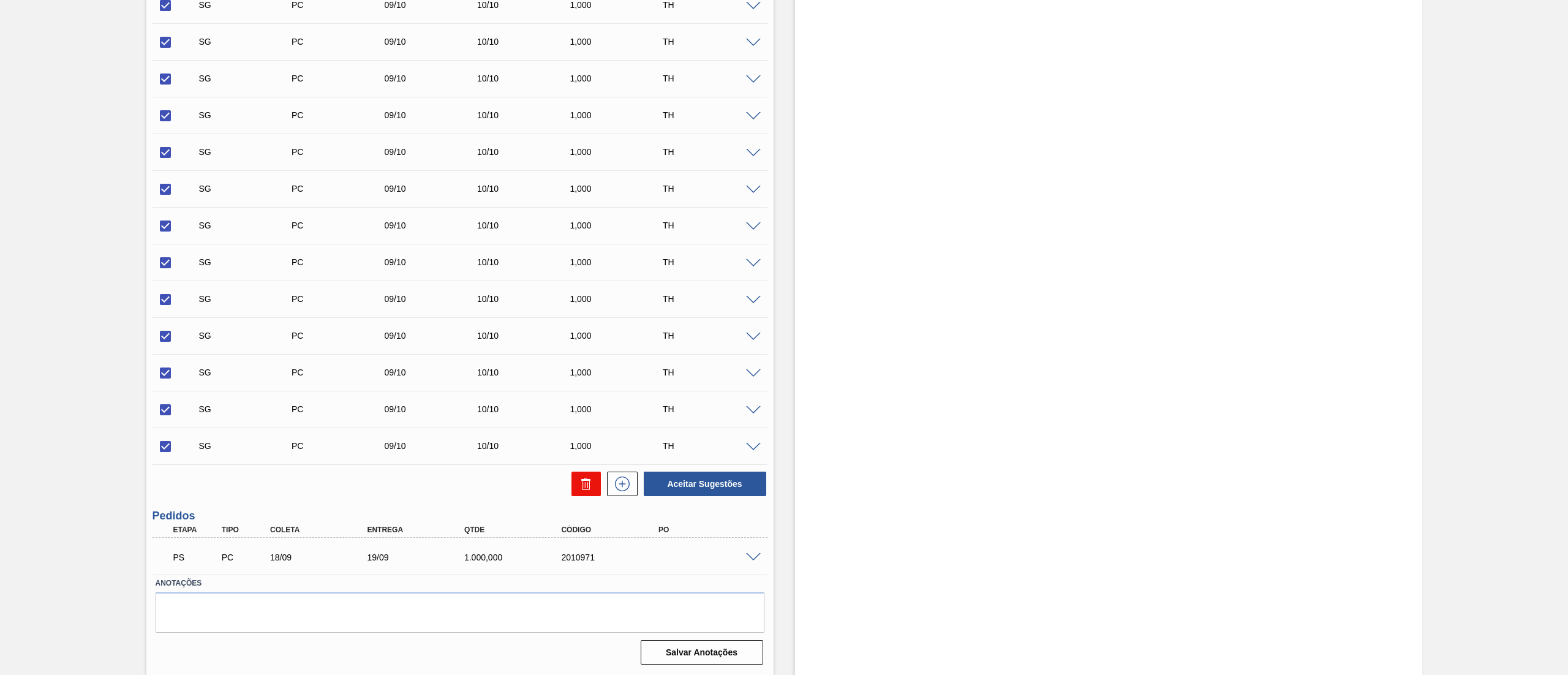
checkbox input "false"
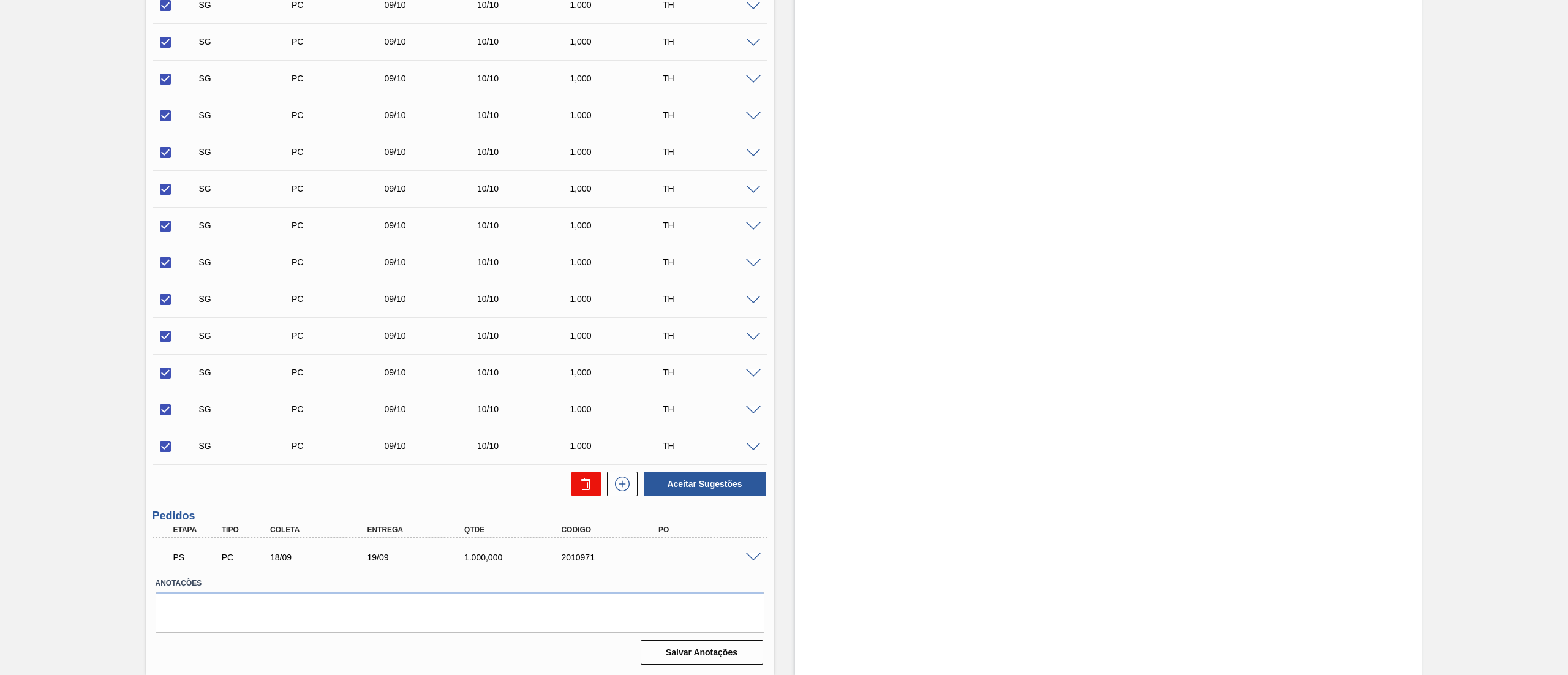
checkbox input "false"
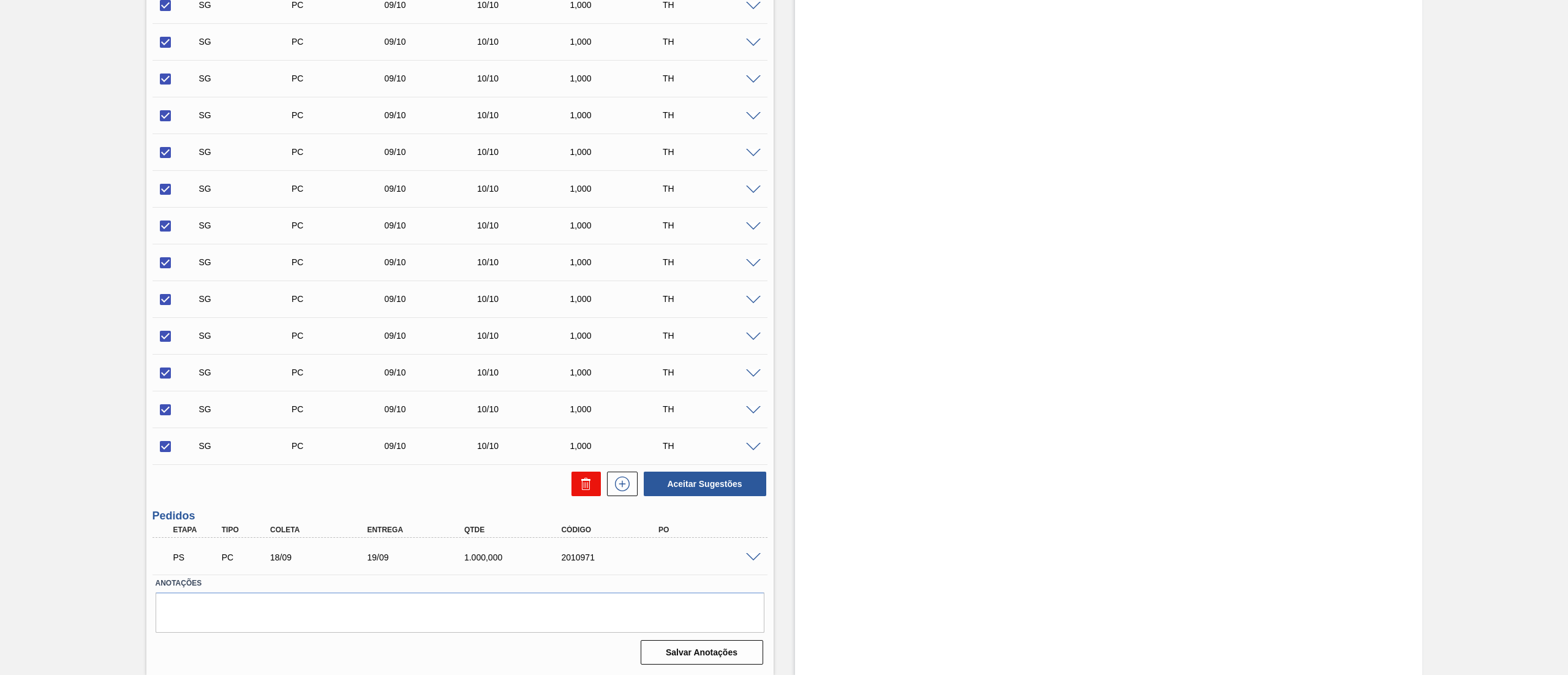
checkbox input "false"
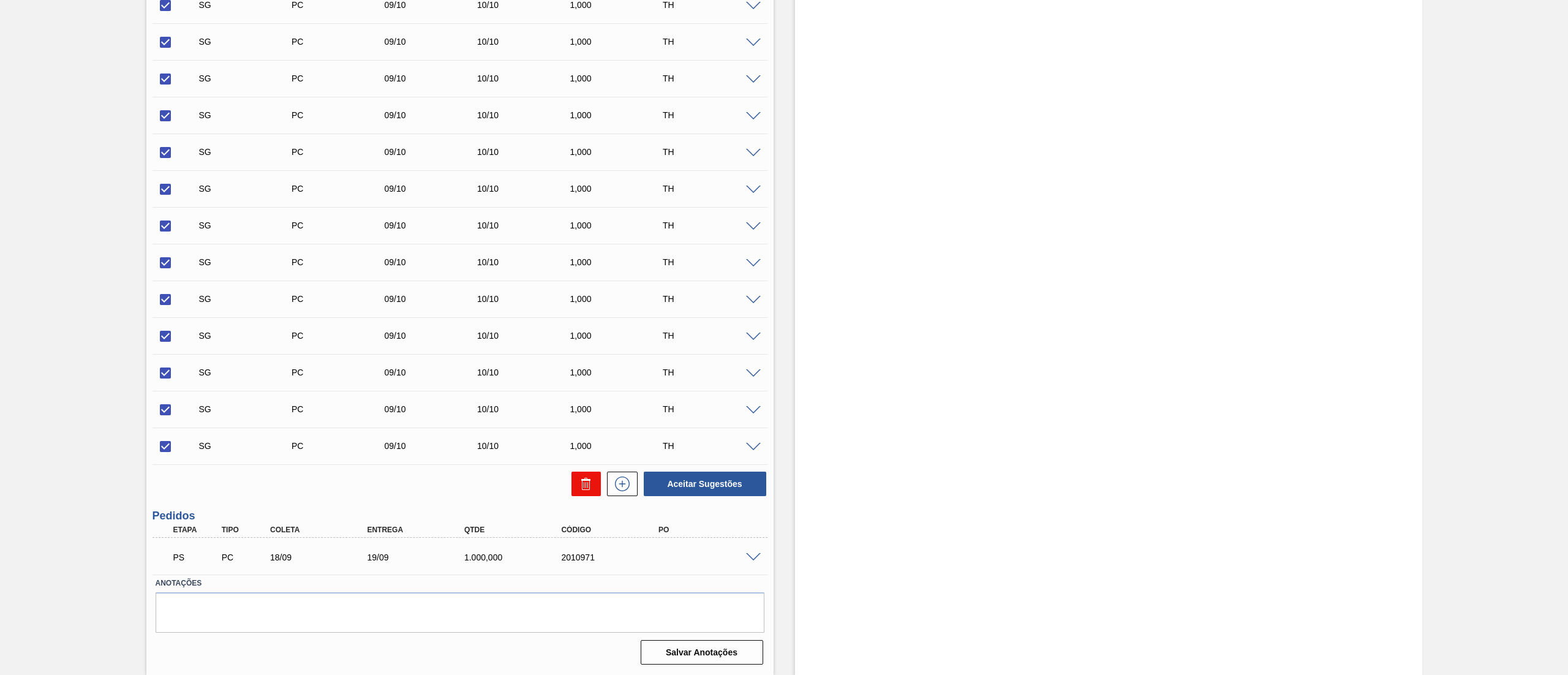
checkbox input "false"
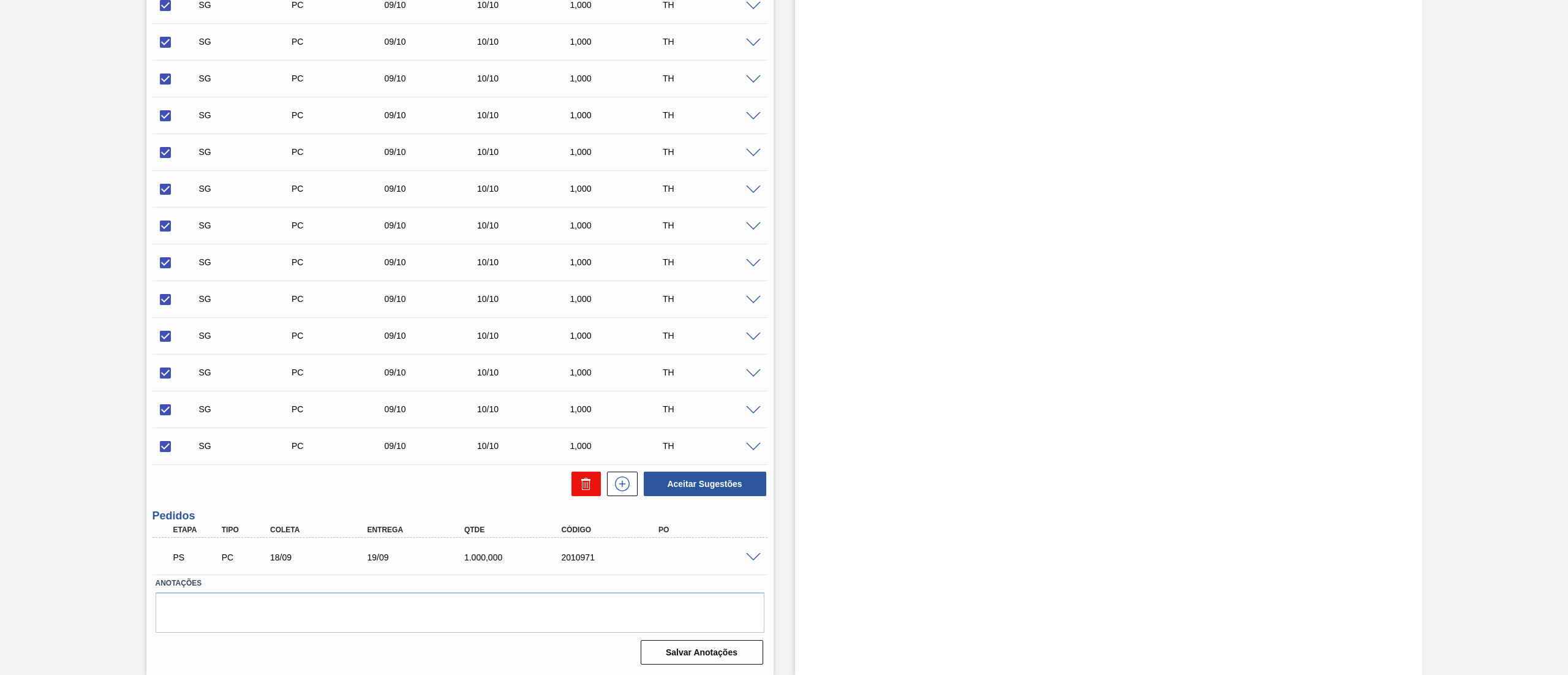
checkbox input "false"
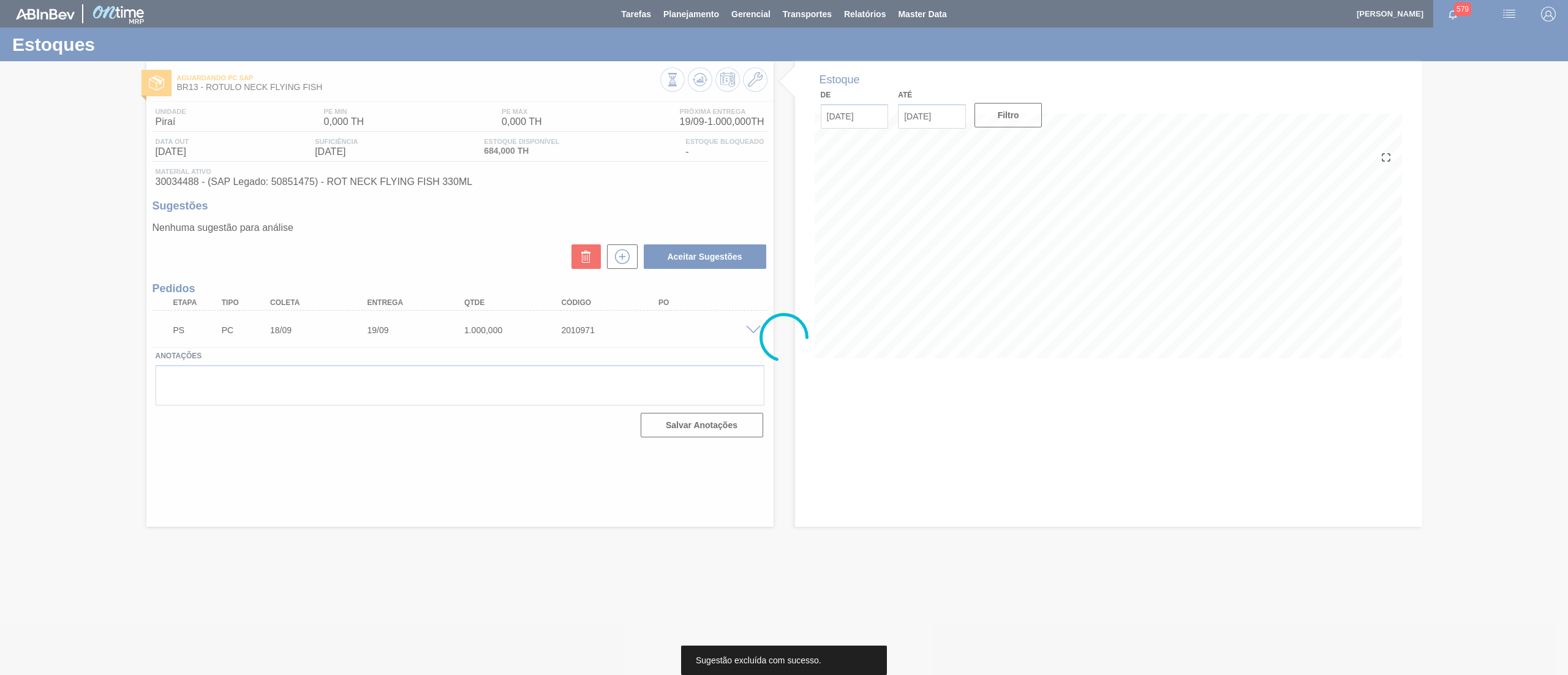
scroll to position [0, 0]
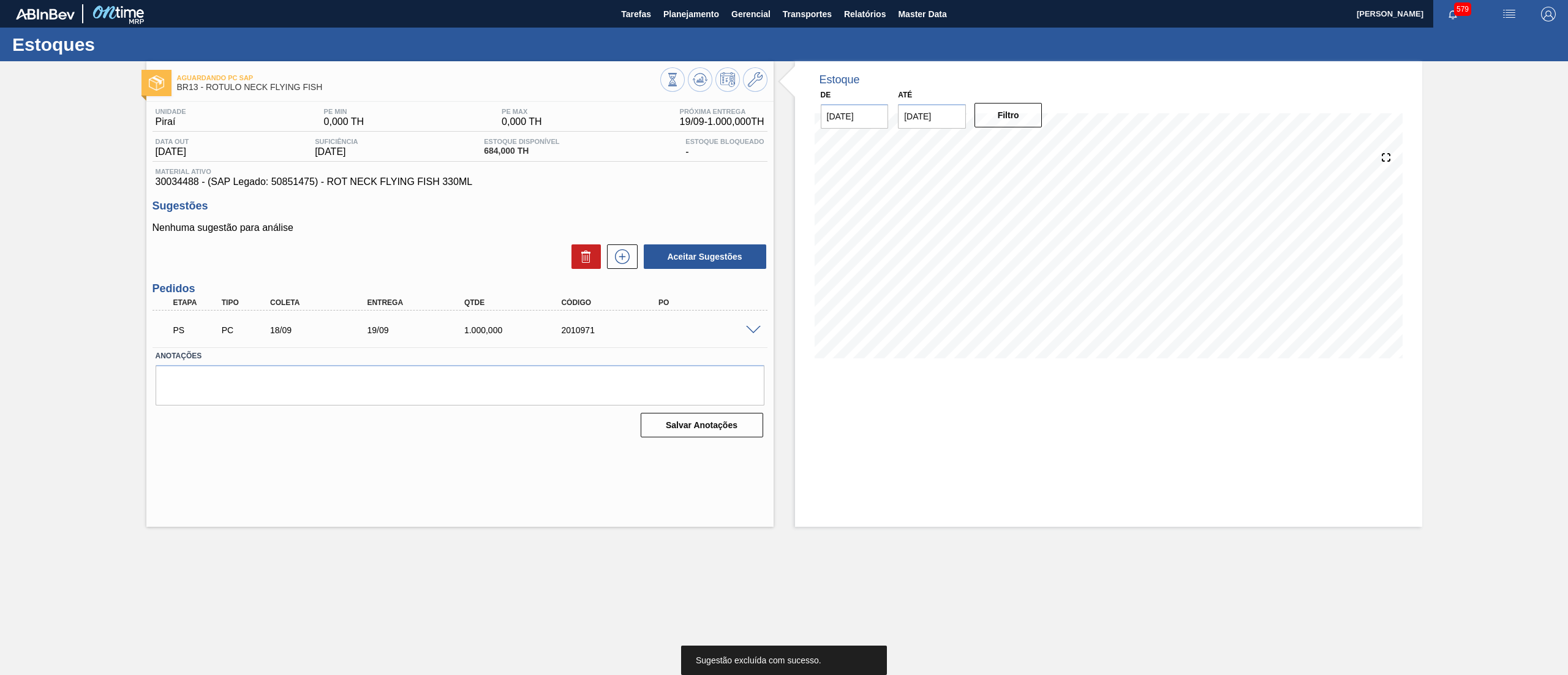
click at [750, 327] on span at bounding box center [754, 330] width 15 height 9
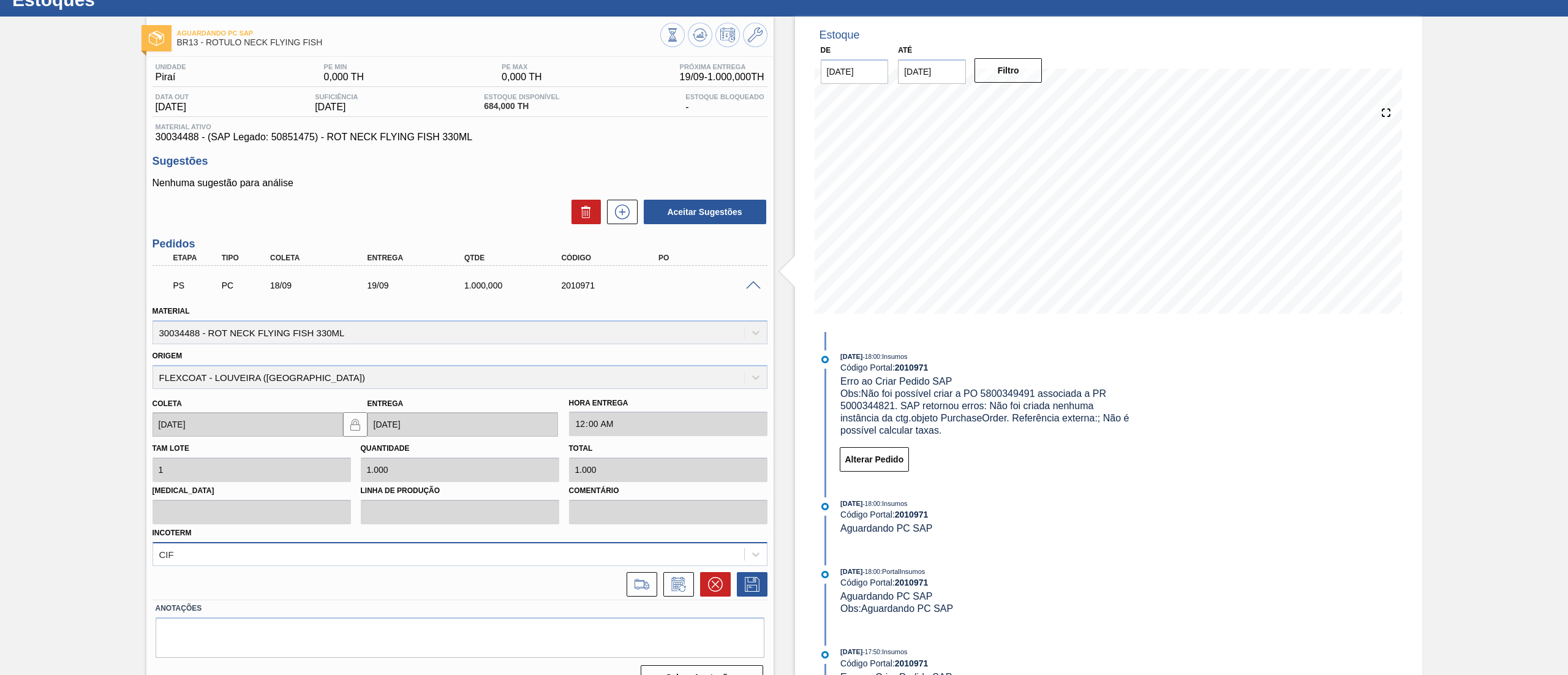
scroll to position [69, 0]
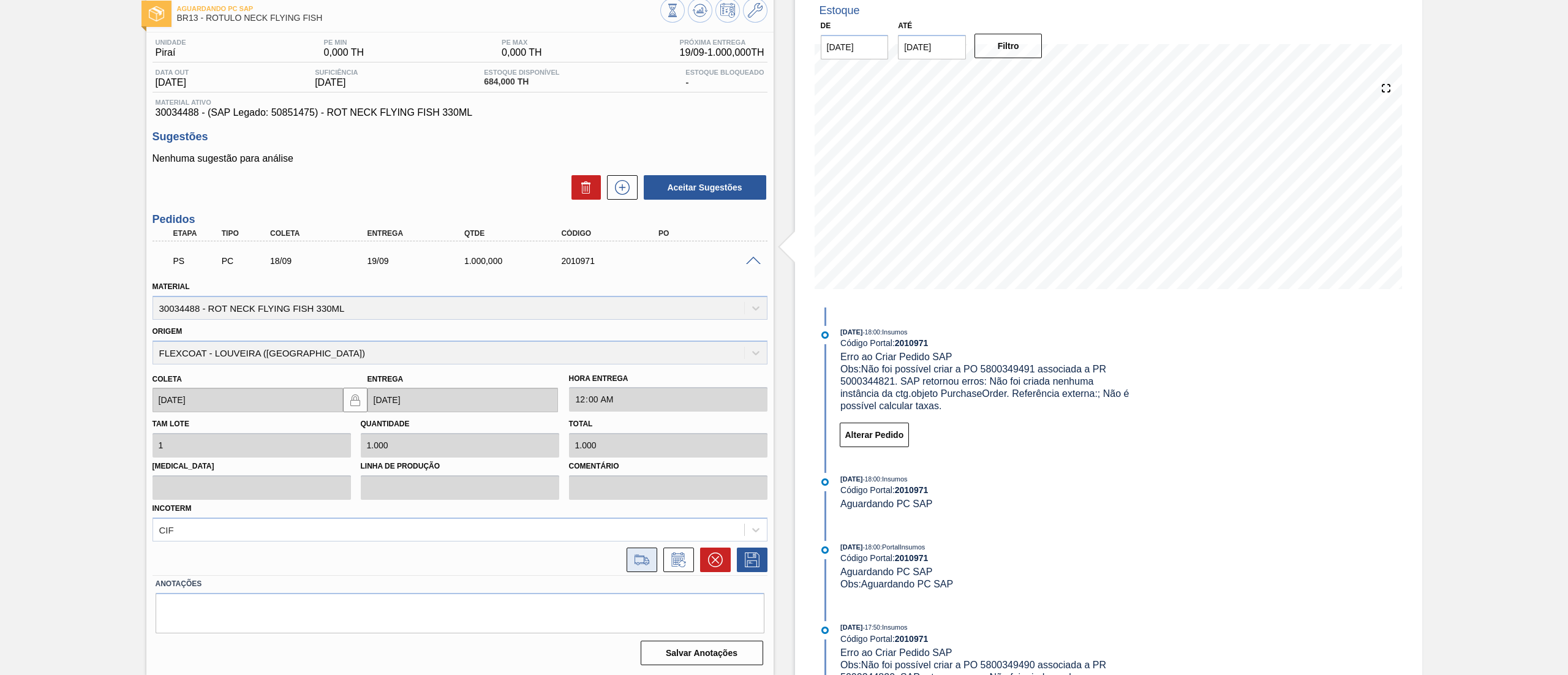
click at [639, 558] on icon at bounding box center [642, 560] width 19 height 15
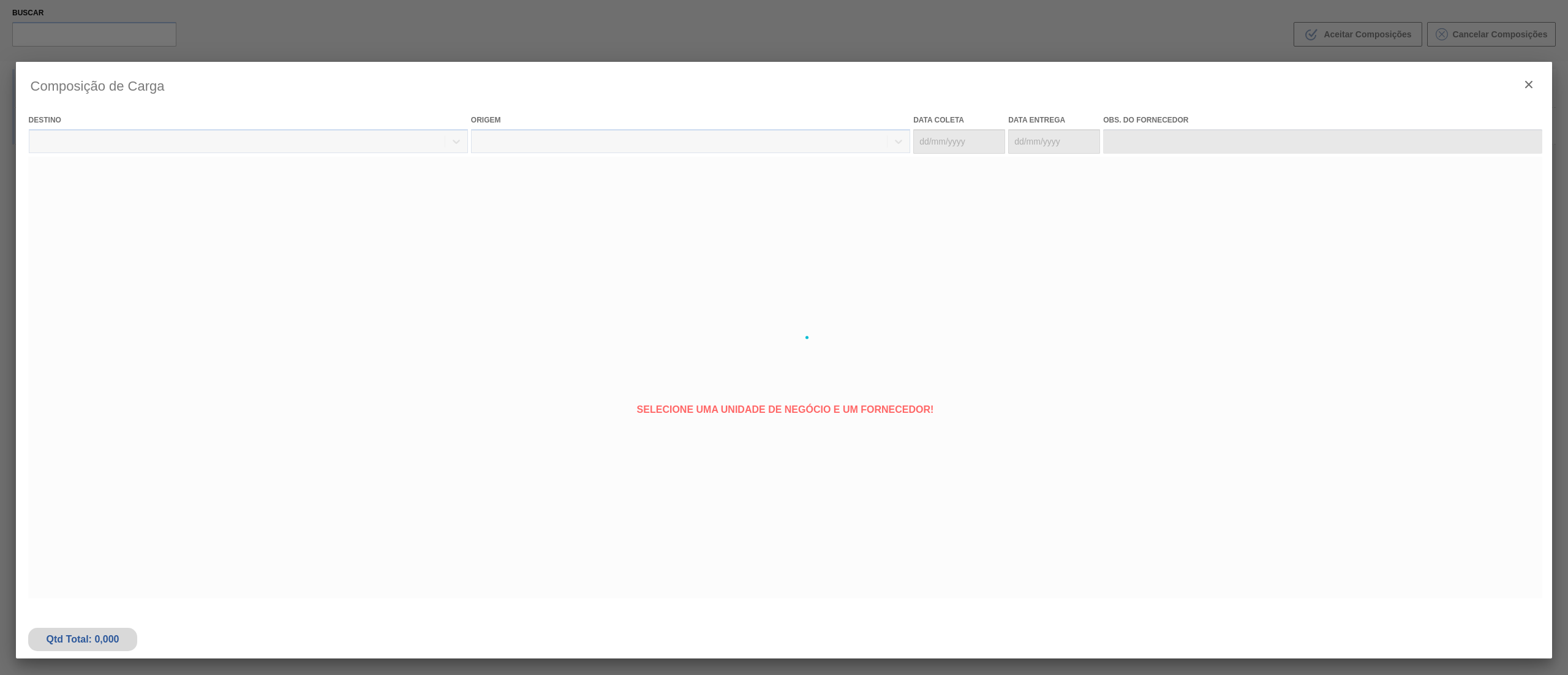
type coleta "18/09/2025"
type entrega "19/09/2025"
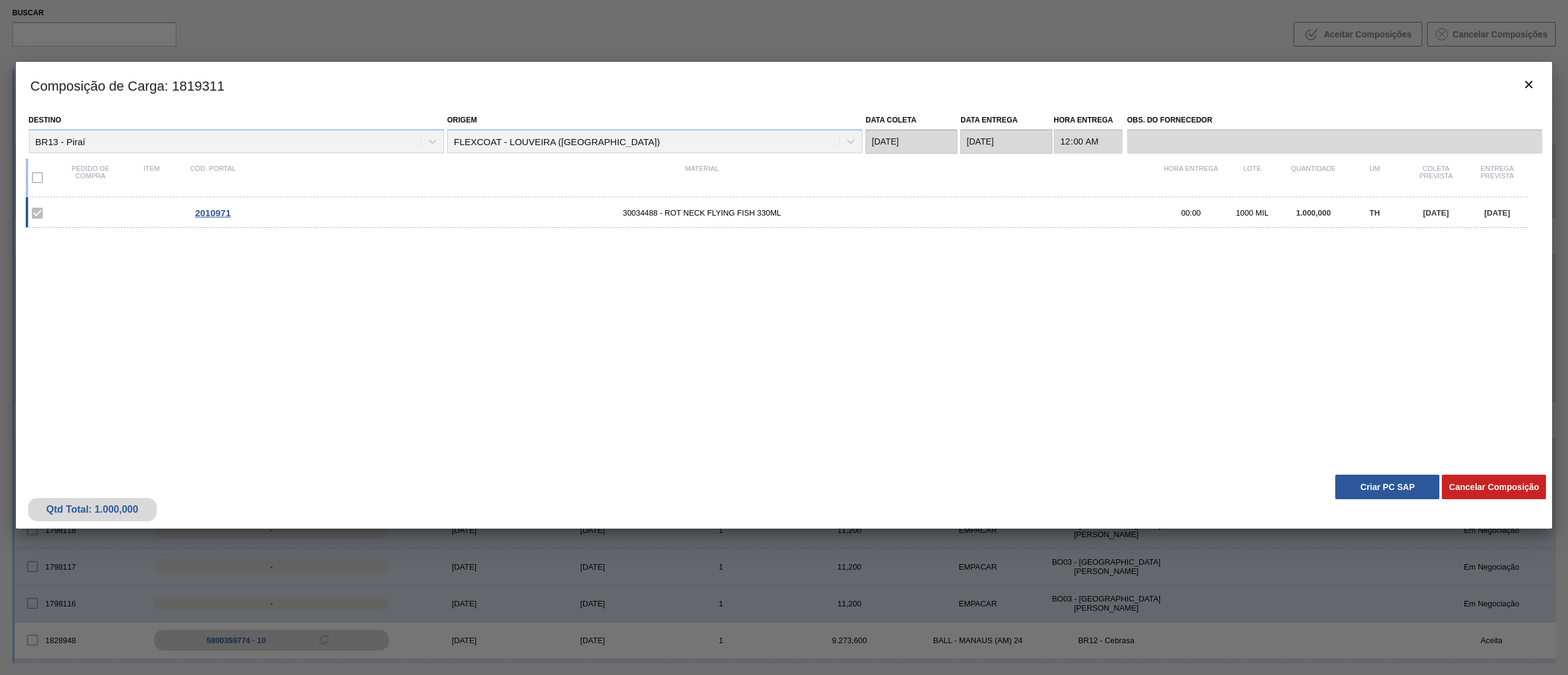
click at [1367, 487] on button "Criar PC SAP" at bounding box center [1388, 487] width 104 height 24
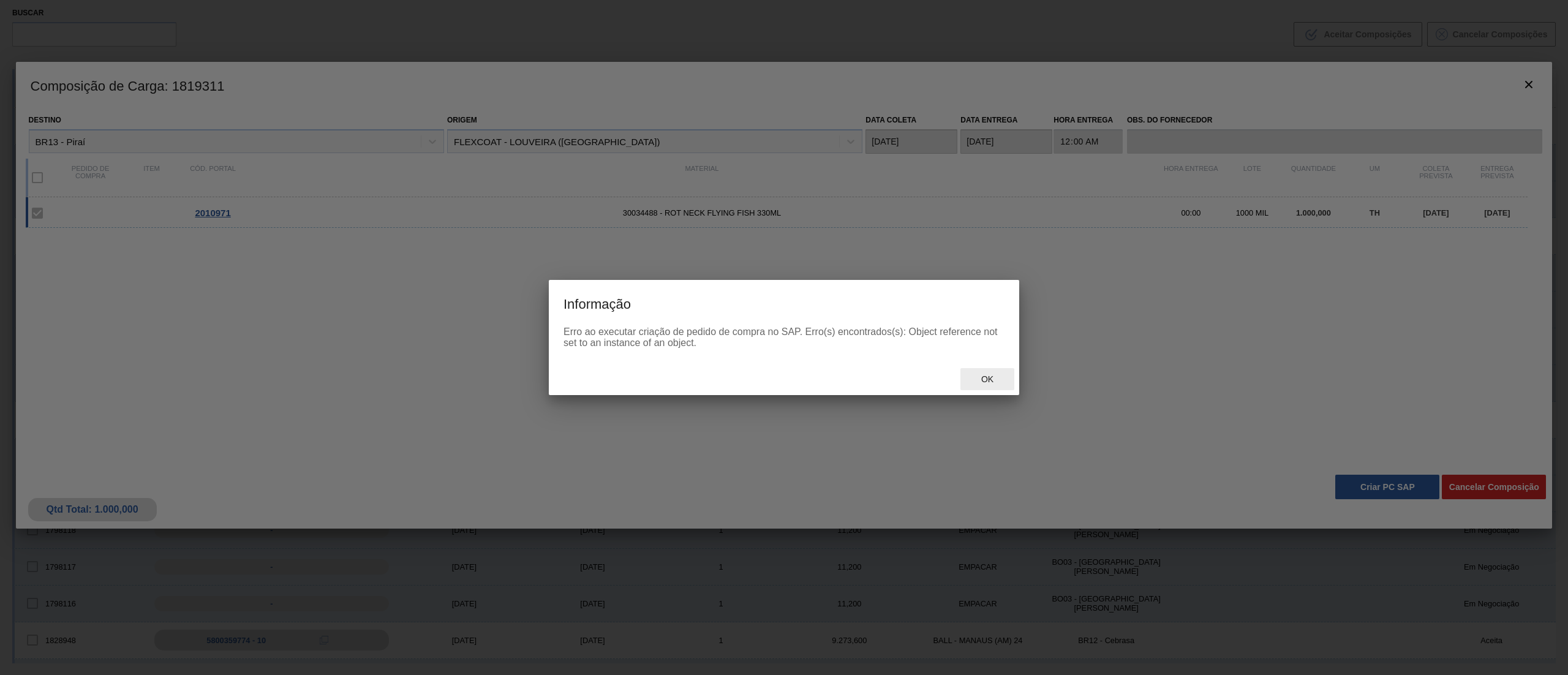
click at [998, 375] on span "Ok" at bounding box center [987, 379] width 32 height 10
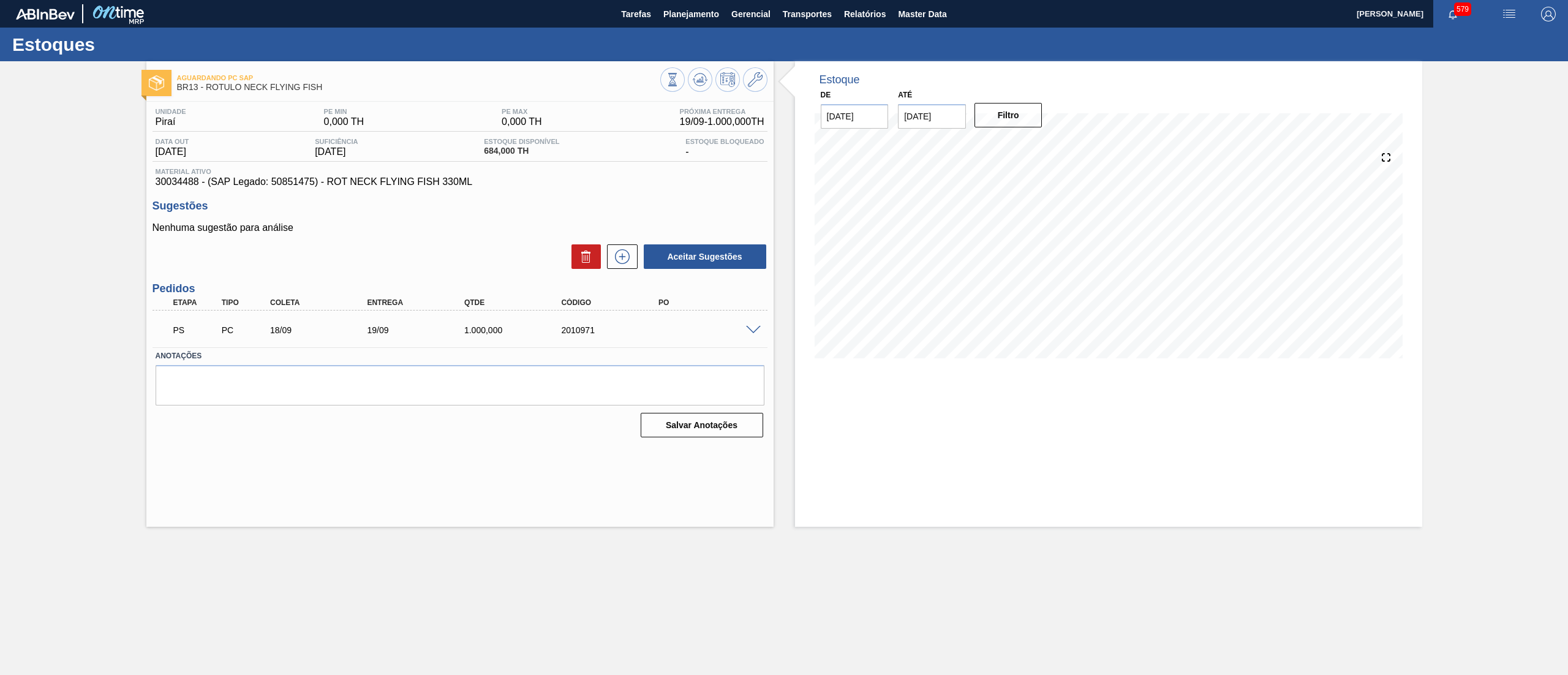
click at [752, 336] on div "PS PC 18/09 19/09 1.000,000 2010971" at bounding box center [460, 329] width 615 height 30
click at [755, 329] on span at bounding box center [754, 330] width 15 height 9
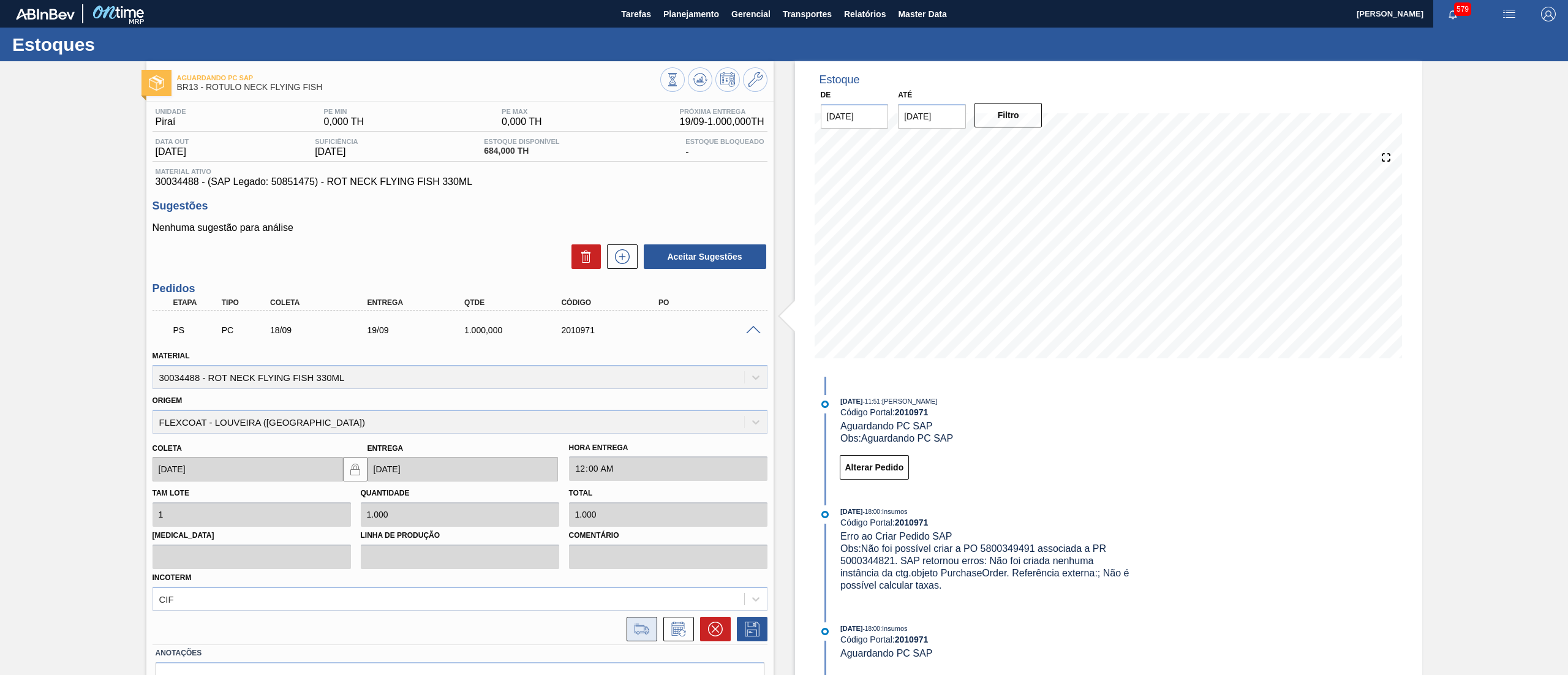
click at [636, 639] on button at bounding box center [642, 629] width 30 height 24
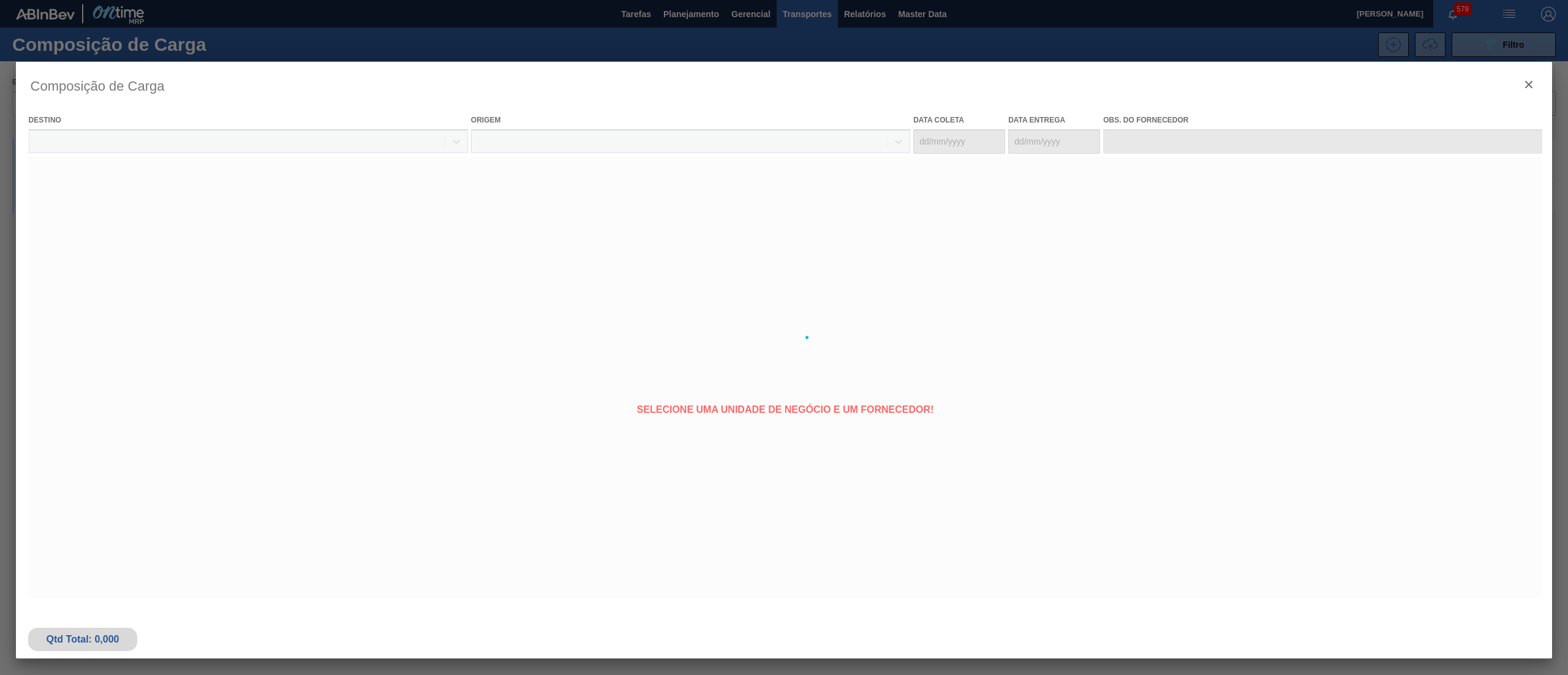
type coleta "[DATE]"
type entrega "[DATE]"
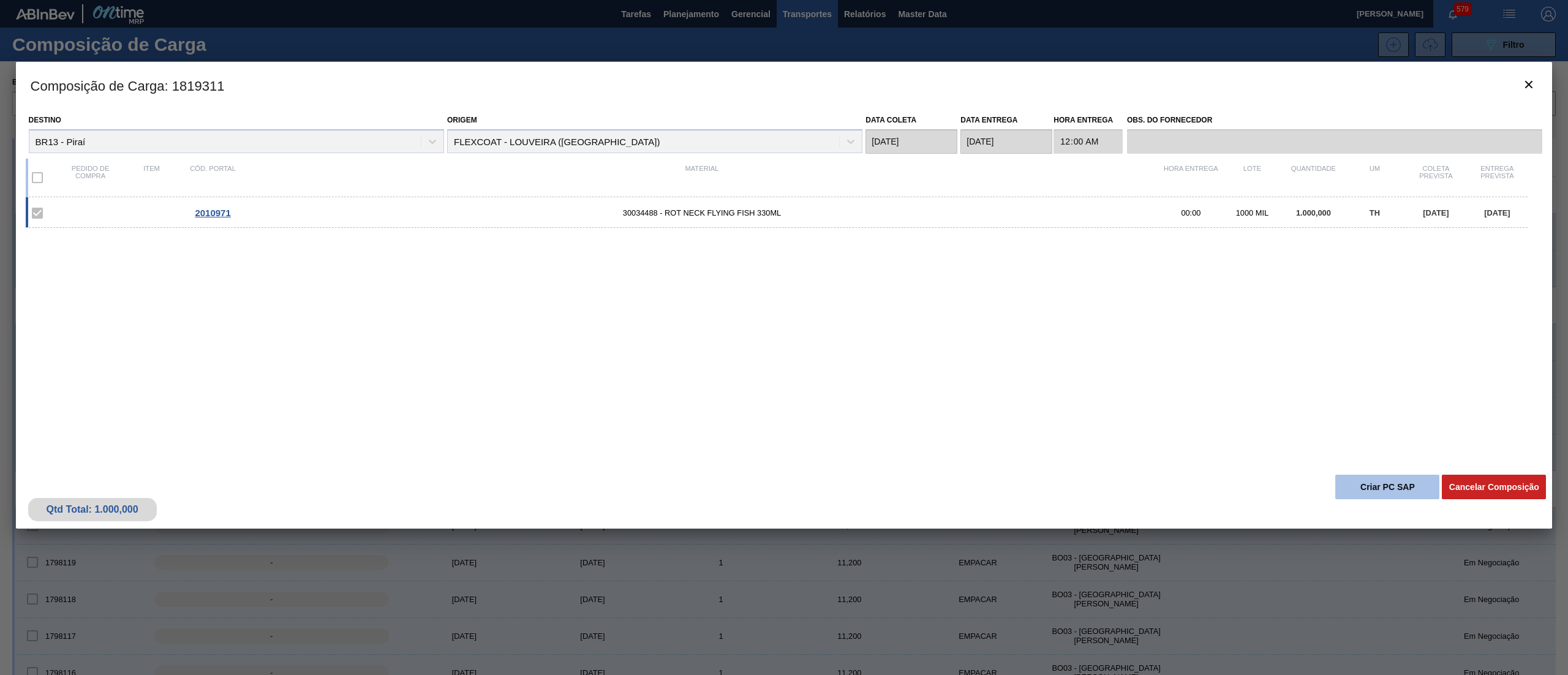
click at [1395, 487] on button "Criar PC SAP" at bounding box center [1388, 487] width 104 height 24
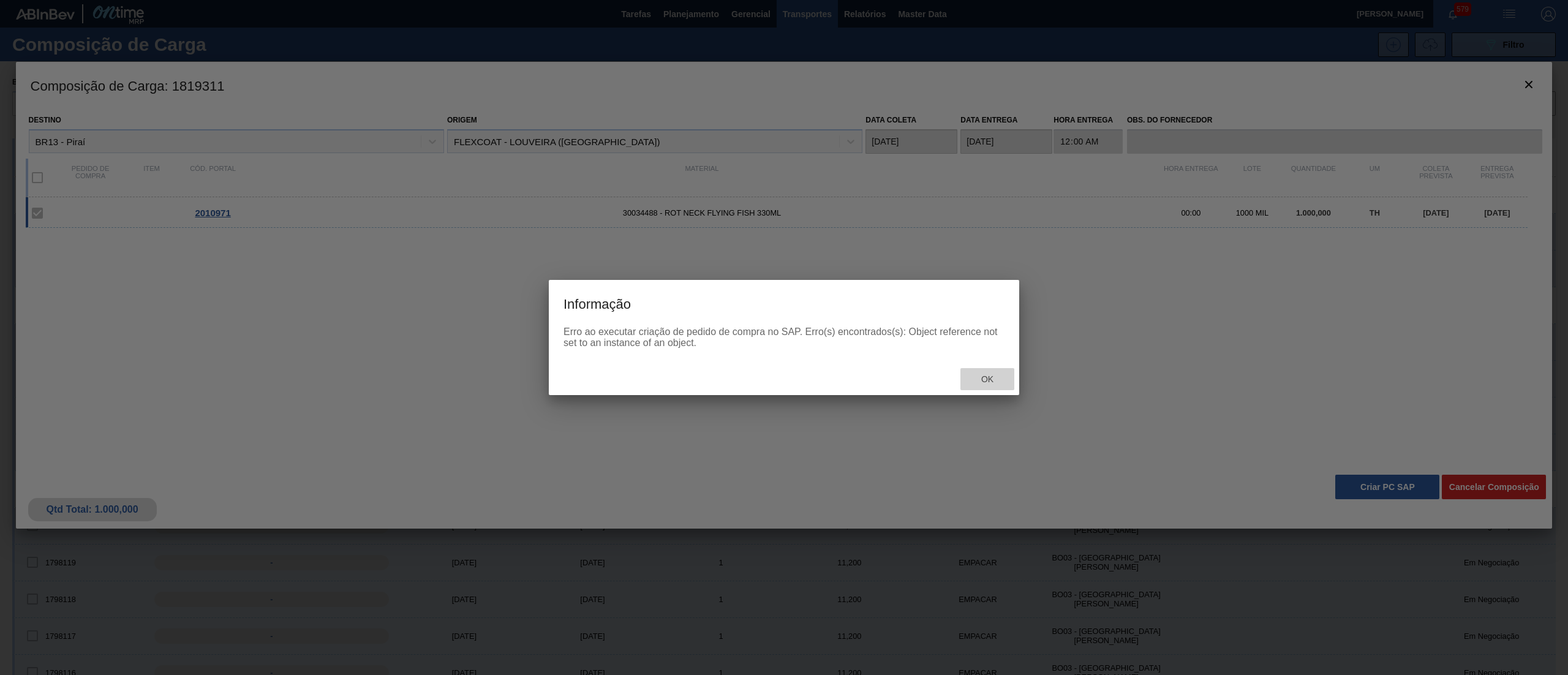
click at [986, 389] on div "Ok" at bounding box center [987, 379] width 54 height 23
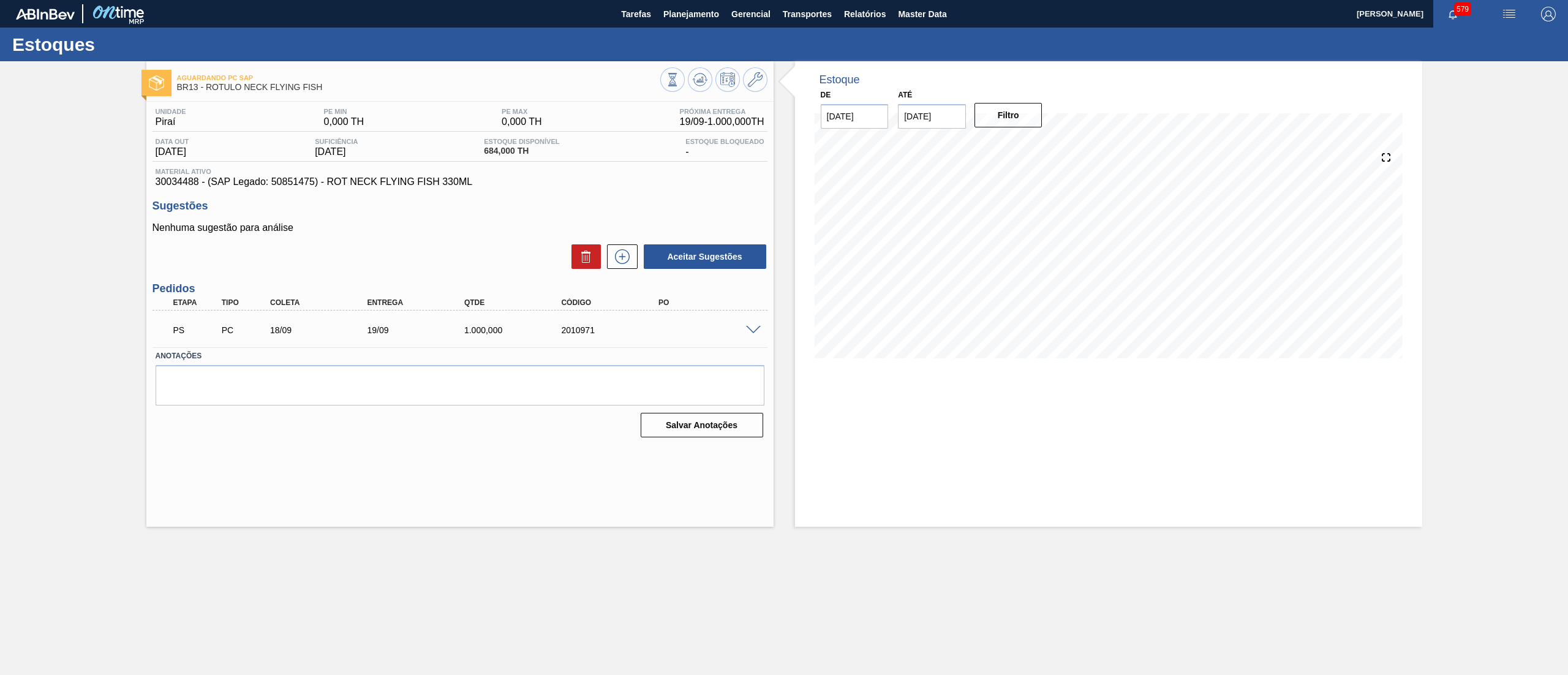
click at [754, 328] on span at bounding box center [754, 330] width 15 height 9
click at [752, 330] on span at bounding box center [754, 330] width 15 height 9
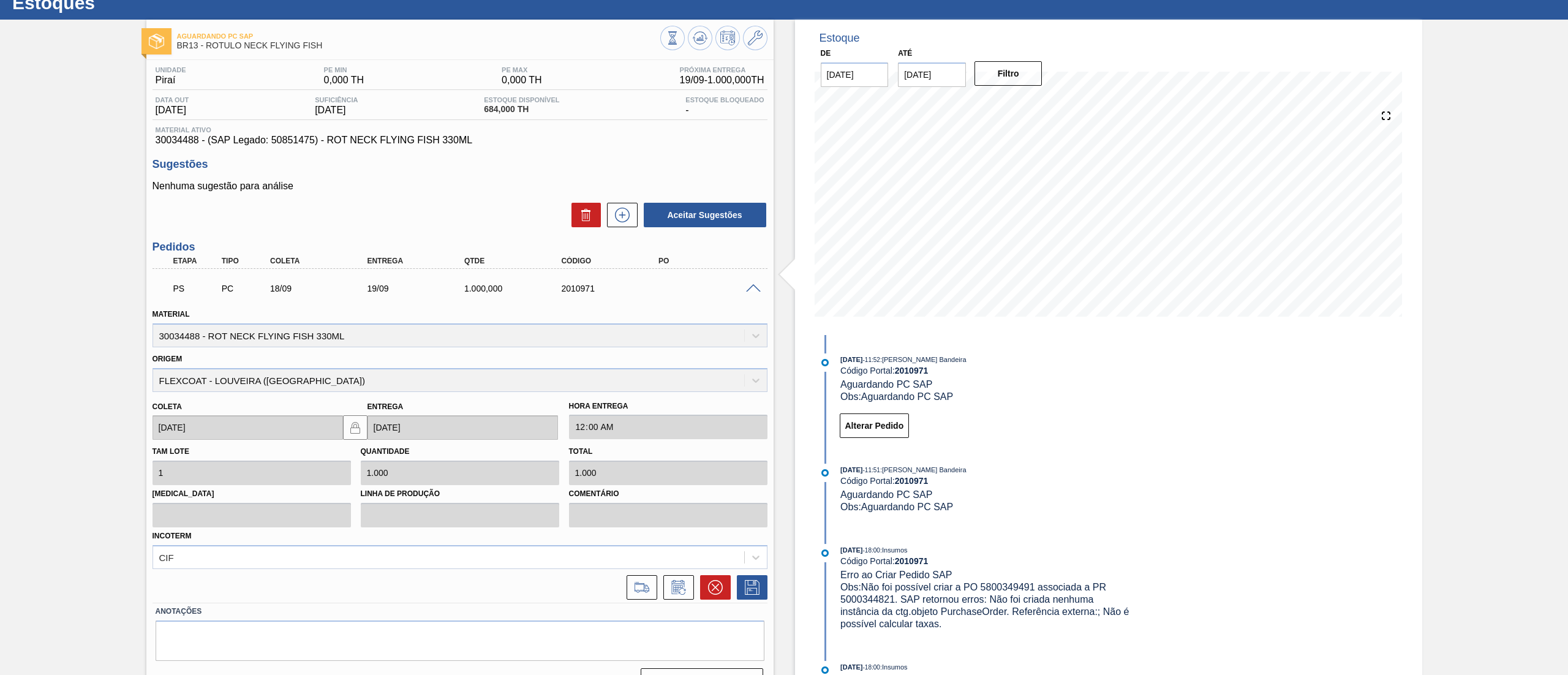
scroll to position [43, 0]
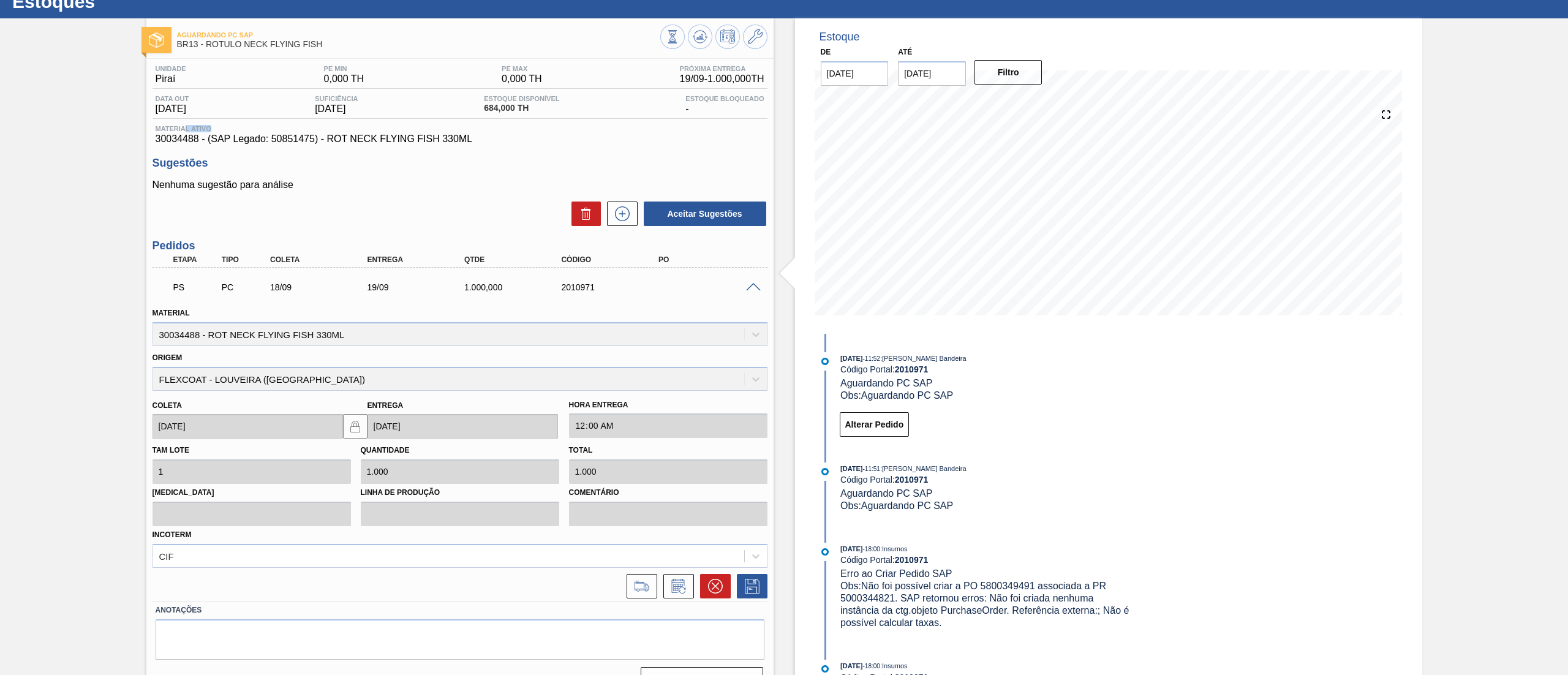
drag, startPoint x: 491, startPoint y: 134, endPoint x: 220, endPoint y: 139, distance: 271.0
click at [220, 139] on div "Material ativo 30034488 - (SAP Legado: 50851475) - ROT NECK FLYING FISH 330ML" at bounding box center [460, 134] width 615 height 19
drag, startPoint x: 449, startPoint y: 142, endPoint x: 185, endPoint y: 152, distance: 264.2
click at [108, 142] on div "Aguardando PC SAP BR13 - ROTULO NECK FLYING FISH Unidade Piraí PE MIN 0,000 TH …" at bounding box center [784, 360] width 1568 height 685
click at [194, 152] on div "Unidade Piraí PE MIN 0,000 TH PE MAX 0,000 TH Próxima Entrega 19/09 - 1.000,000…" at bounding box center [460, 377] width 627 height 637
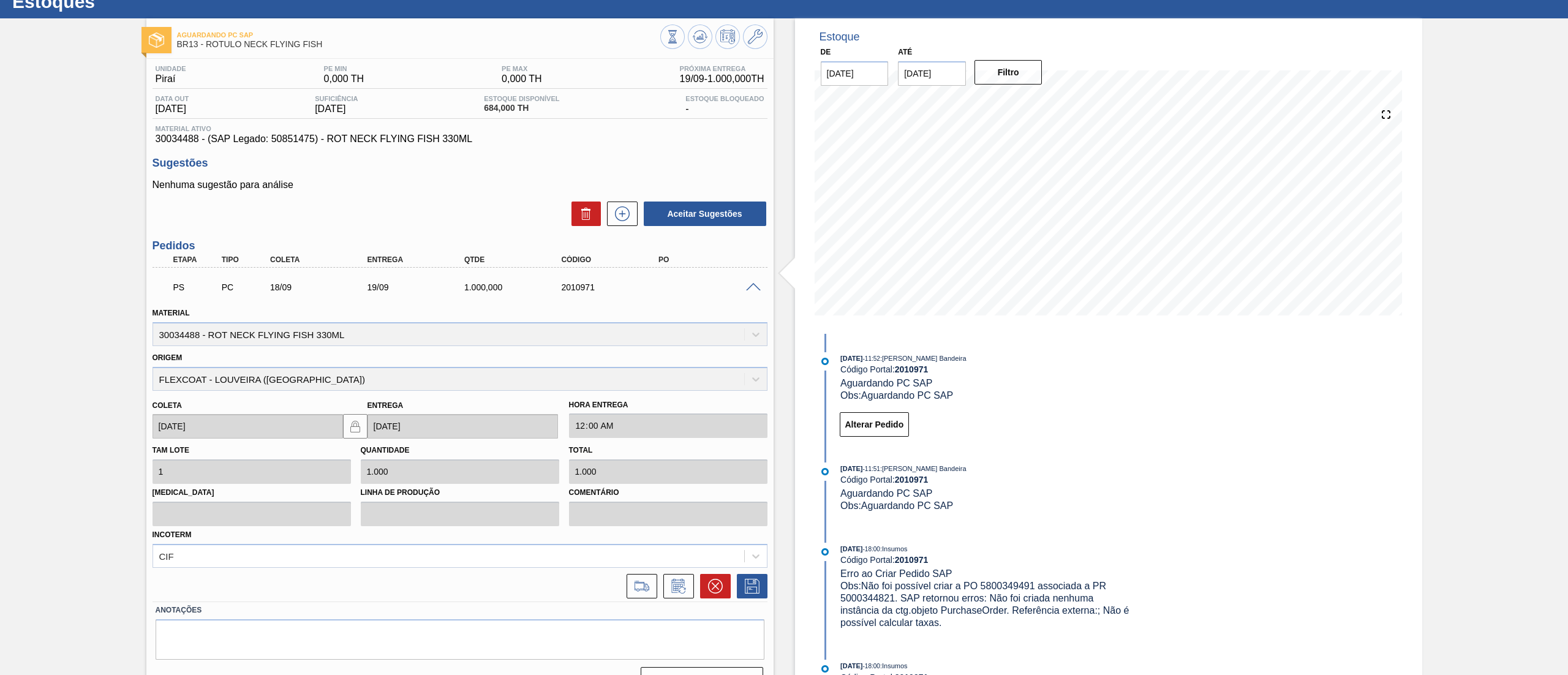
drag, startPoint x: 152, startPoint y: 146, endPoint x: 537, endPoint y: 144, distance: 385.0
click at [537, 144] on div "Unidade Piraí PE MIN 0,000 TH PE MAX 0,000 TH Próxima Entrega 19/09 - 1.000,000…" at bounding box center [460, 377] width 627 height 637
drag, startPoint x: 481, startPoint y: 146, endPoint x: 85, endPoint y: 139, distance: 396.1
click at [85, 139] on div "Aguardando PC SAP BR13 - ROTULO NECK FLYING FISH Unidade Piraí PE MIN 0,000 TH …" at bounding box center [784, 360] width 1568 height 685
copy span "30034488 - (SAP Legado: 50851475) - ROT NECK FLYING FISH 330ML"
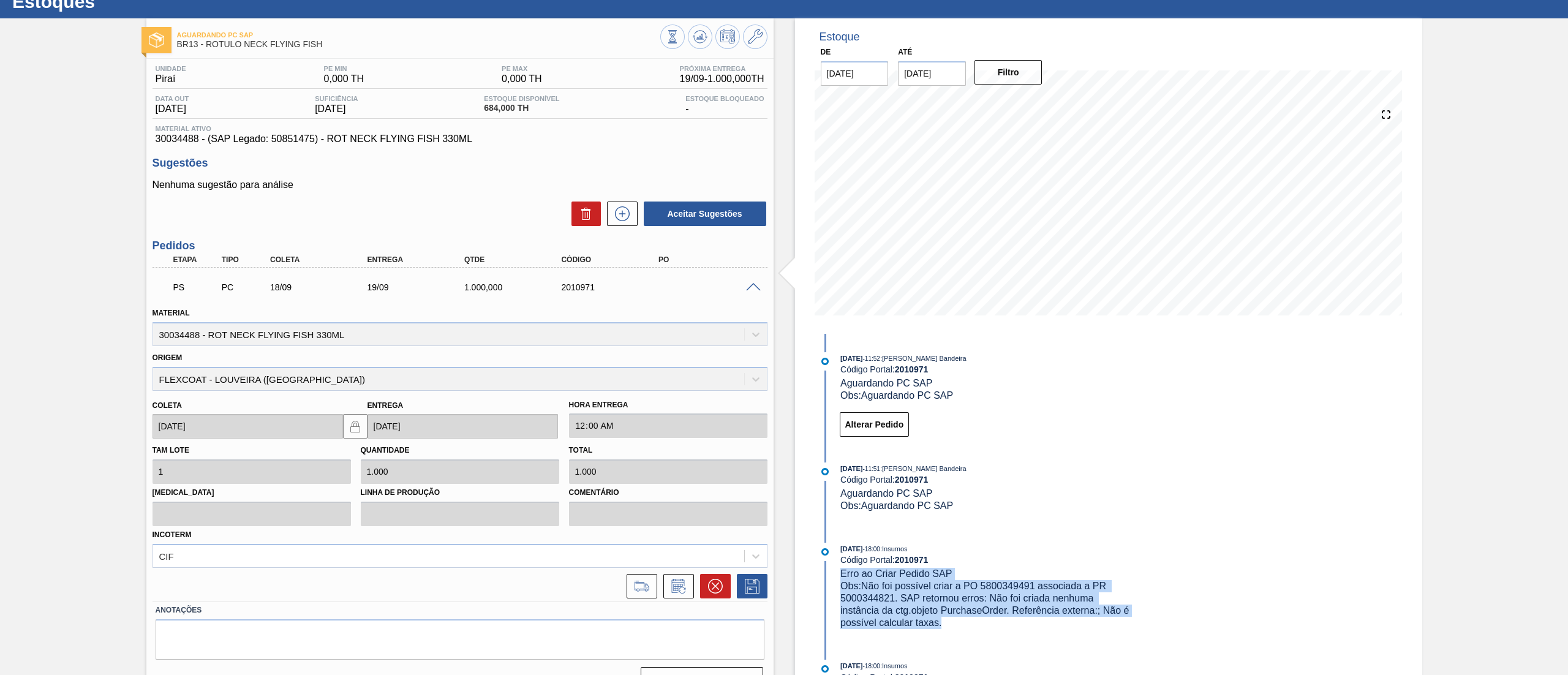
drag, startPoint x: 954, startPoint y: 629, endPoint x: 834, endPoint y: 581, distance: 129.2
click at [834, 581] on div "18/08/2025 - 18:00 : Insumos Código Portal: 2010971 Erro ao Criar Pedido SAP Ob…" at bounding box center [974, 592] width 315 height 99
copy div "Erro ao Criar Pedido SAP Obs: Não foi possível criar a PO 5800349491 associada …"
